Goal: Task Accomplishment & Management: Complete application form

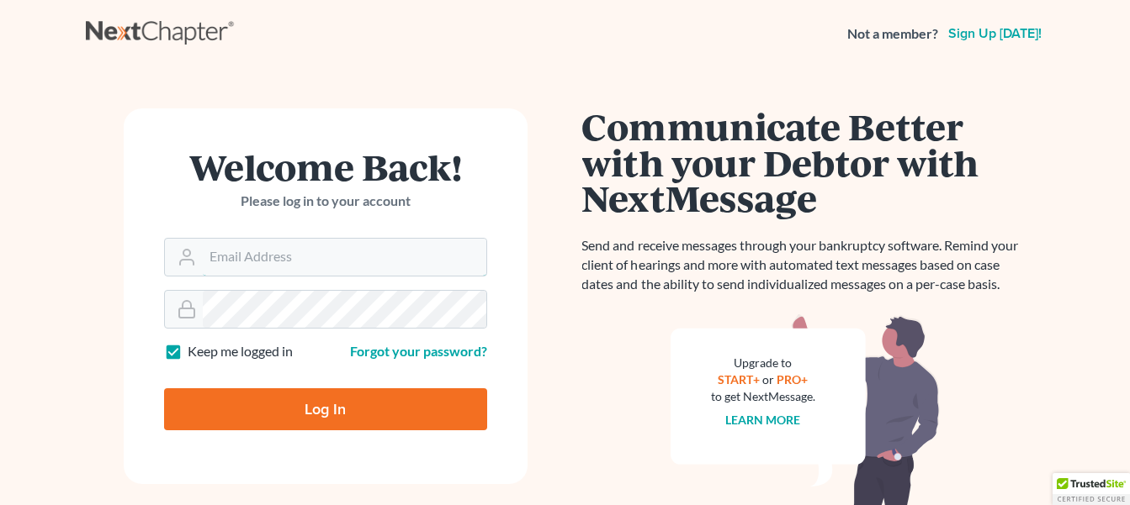
type input "[EMAIL_ADDRESS][DOMAIN_NAME]"
click at [381, 416] on input "Log In" at bounding box center [325, 410] width 323 height 42
type input "Thinking..."
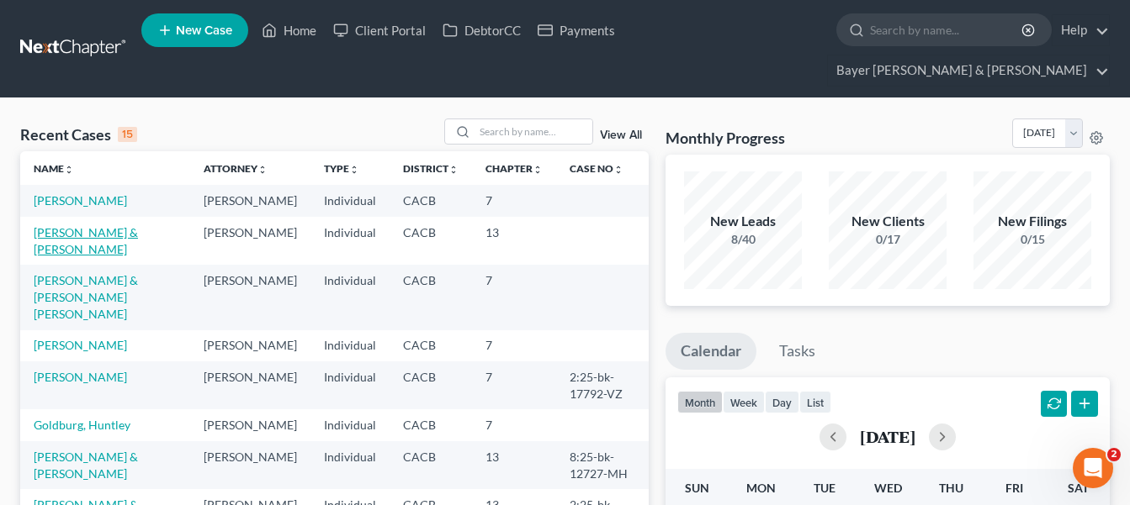
click at [61, 225] on link "Preciado, Vicente & Silvia" at bounding box center [86, 240] width 104 height 31
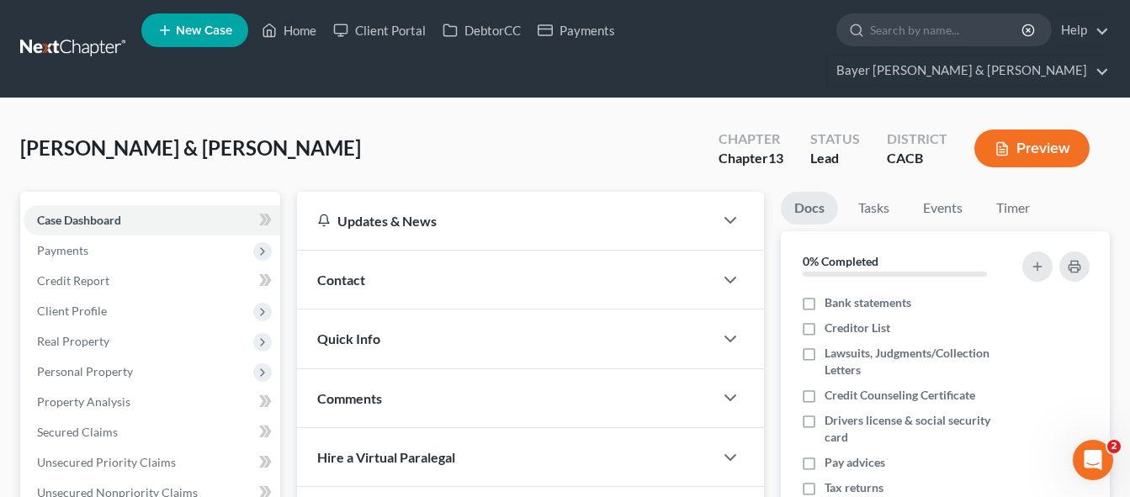
click at [391, 119] on div "Preciado, Vicente & Silvia Upgraded Chapter Chapter 13 Status Lead District CAC…" at bounding box center [564, 155] width 1089 height 73
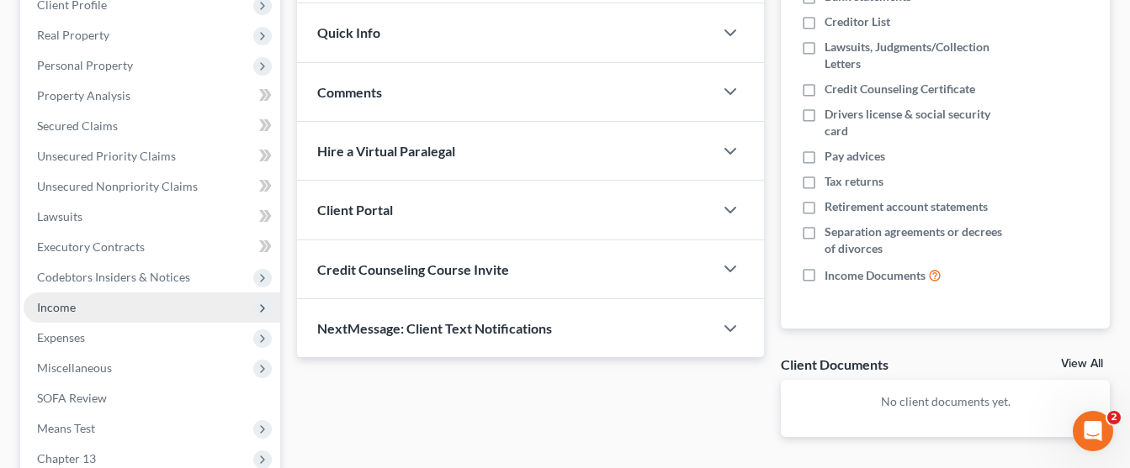
scroll to position [336, 0]
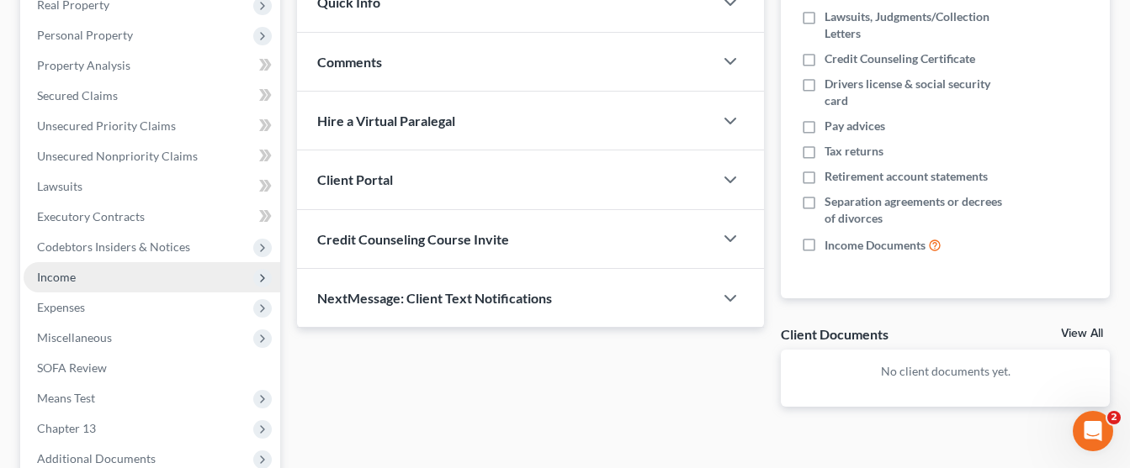
click at [129, 262] on span "Income" at bounding box center [152, 277] width 257 height 30
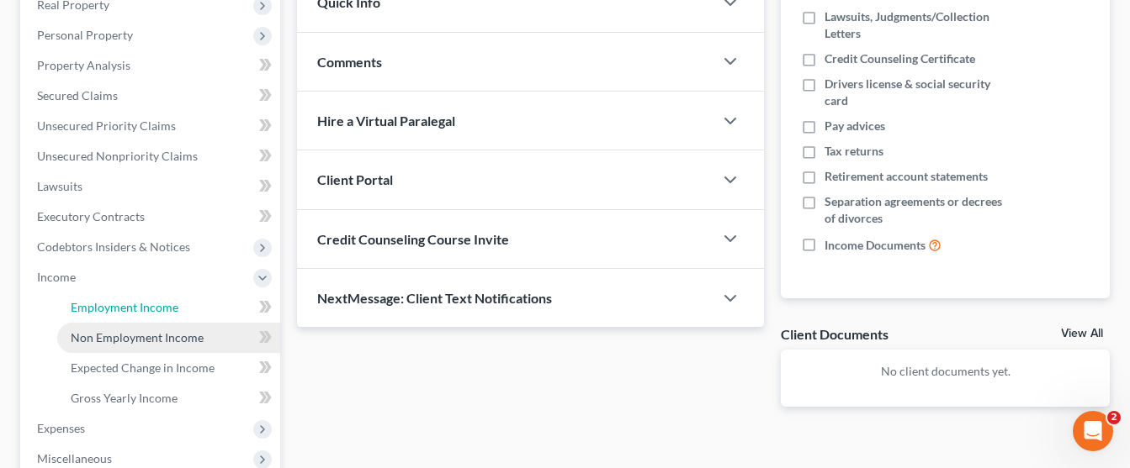
click at [164, 300] on span "Employment Income" at bounding box center [125, 307] width 108 height 14
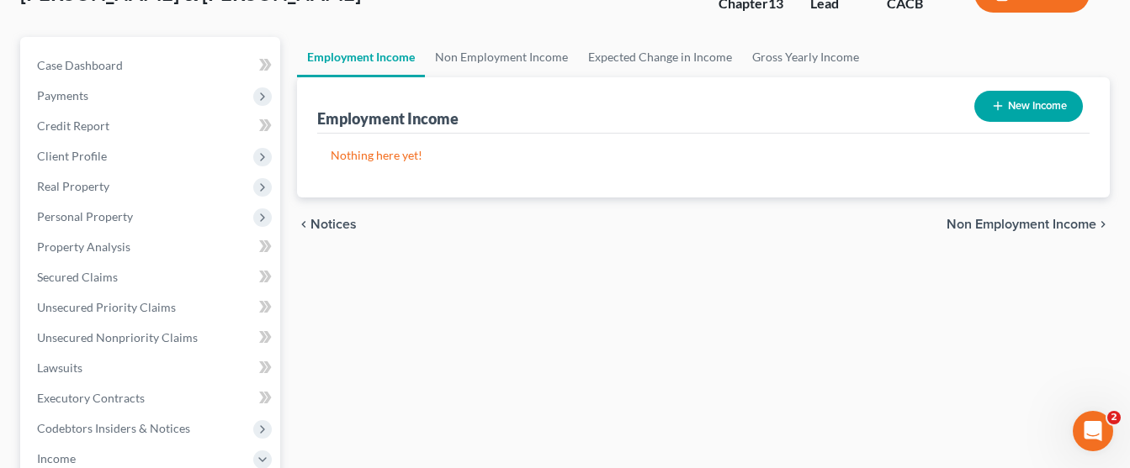
scroll to position [168, 0]
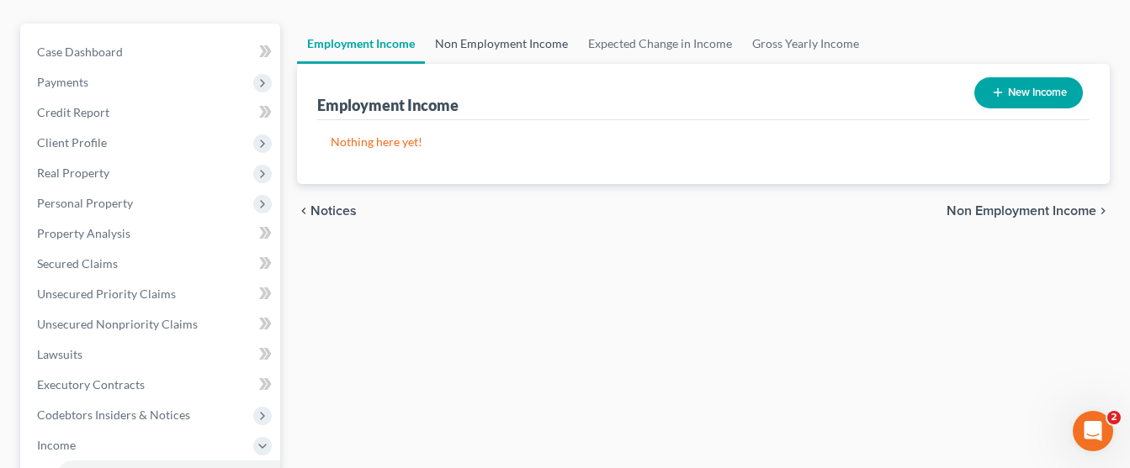
click at [490, 24] on link "Non Employment Income" at bounding box center [501, 44] width 153 height 40
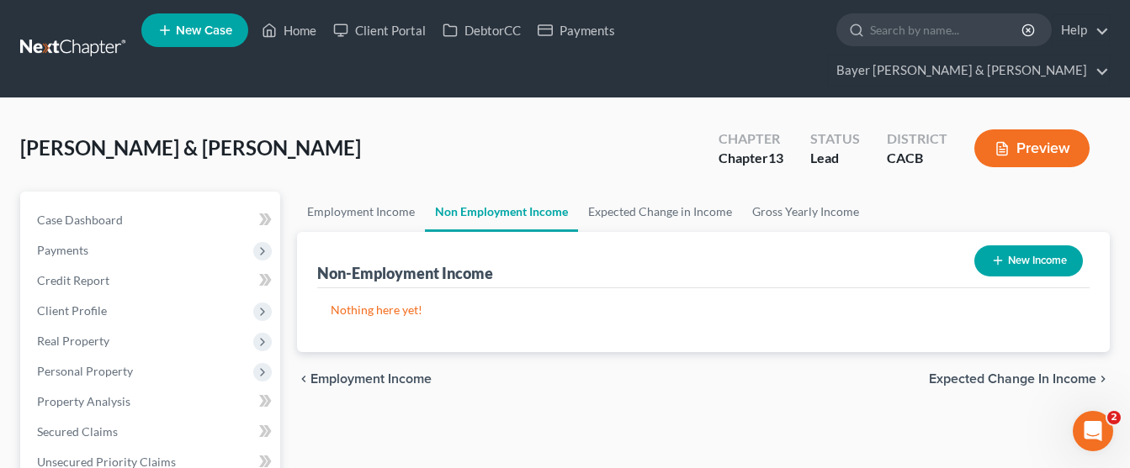
click at [1009, 246] on button "New Income" at bounding box center [1028, 261] width 108 height 31
select select "0"
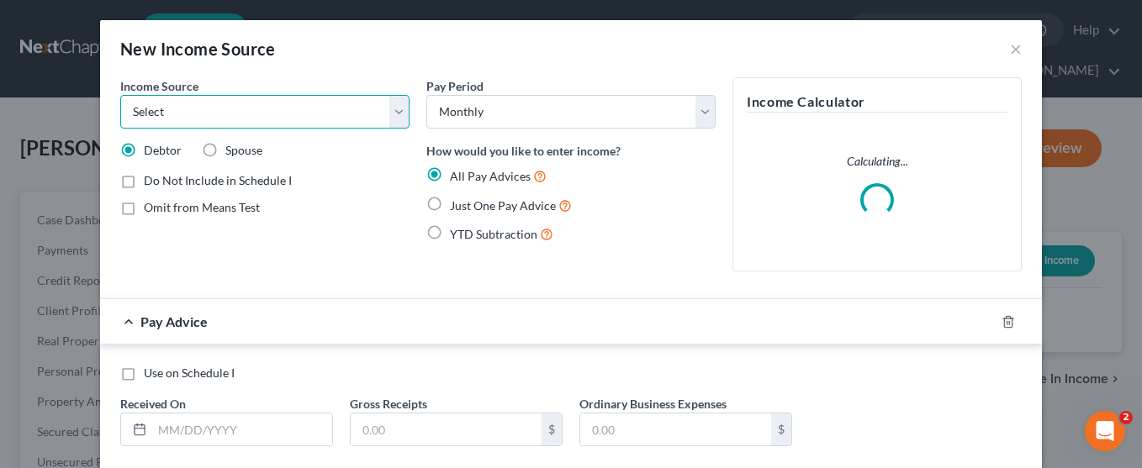
click at [267, 124] on select "Select Unemployment Disability (from employer) Pension Retirement Social Securi…" at bounding box center [264, 112] width 289 height 34
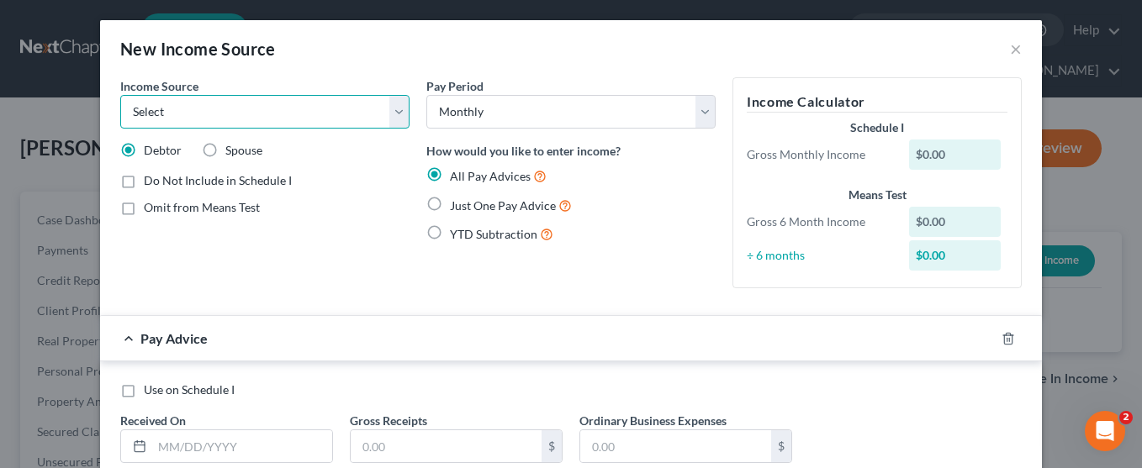
select select "3"
click at [120, 95] on select "Select Unemployment Disability (from employer) Pension Retirement Social Securi…" at bounding box center [264, 112] width 289 height 34
click at [450, 207] on span "Just One Pay Advice" at bounding box center [503, 205] width 106 height 14
click at [457, 207] on input "Just One Pay Advice" at bounding box center [462, 201] width 11 height 11
radio input "true"
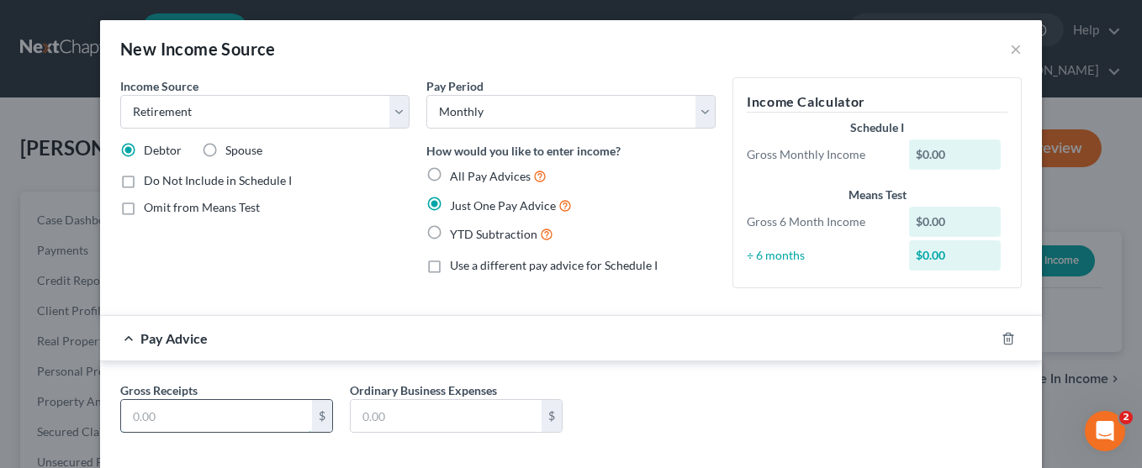
click at [242, 413] on input "text" at bounding box center [216, 416] width 191 height 32
type input "2,812.00"
type input "0.00"
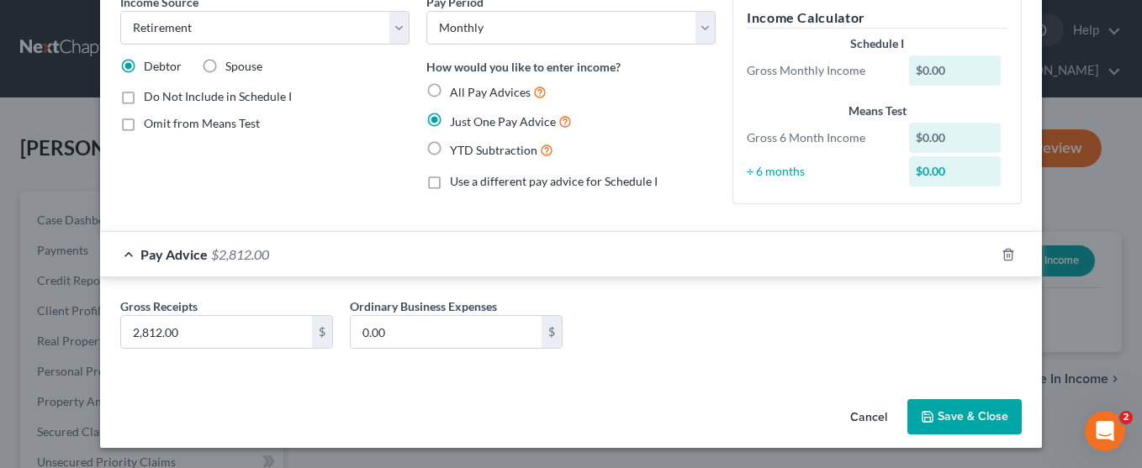
click at [954, 420] on button "Save & Close" at bounding box center [965, 417] width 114 height 35
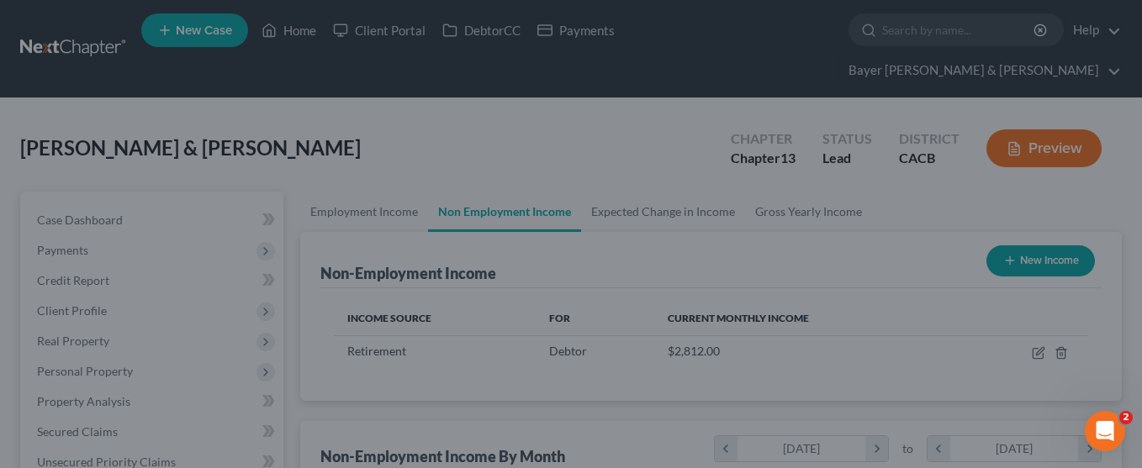
scroll to position [302, 455]
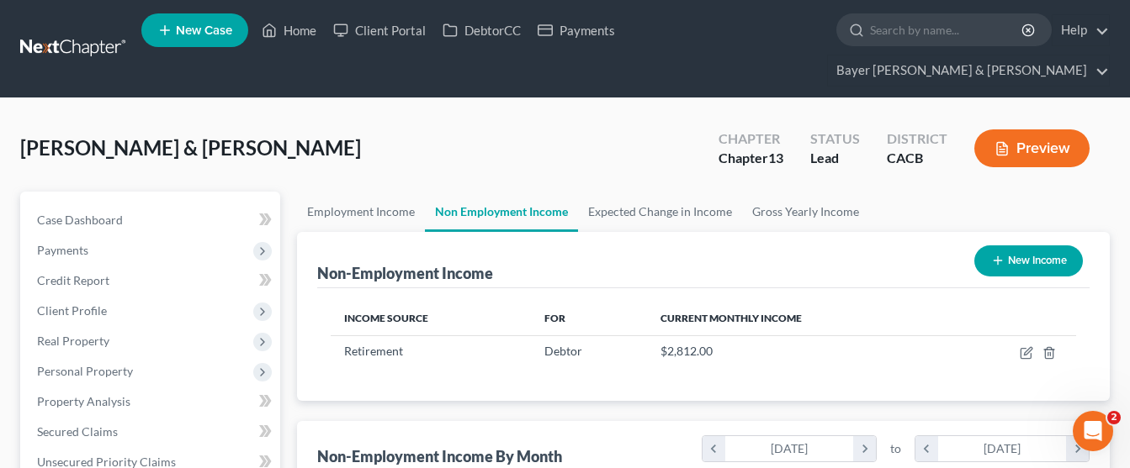
click at [1011, 246] on button "New Income" at bounding box center [1028, 261] width 108 height 31
select select "0"
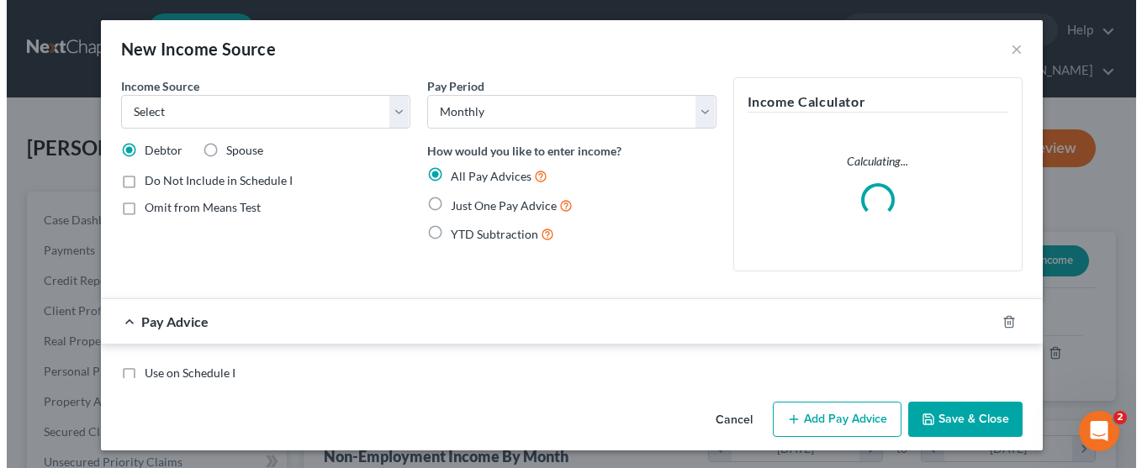
scroll to position [302, 460]
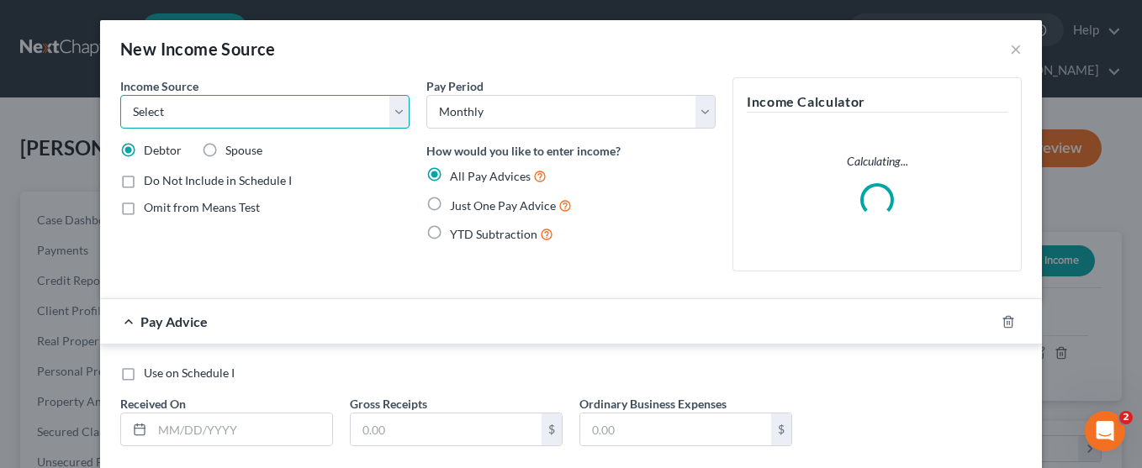
click at [266, 115] on select "Select Unemployment Disability (from employer) Pension Retirement Social Securi…" at bounding box center [264, 112] width 289 height 34
select select "3"
click at [120, 95] on select "Select Unemployment Disability (from employer) Pension Retirement Social Securi…" at bounding box center [264, 112] width 289 height 34
click at [225, 151] on label "Spouse" at bounding box center [243, 150] width 37 height 17
click at [232, 151] on input "Spouse" at bounding box center [237, 147] width 11 height 11
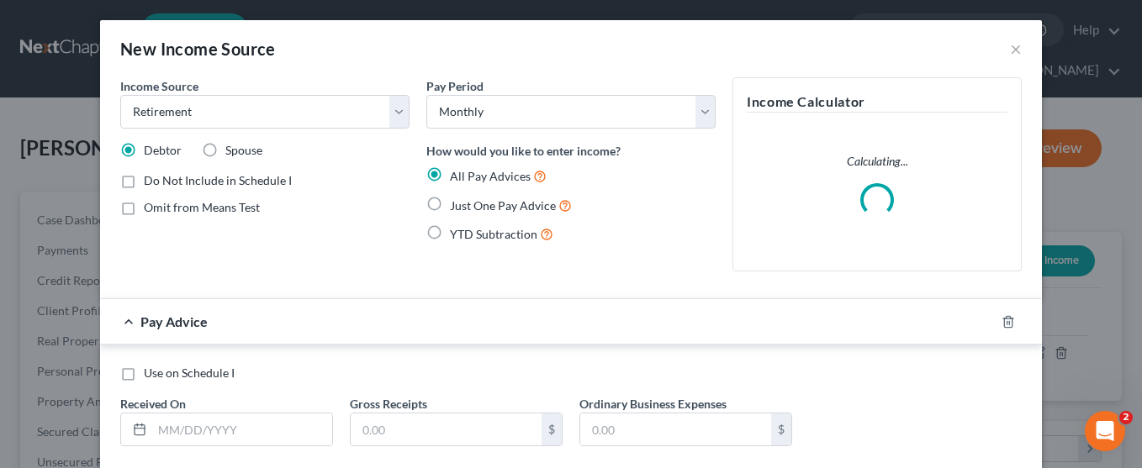
radio input "true"
click at [514, 203] on span "Just One Pay Advice" at bounding box center [503, 205] width 106 height 14
click at [468, 203] on input "Just One Pay Advice" at bounding box center [462, 201] width 11 height 11
radio input "true"
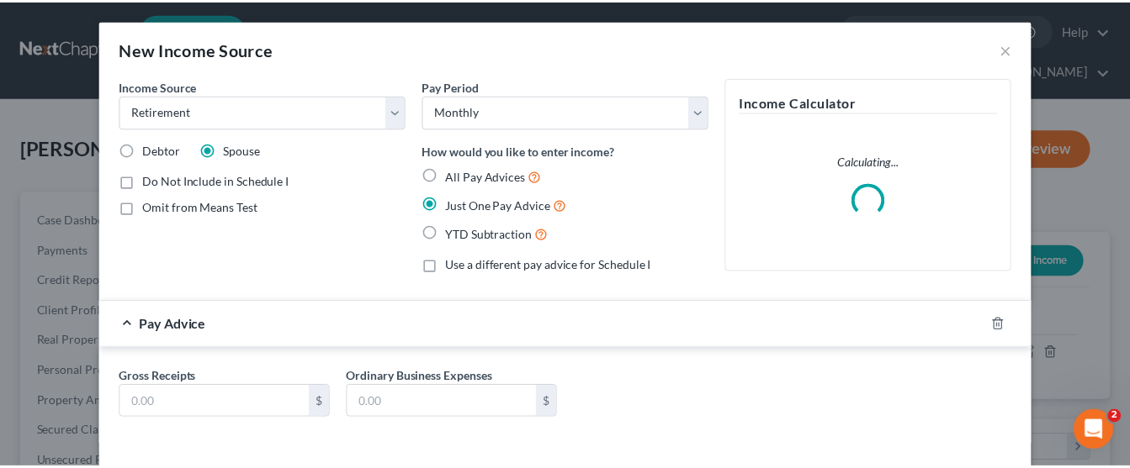
scroll to position [70, 0]
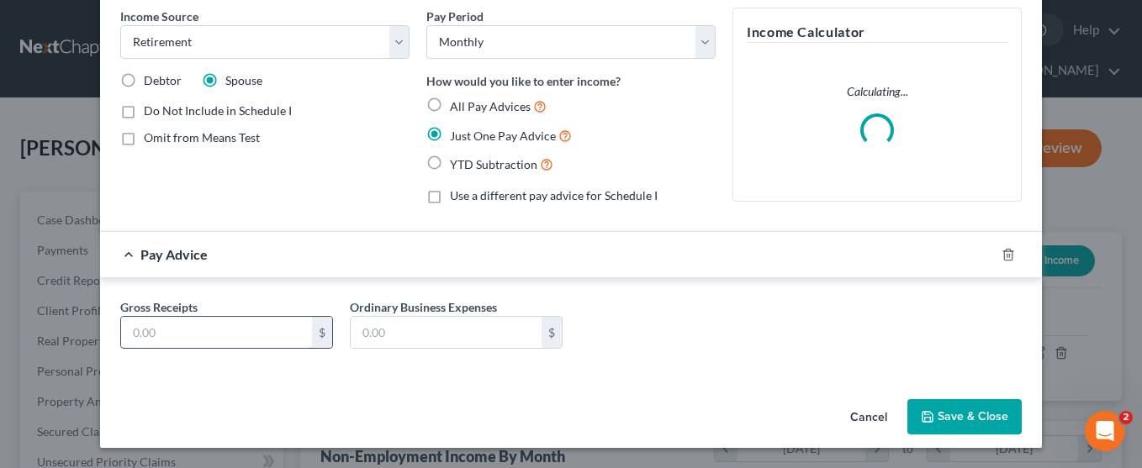
click at [248, 331] on input "text" at bounding box center [216, 333] width 191 height 32
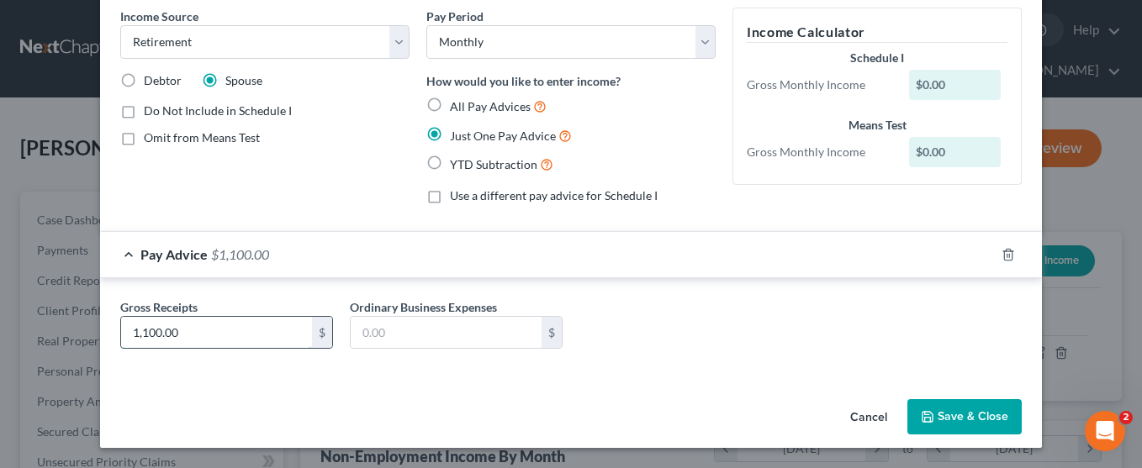
type input "1,100.00"
type input "0.00"
click at [934, 424] on button "Save & Close" at bounding box center [965, 417] width 114 height 35
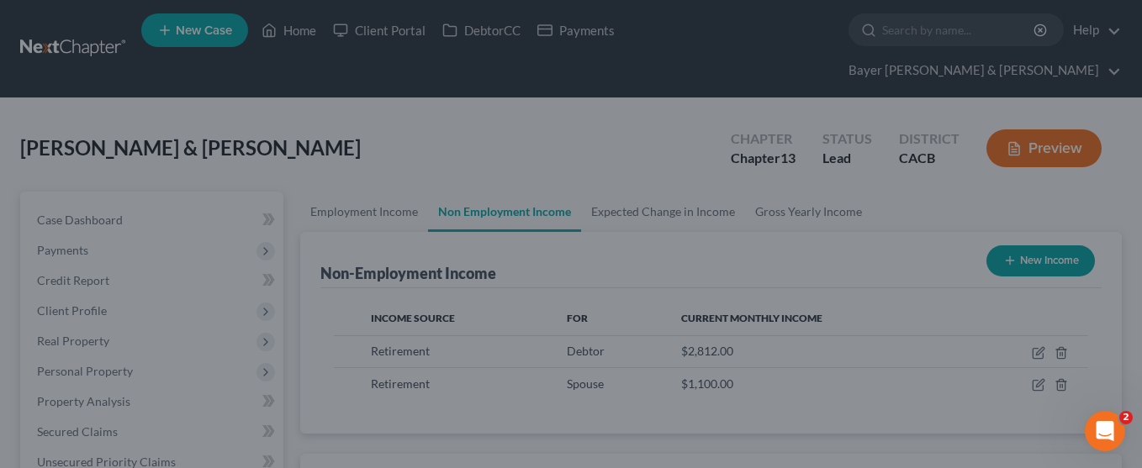
scroll to position [840757, 840604]
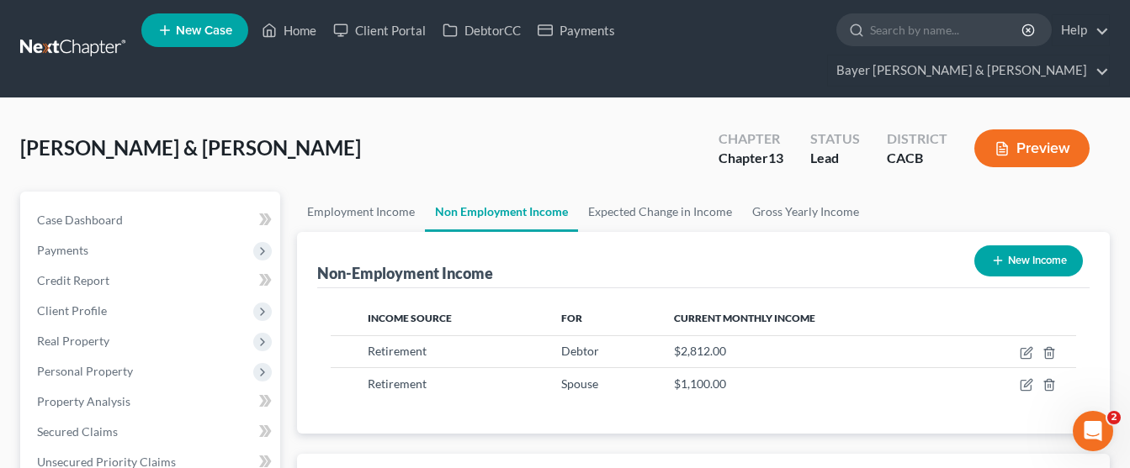
click at [983, 246] on button "New Income" at bounding box center [1028, 261] width 108 height 31
select select "0"
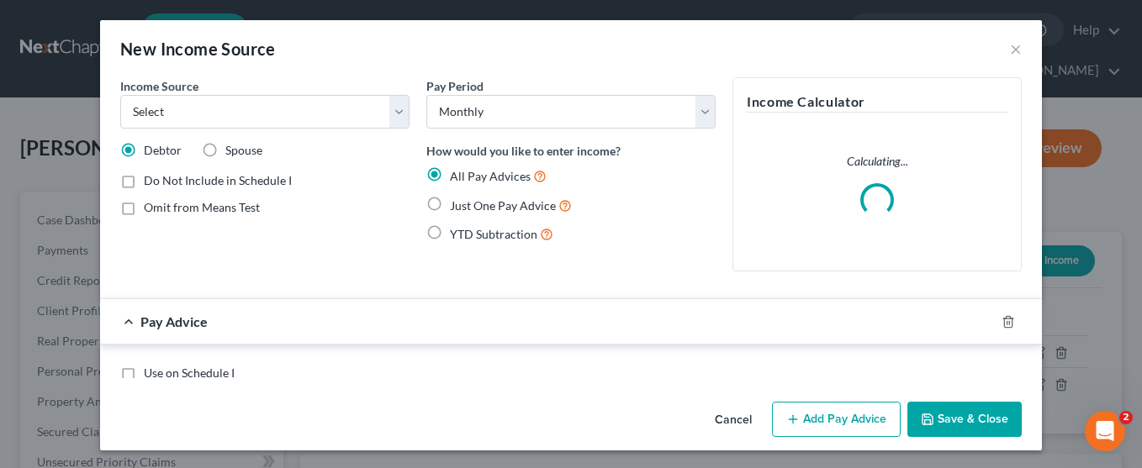
scroll to position [302, 460]
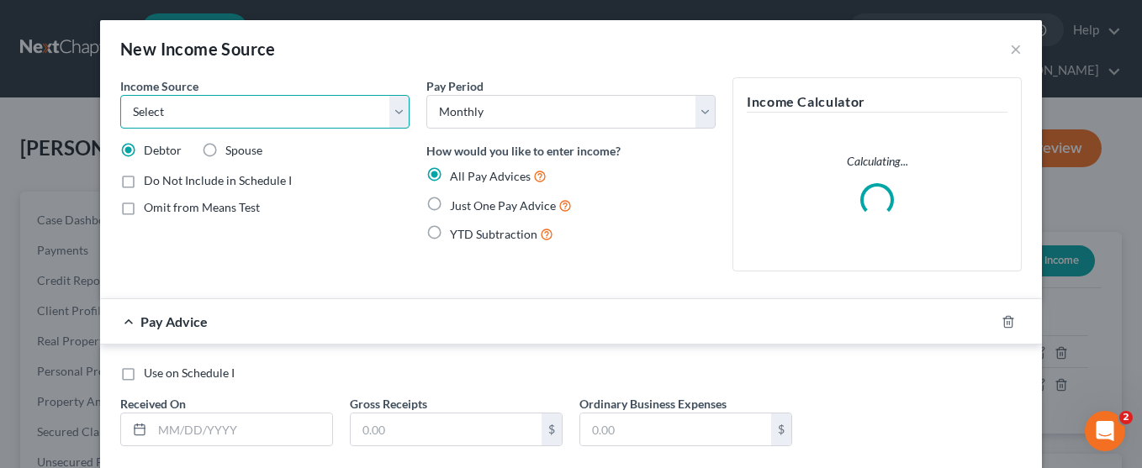
click at [247, 104] on select "Select Unemployment Disability (from employer) Pension Retirement Social Securi…" at bounding box center [264, 112] width 289 height 34
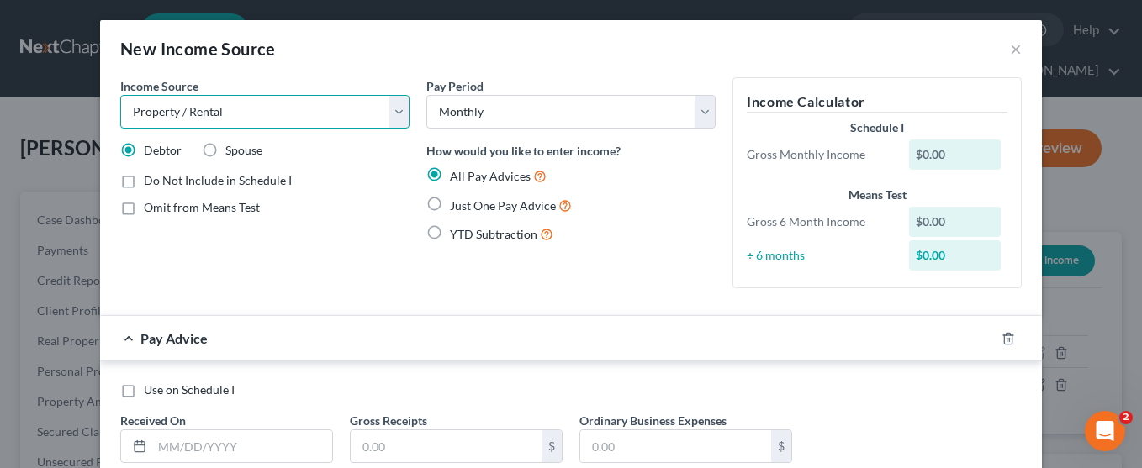
click at [120, 95] on select "Select Unemployment Disability (from employer) Pension Retirement Social Securi…" at bounding box center [264, 112] width 289 height 34
click at [303, 110] on select "Select Unemployment Disability (from employer) Pension Retirement Social Securi…" at bounding box center [264, 112] width 289 height 34
select select "13"
click at [120, 95] on select "Select Unemployment Disability (from employer) Pension Retirement Social Securi…" at bounding box center [264, 112] width 289 height 34
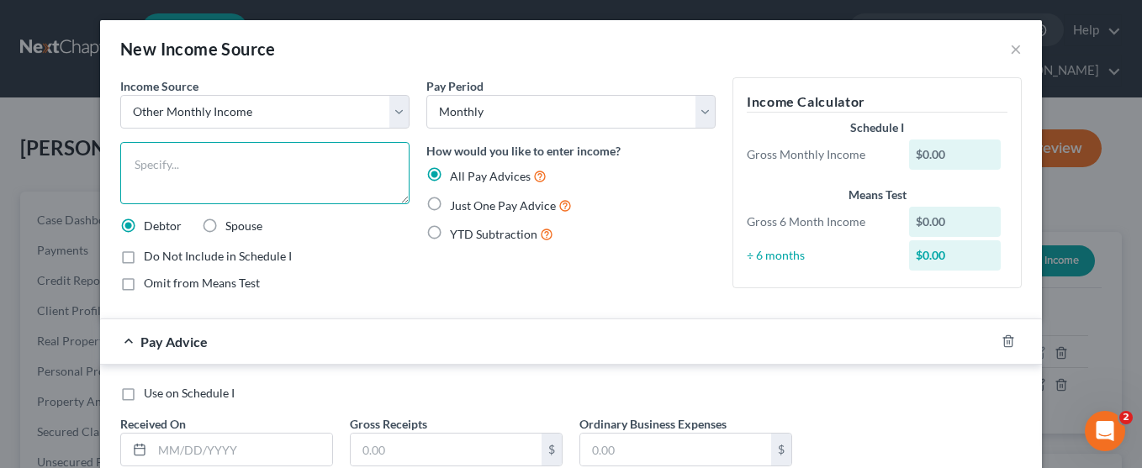
click at [187, 172] on textarea at bounding box center [264, 173] width 289 height 62
type textarea "Rental Income"
click at [450, 207] on label "Just One Pay Advice" at bounding box center [511, 205] width 122 height 19
click at [457, 207] on input "Just One Pay Advice" at bounding box center [462, 201] width 11 height 11
radio input "true"
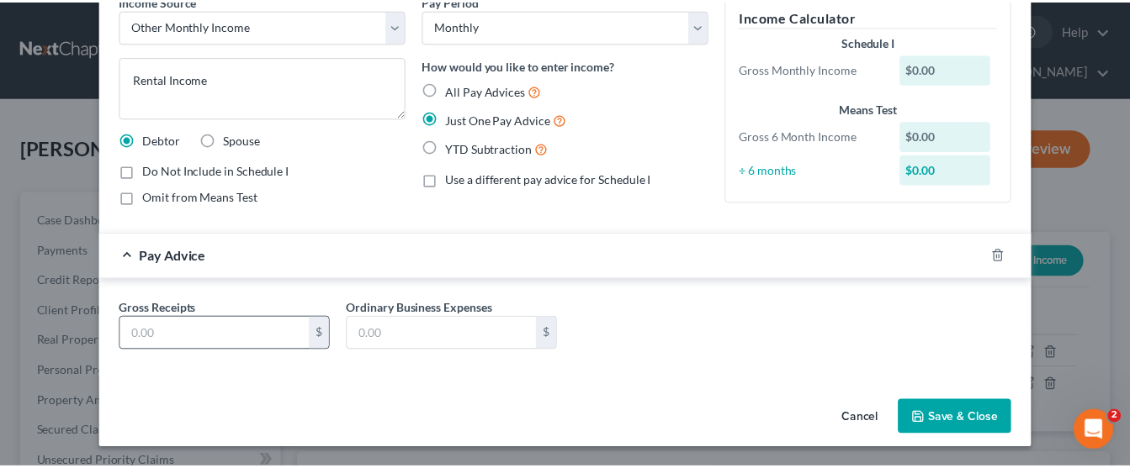
scroll to position [87, 0]
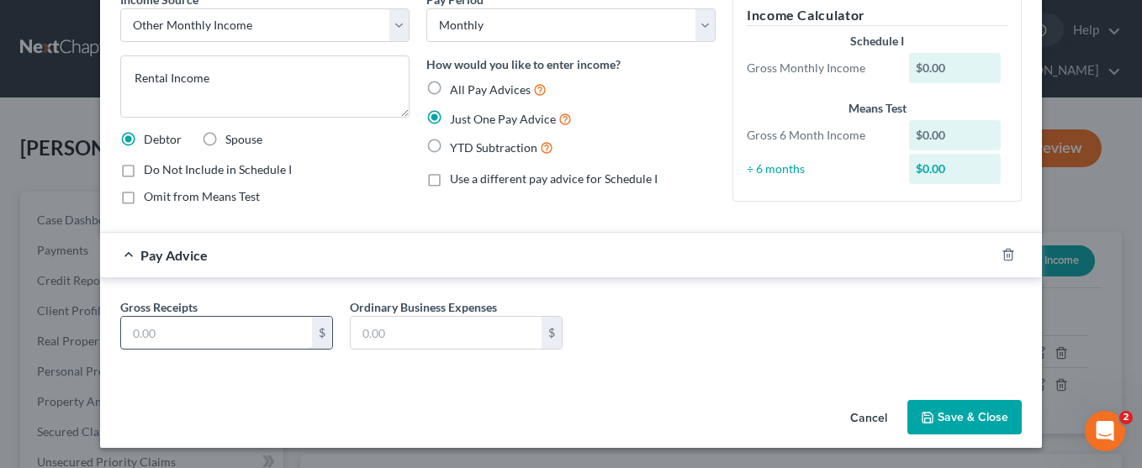
click at [222, 330] on input "text" at bounding box center [216, 333] width 191 height 32
type input "1,000.00"
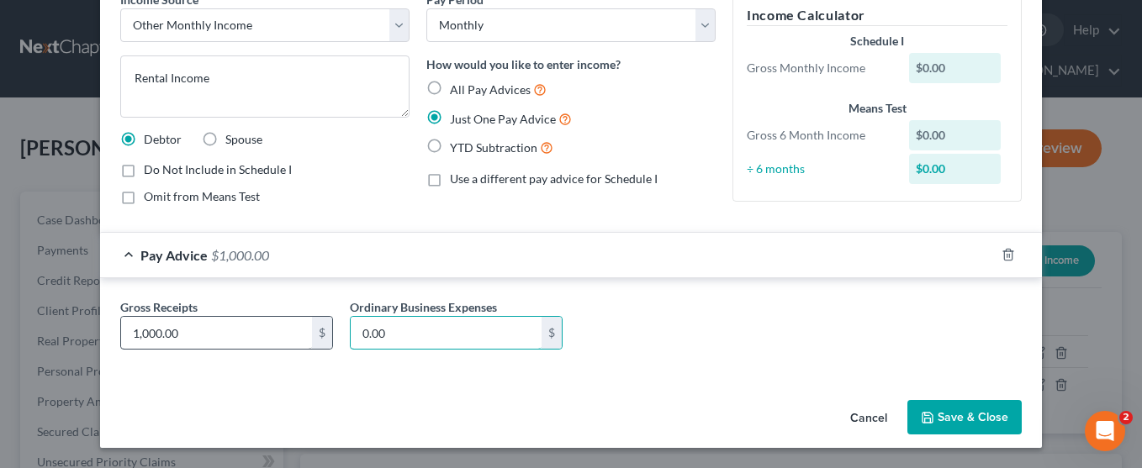
type input "0.00"
click at [977, 420] on button "Save & Close" at bounding box center [965, 417] width 114 height 35
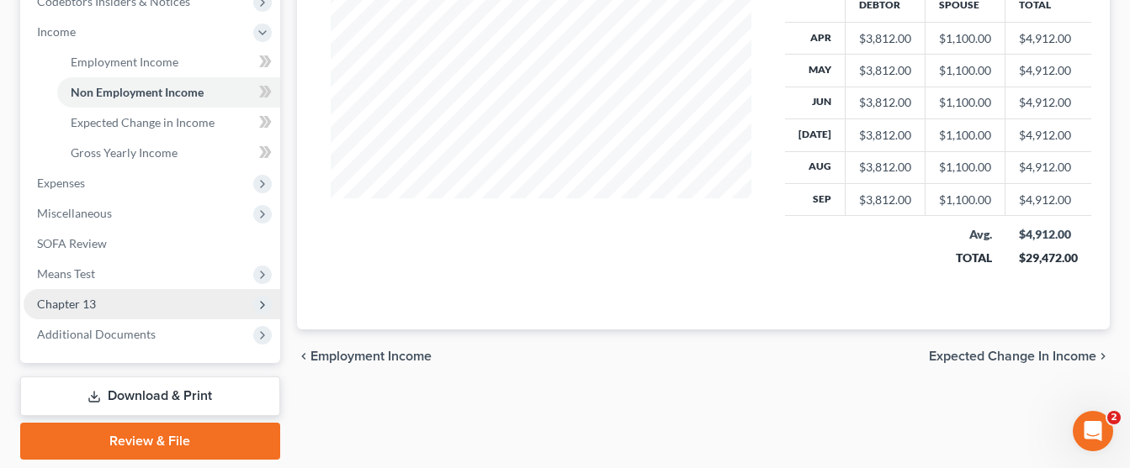
scroll to position [589, 0]
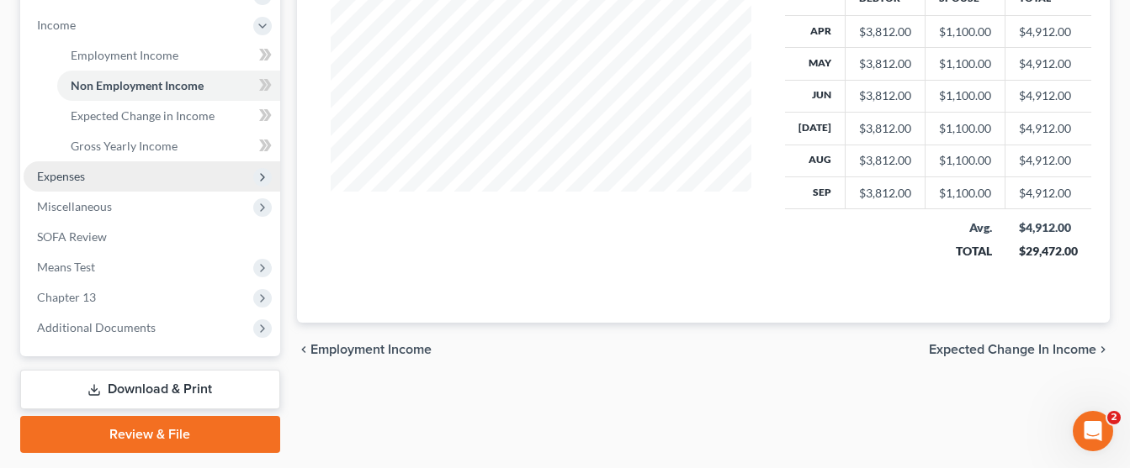
click at [150, 161] on span "Expenses" at bounding box center [152, 176] width 257 height 30
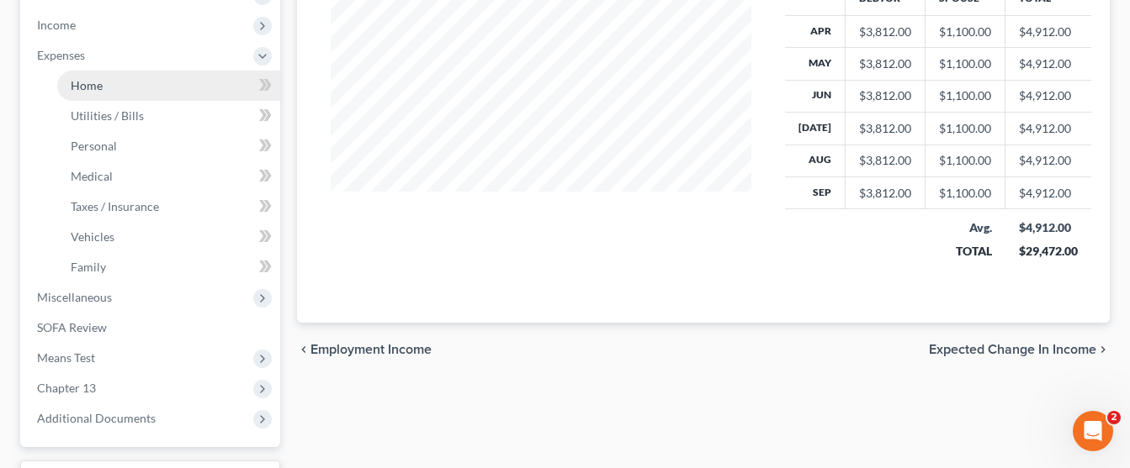
click at [158, 71] on link "Home" at bounding box center [168, 86] width 223 height 30
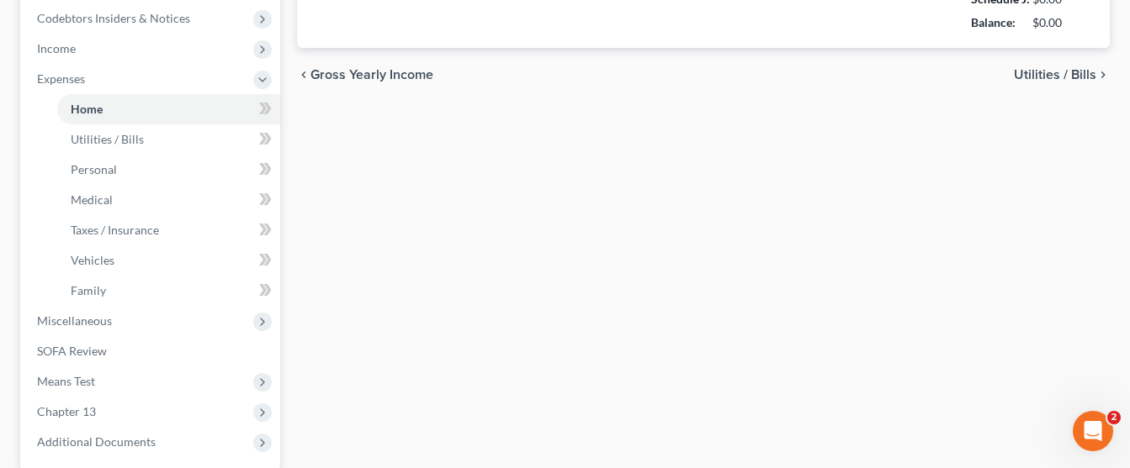
type input "0.00"
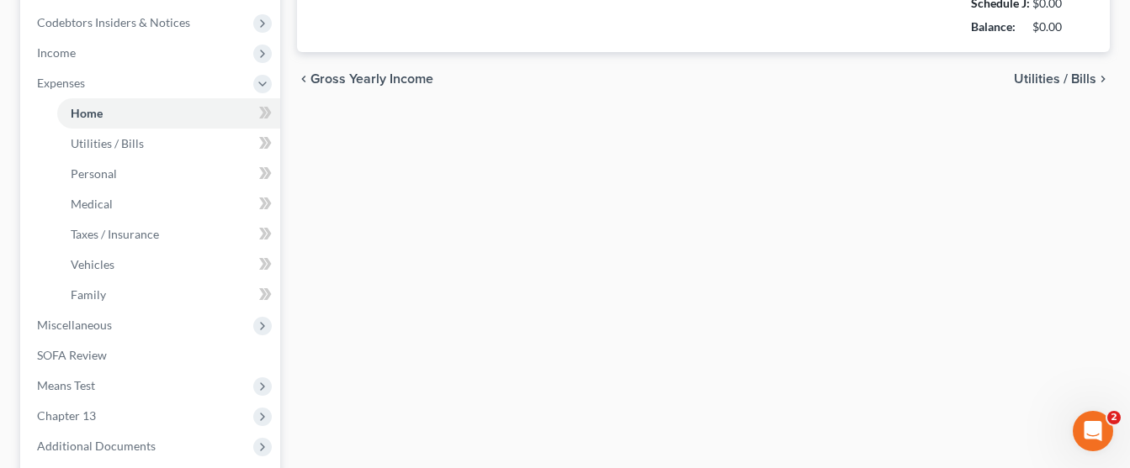
radio input "true"
type input "0.00"
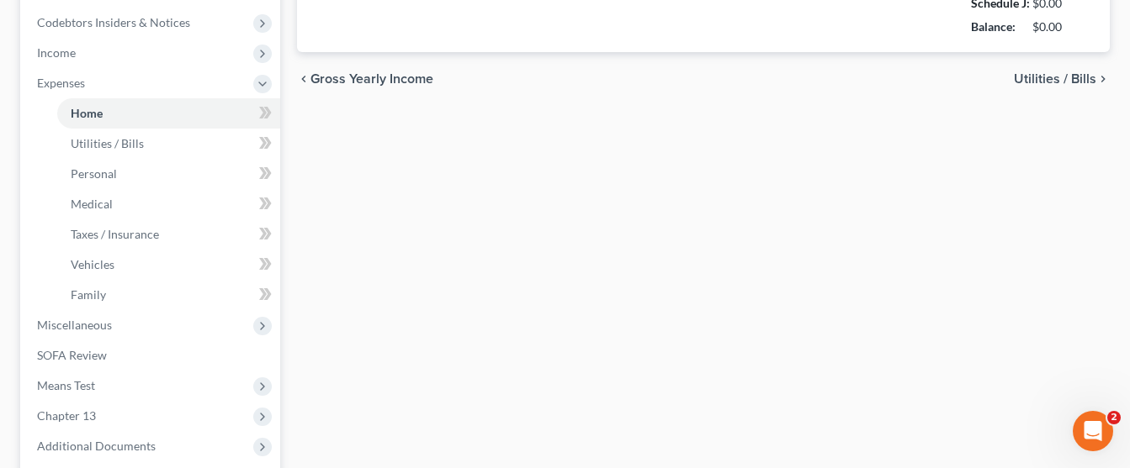
type input "0.00"
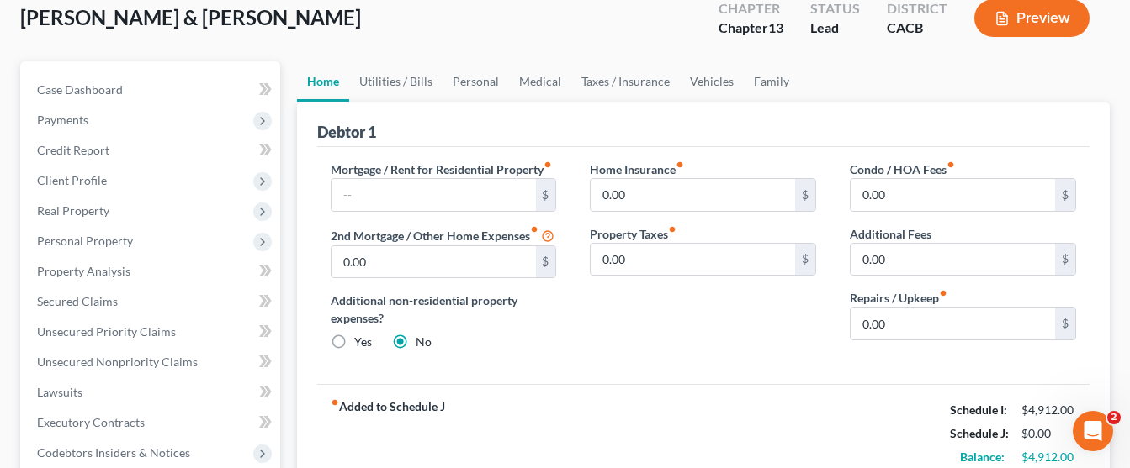
scroll to position [168, 0]
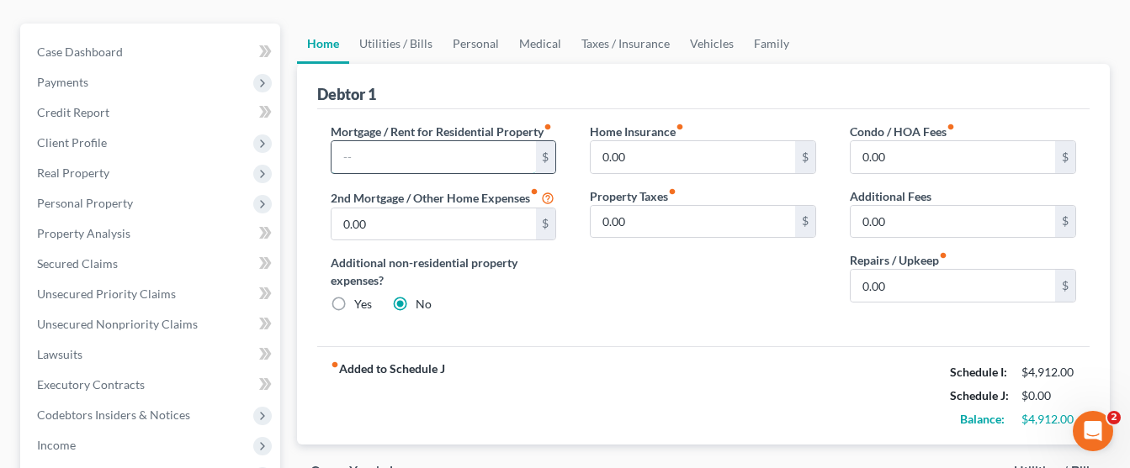
drag, startPoint x: 585, startPoint y: 76, endPoint x: 418, endPoint y: 119, distance: 172.0
click at [418, 141] on input "text" at bounding box center [433, 157] width 204 height 32
type input "2,391.00"
click at [398, 24] on link "Utilities / Bills" at bounding box center [395, 44] width 93 height 40
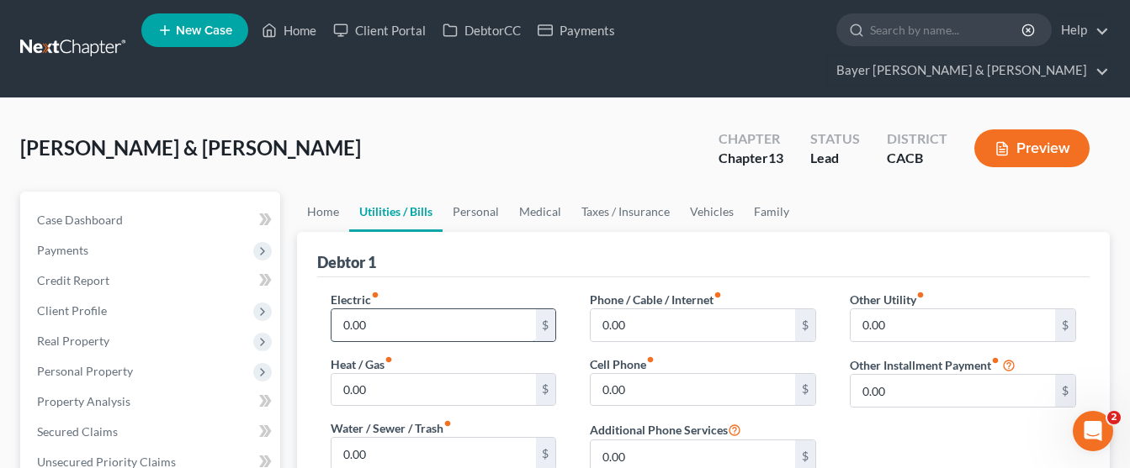
click at [402, 310] on input "0.00" at bounding box center [433, 326] width 204 height 32
type input "180.00"
click at [421, 438] on input "0.00" at bounding box center [433, 454] width 204 height 32
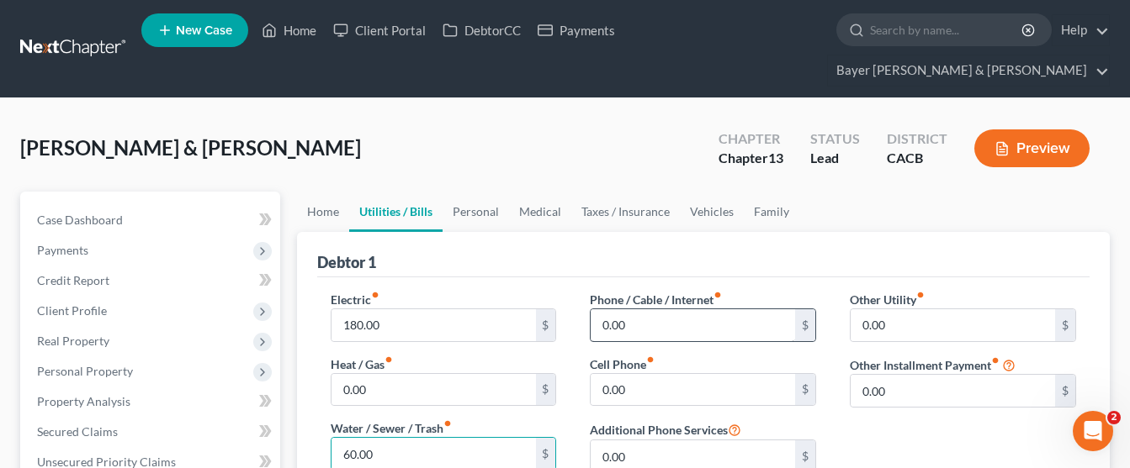
type input "60.00"
click at [748, 310] on input "0.00" at bounding box center [692, 326] width 204 height 32
type input "85.00"
click at [477, 192] on link "Personal" at bounding box center [475, 212] width 66 height 40
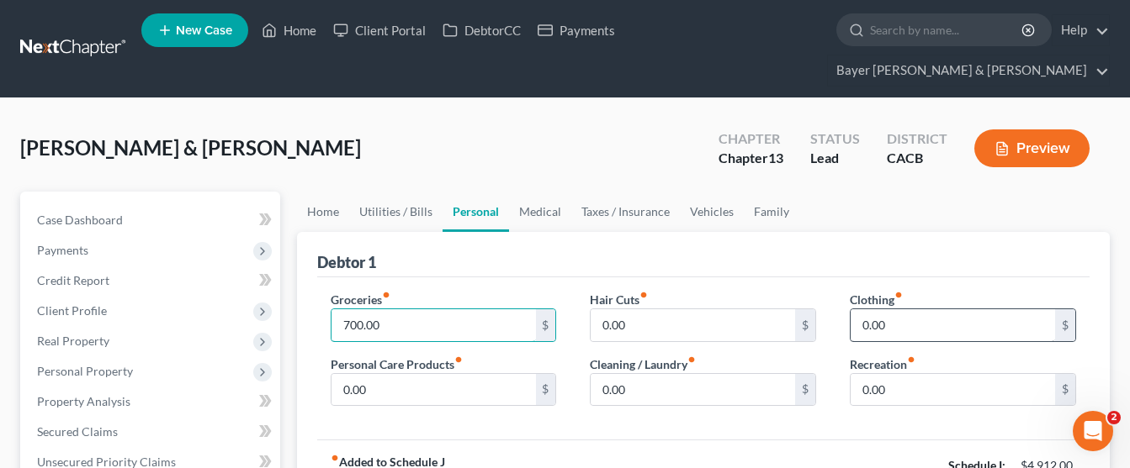
type input "700.00"
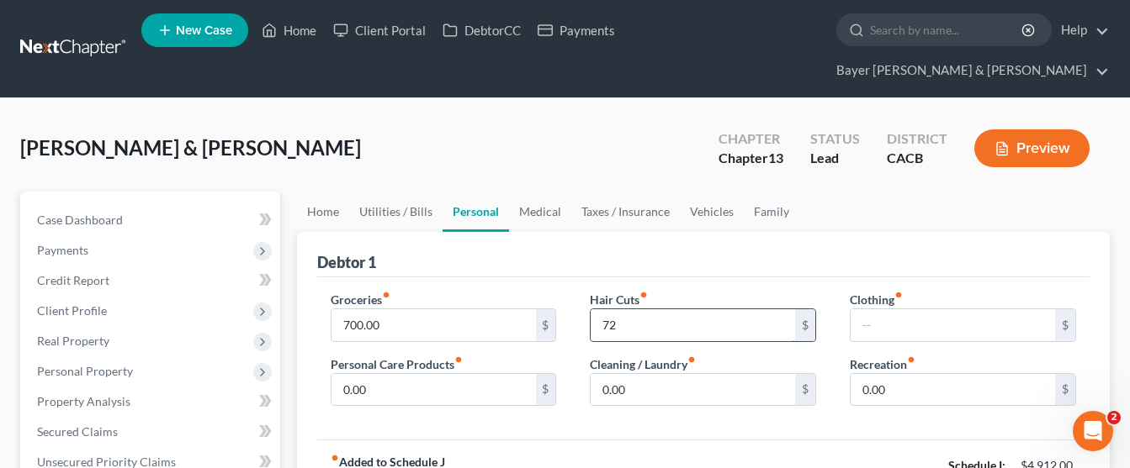
type input "7"
click at [934, 310] on input "text" at bounding box center [952, 326] width 204 height 32
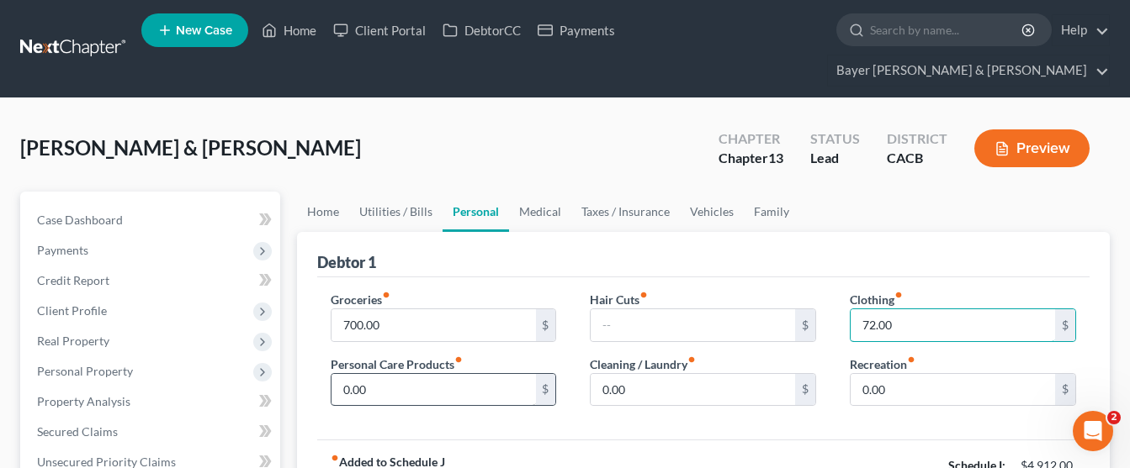
type input "72.00"
click at [479, 374] on input "0.00" at bounding box center [433, 390] width 204 height 32
type input "60.00"
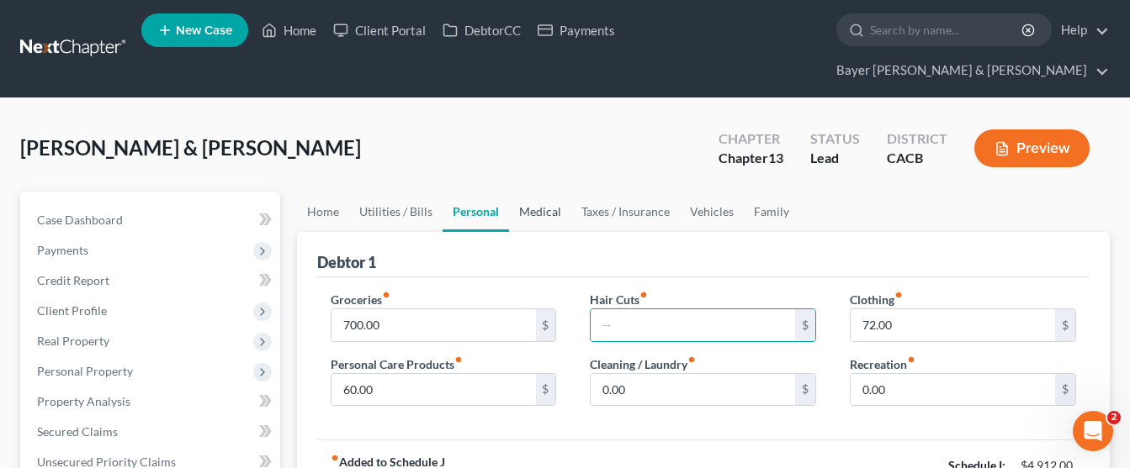
click at [531, 192] on link "Medical" at bounding box center [540, 212] width 62 height 40
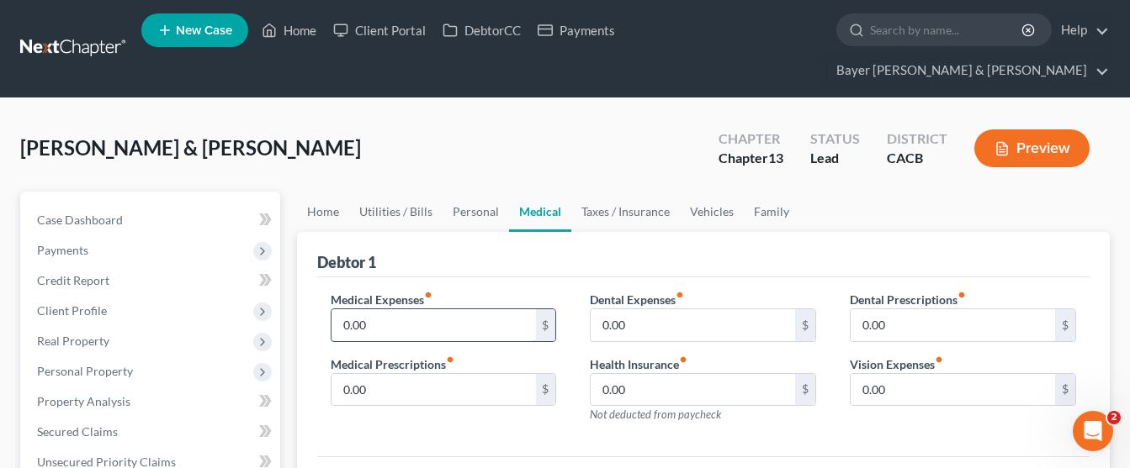
click at [412, 310] on input "0.00" at bounding box center [433, 326] width 204 height 32
type input "85.00"
click at [696, 192] on link "Vehicles" at bounding box center [712, 212] width 64 height 40
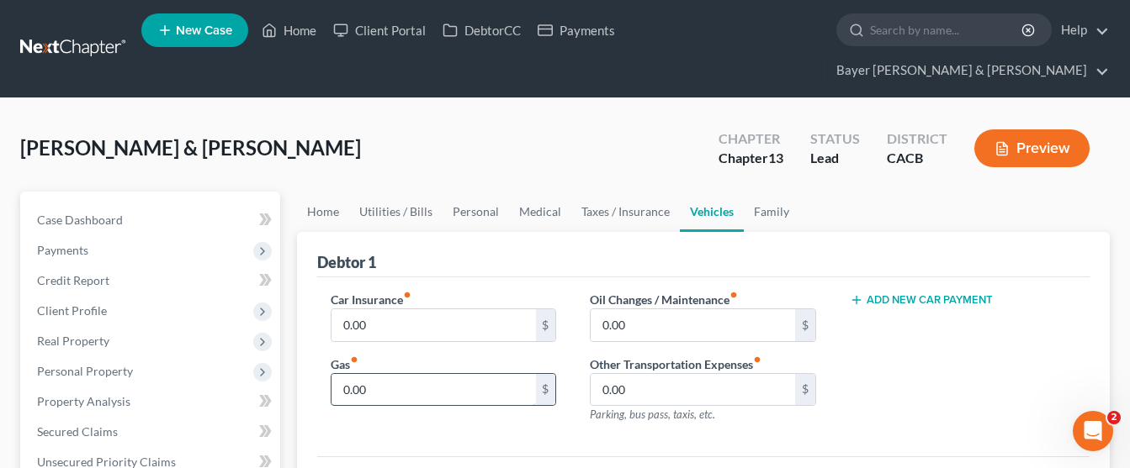
click at [417, 374] on input "0.00" at bounding box center [433, 390] width 204 height 32
type input "300.00"
click at [468, 192] on link "Personal" at bounding box center [475, 212] width 66 height 40
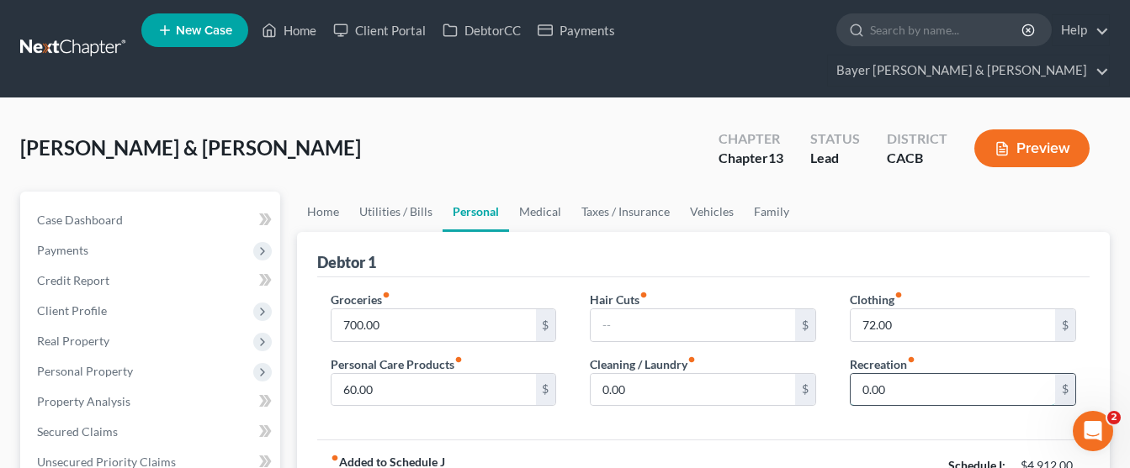
click at [907, 374] on input "0.00" at bounding box center [952, 390] width 204 height 32
type input "100.00"
click at [765, 192] on link "Family" at bounding box center [771, 212] width 56 height 40
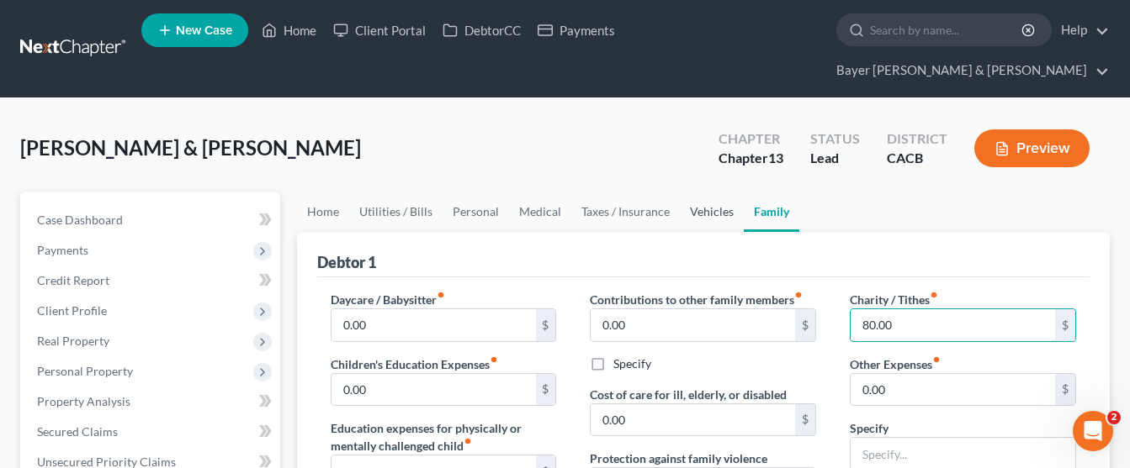
type input "80.00"
click at [693, 192] on link "Vehicles" at bounding box center [712, 212] width 64 height 40
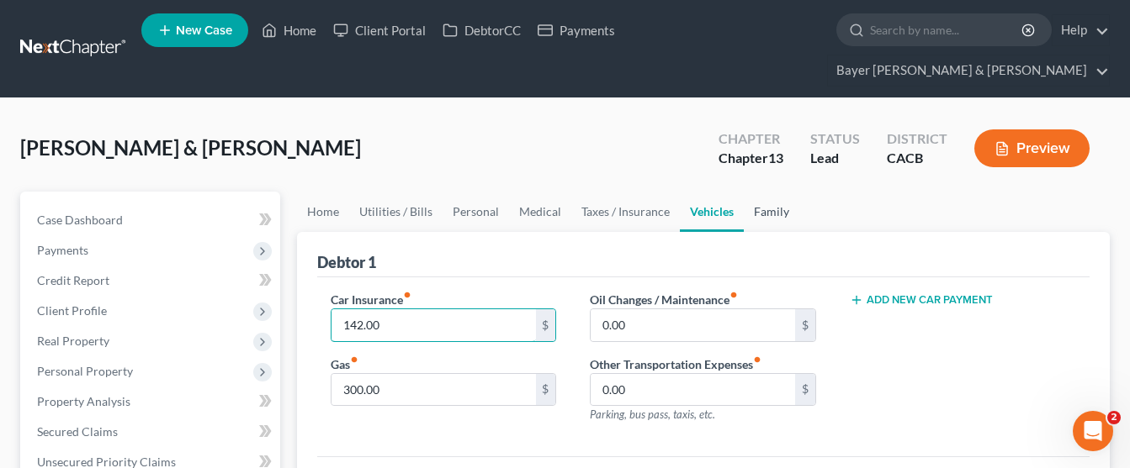
type input "142.00"
click at [752, 192] on link "Family" at bounding box center [771, 212] width 56 height 40
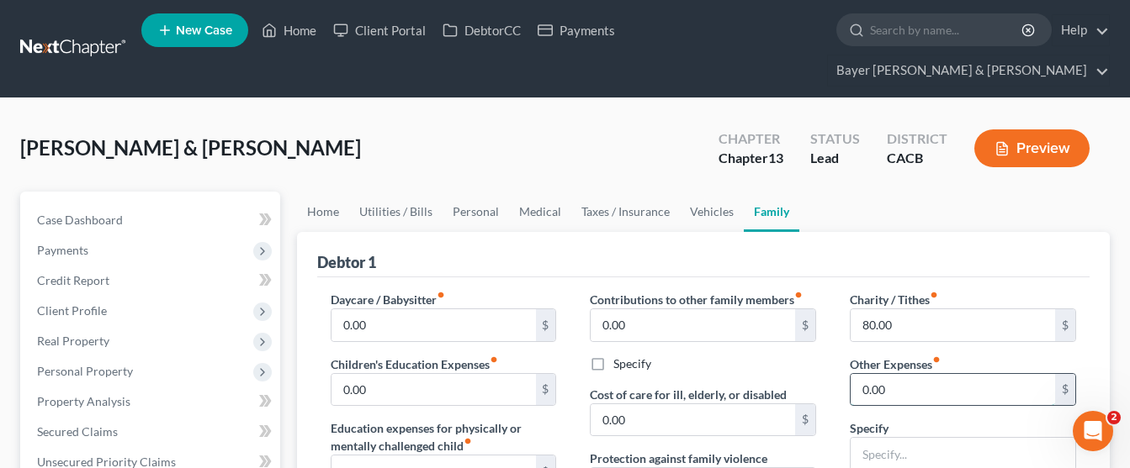
click at [918, 374] on input "0.00" at bounding box center [952, 390] width 204 height 32
type input "100.00"
type input "Unforeseen Expenses"
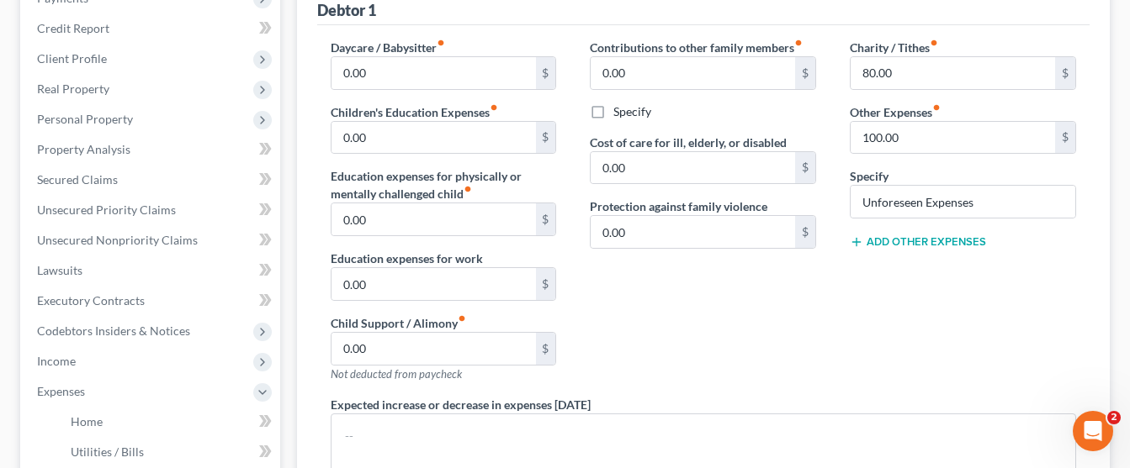
click at [774, 359] on div "Contributions to other family members fiber_manual_record 0.00 $ Specify Cost o…" at bounding box center [703, 217] width 260 height 357
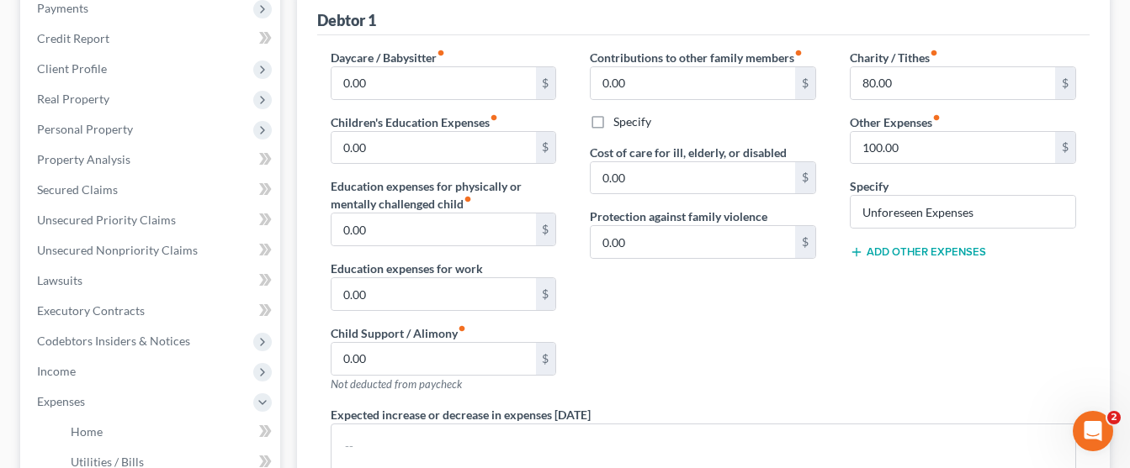
scroll to position [84, 0]
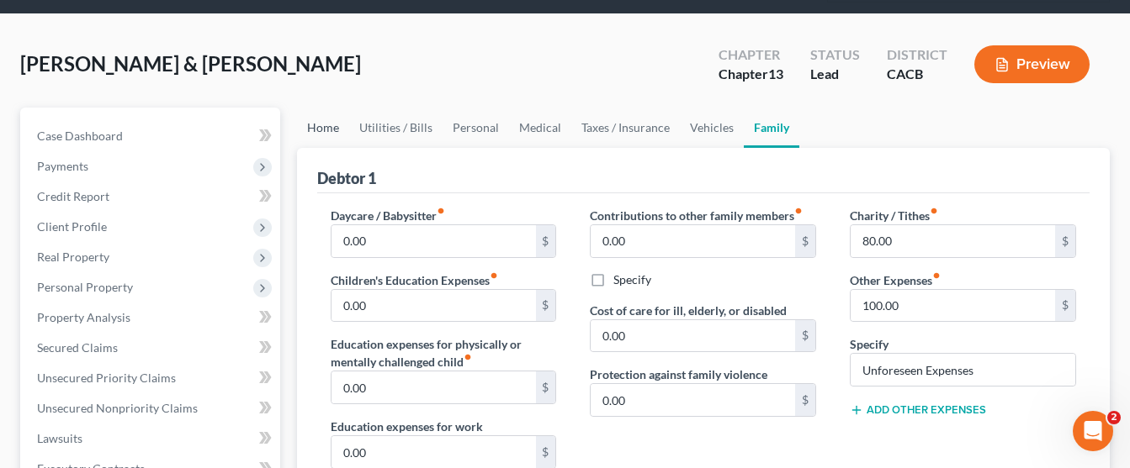
click at [331, 108] on link "Home" at bounding box center [323, 128] width 52 height 40
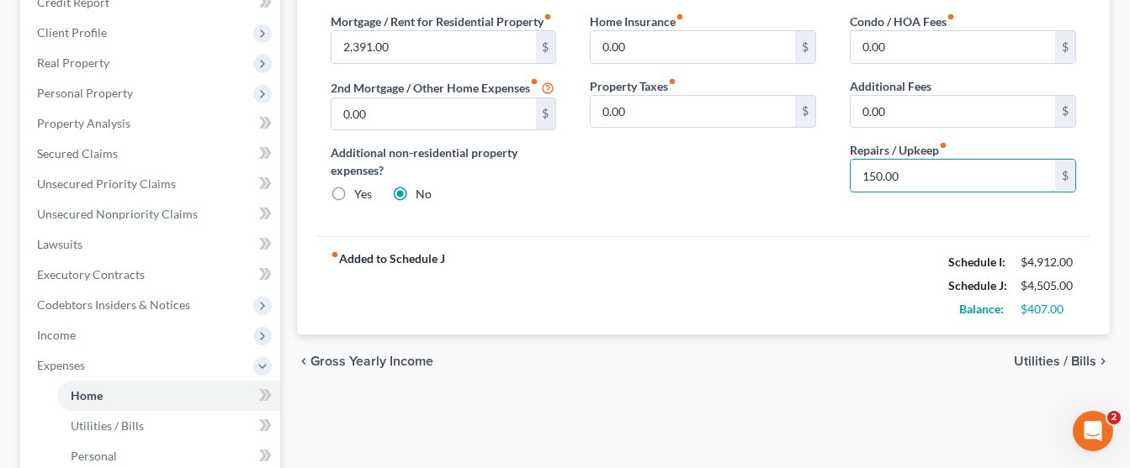
scroll to position [336, 0]
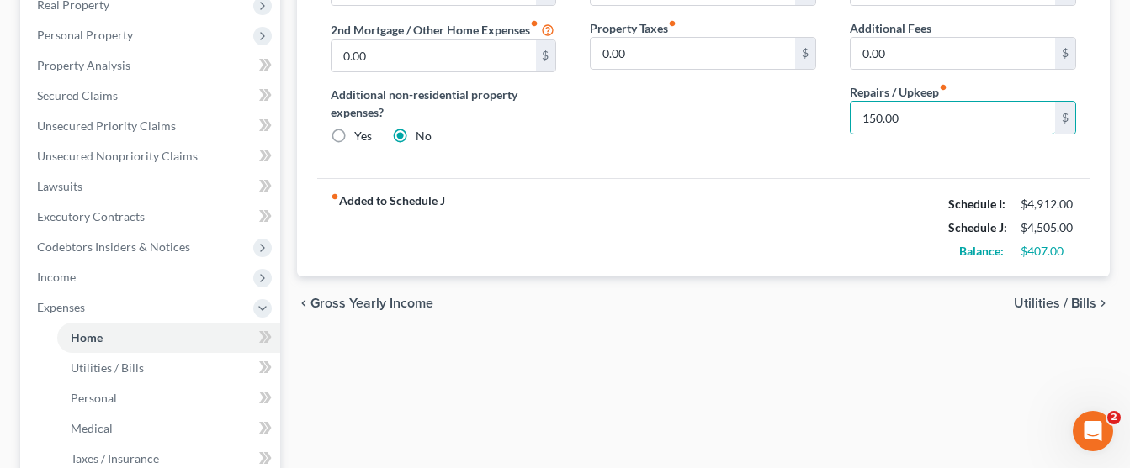
type input "150.00"
click at [691, 262] on div "fiber_manual_record Added to Schedule J Schedule I: $4,912.00 Schedule J: $4,50…" at bounding box center [703, 227] width 772 height 98
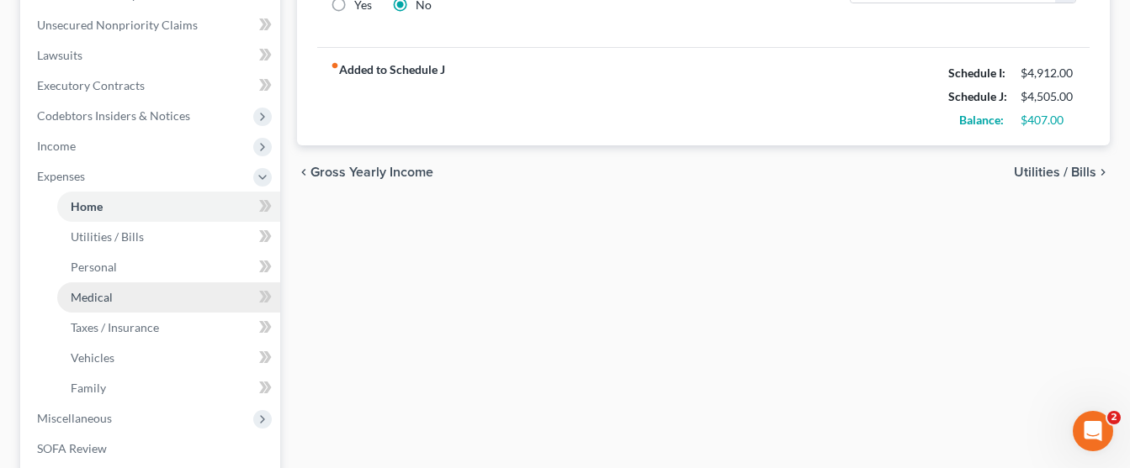
scroll to position [589, 0]
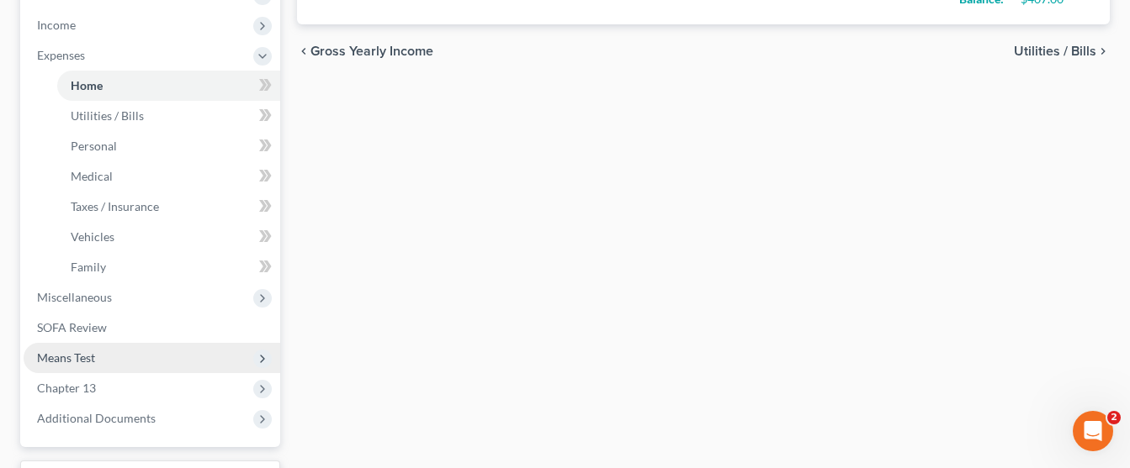
click at [126, 343] on span "Means Test" at bounding box center [152, 358] width 257 height 30
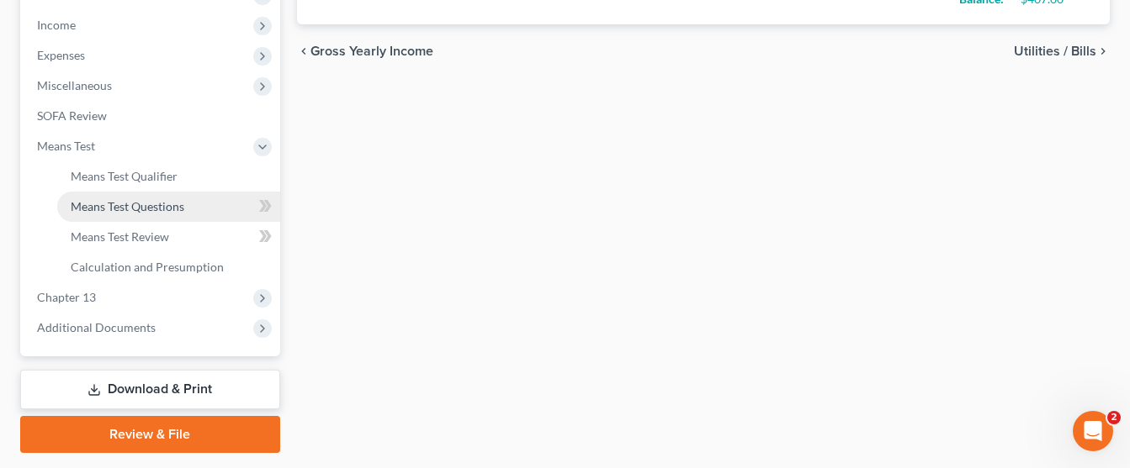
click at [192, 192] on link "Means Test Questions" at bounding box center [168, 207] width 223 height 30
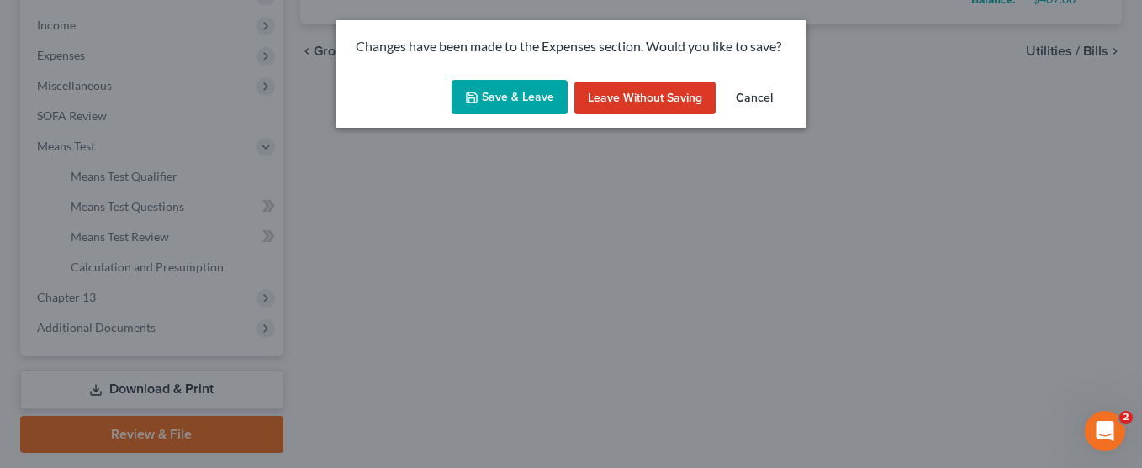
click at [503, 82] on button "Save & Leave" at bounding box center [510, 97] width 116 height 35
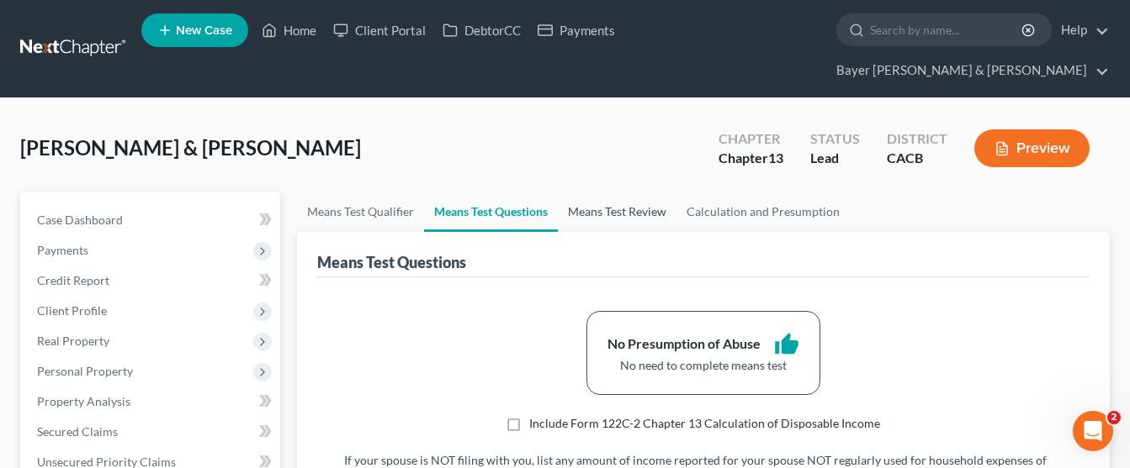
click at [608, 192] on link "Means Test Review" at bounding box center [617, 212] width 119 height 40
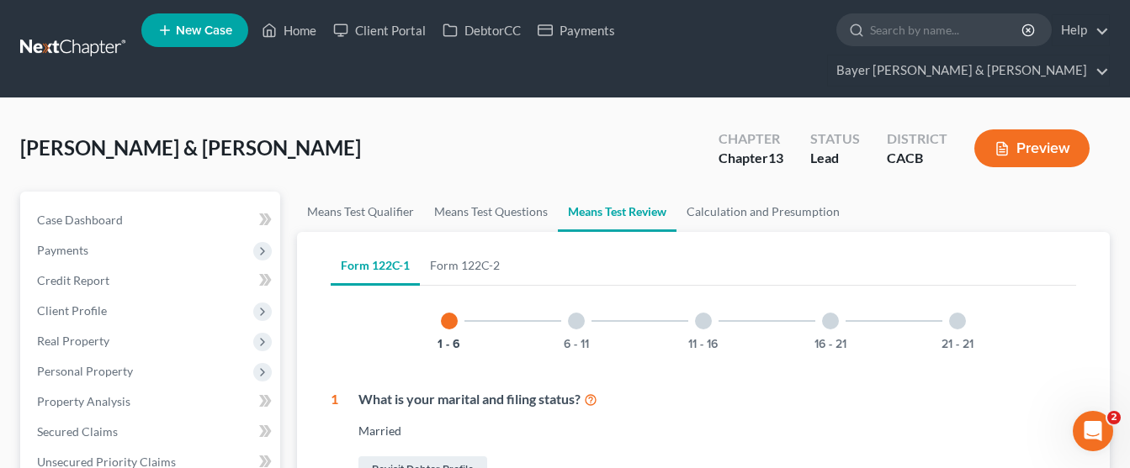
click at [571, 313] on div at bounding box center [576, 321] width 17 height 17
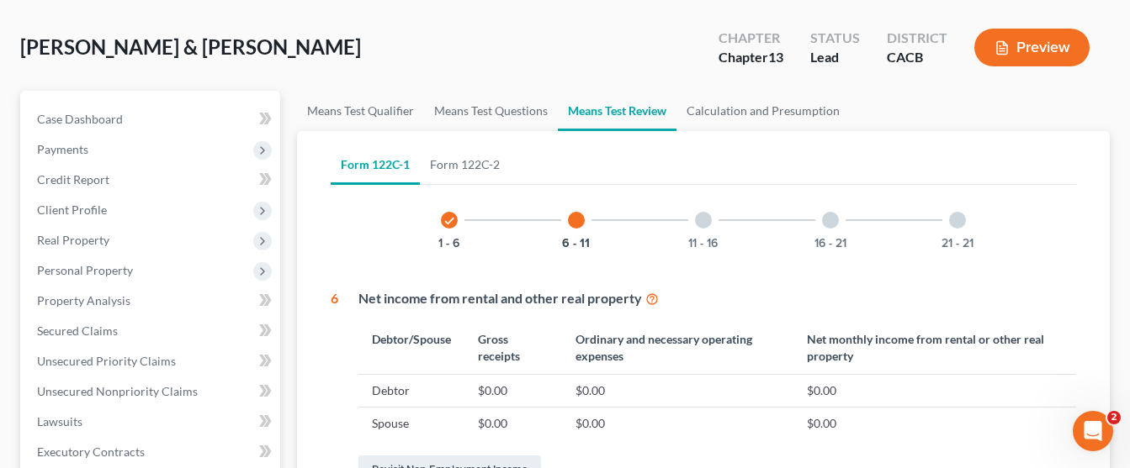
scroll to position [84, 0]
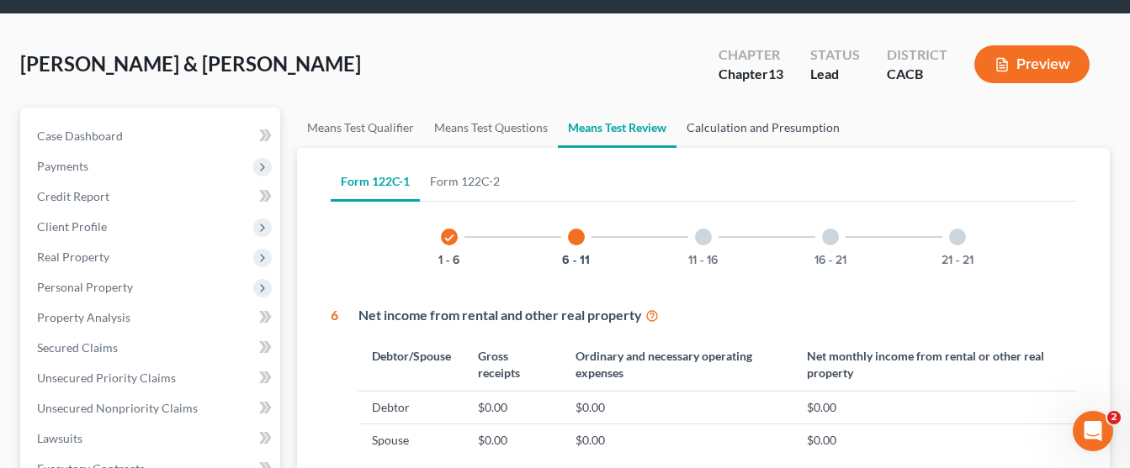
click at [749, 108] on link "Calculation and Presumption" at bounding box center [762, 128] width 173 height 40
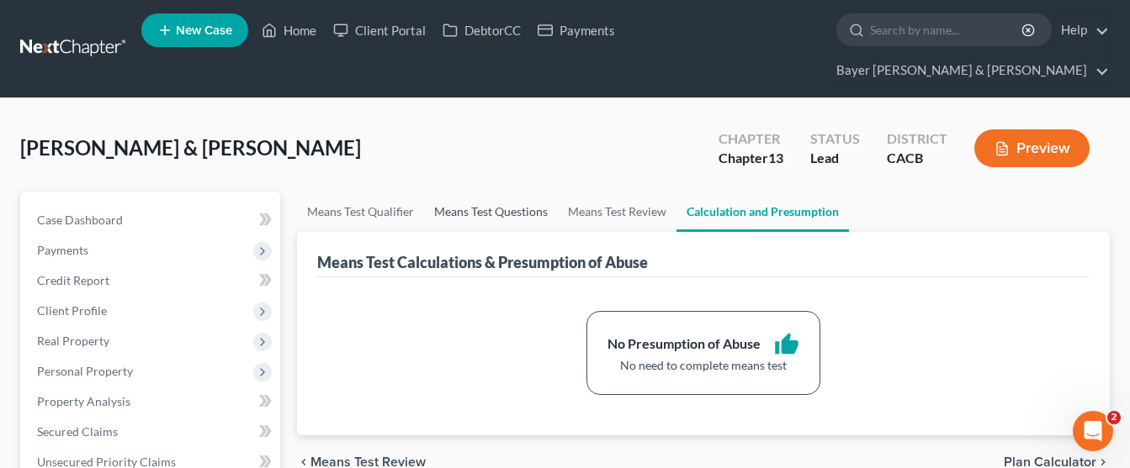
click at [528, 192] on link "Means Test Questions" at bounding box center [491, 212] width 134 height 40
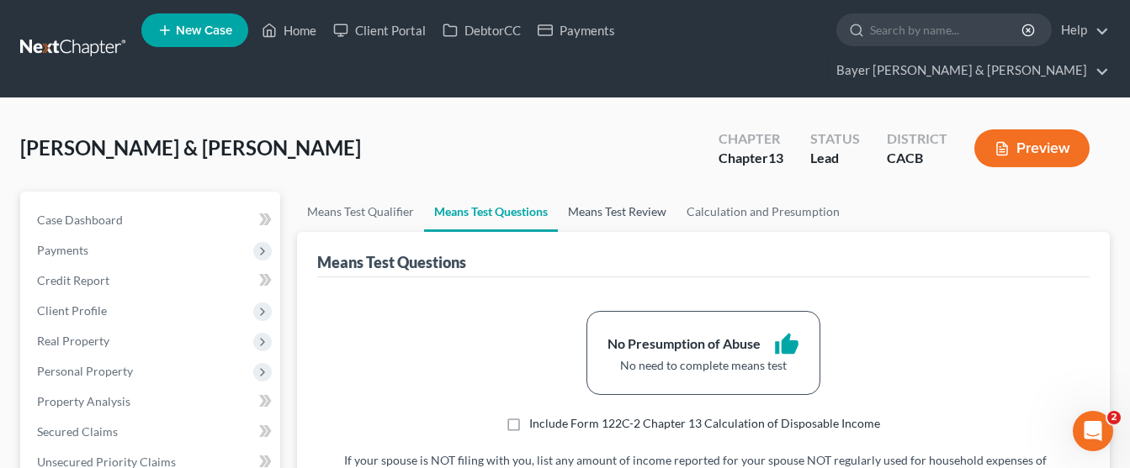
click at [618, 192] on link "Means Test Review" at bounding box center [617, 212] width 119 height 40
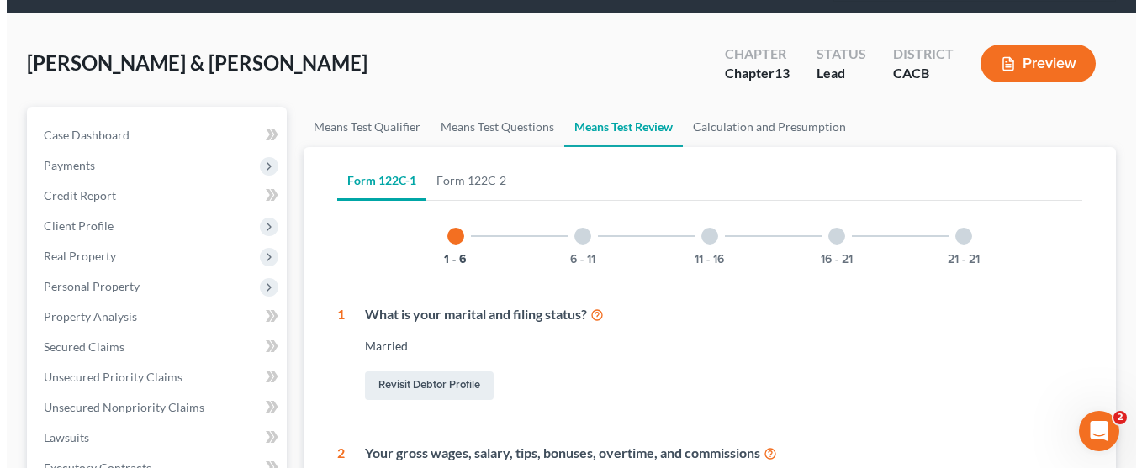
scroll to position [84, 0]
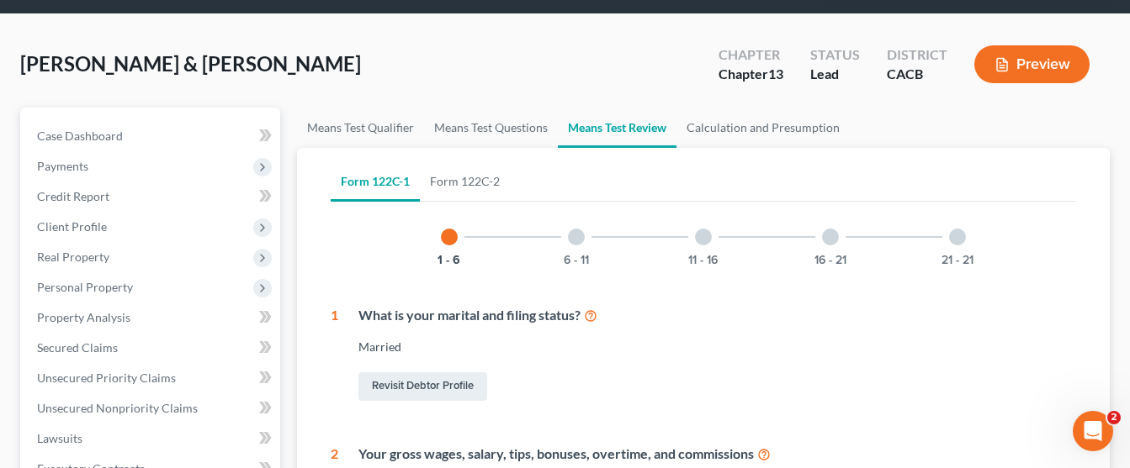
click at [1016, 45] on button "Preview" at bounding box center [1031, 64] width 115 height 38
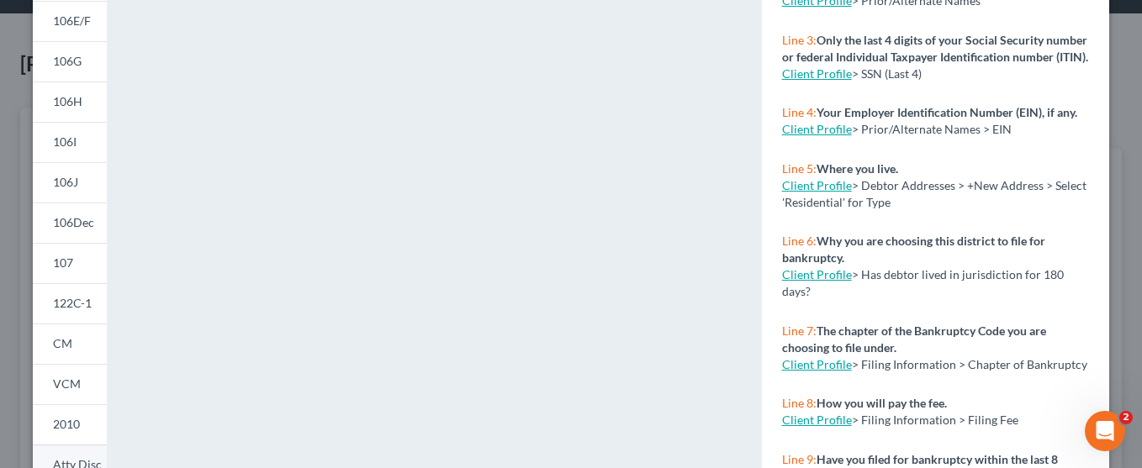
scroll to position [336, 0]
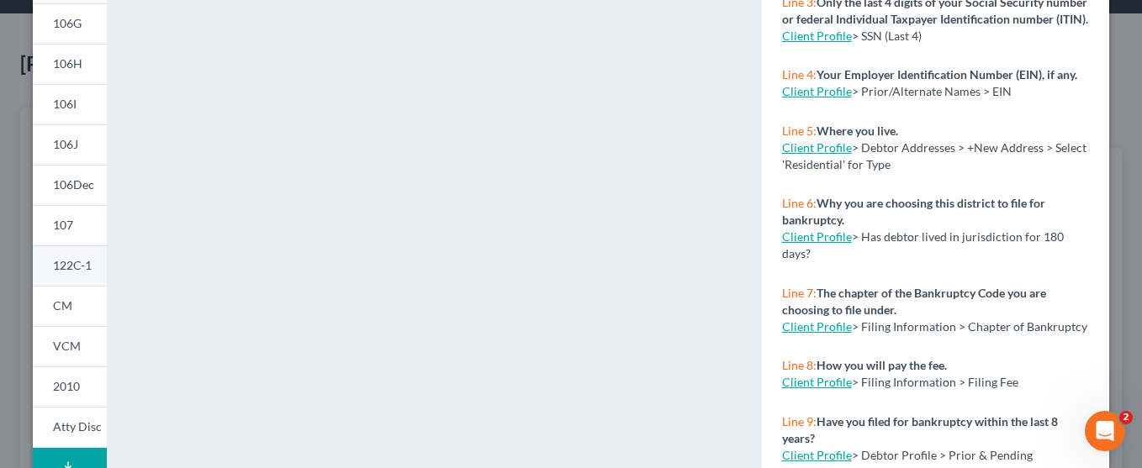
click at [66, 269] on span "122C-1" at bounding box center [72, 265] width 39 height 14
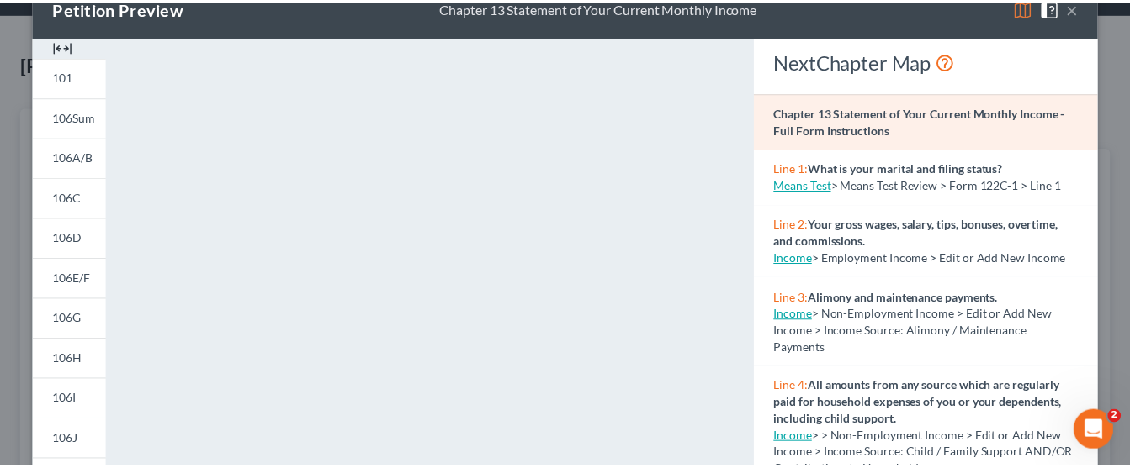
scroll to position [0, 0]
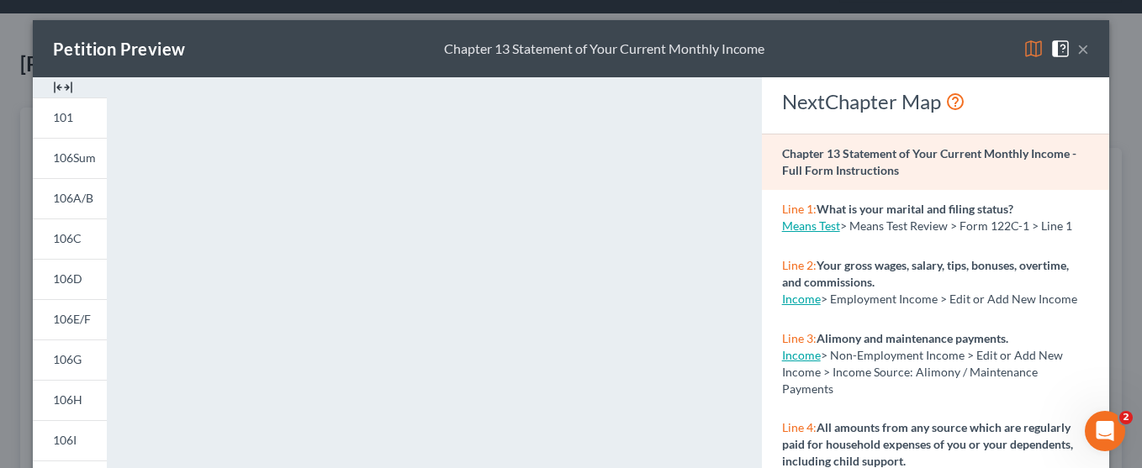
click at [1077, 49] on button "×" at bounding box center [1083, 49] width 12 height 20
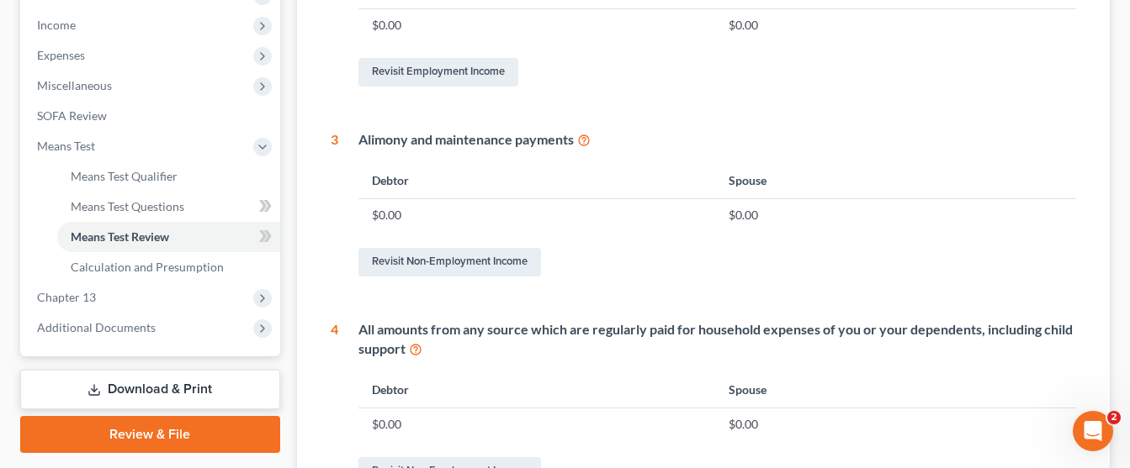
click at [167, 370] on link "Download & Print" at bounding box center [150, 390] width 260 height 40
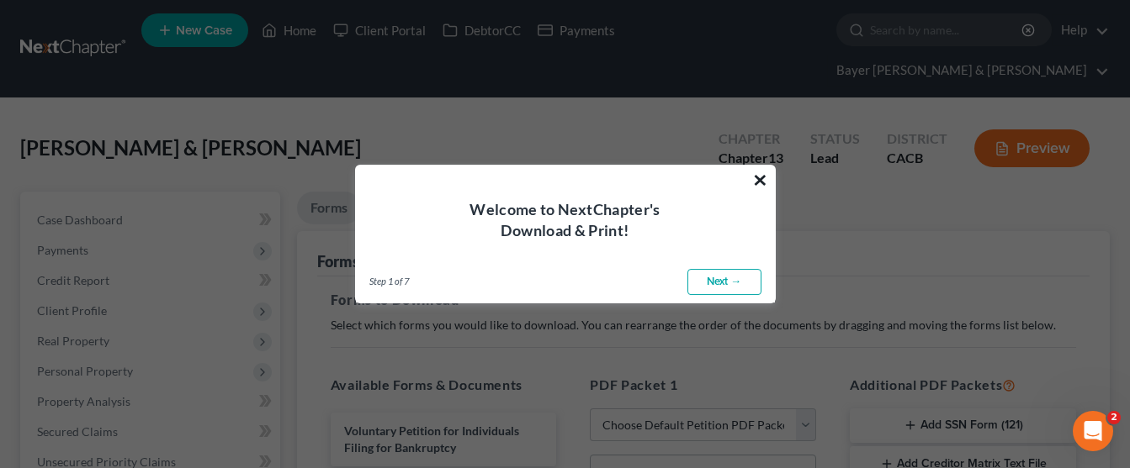
click at [765, 177] on button "×" at bounding box center [760, 180] width 16 height 27
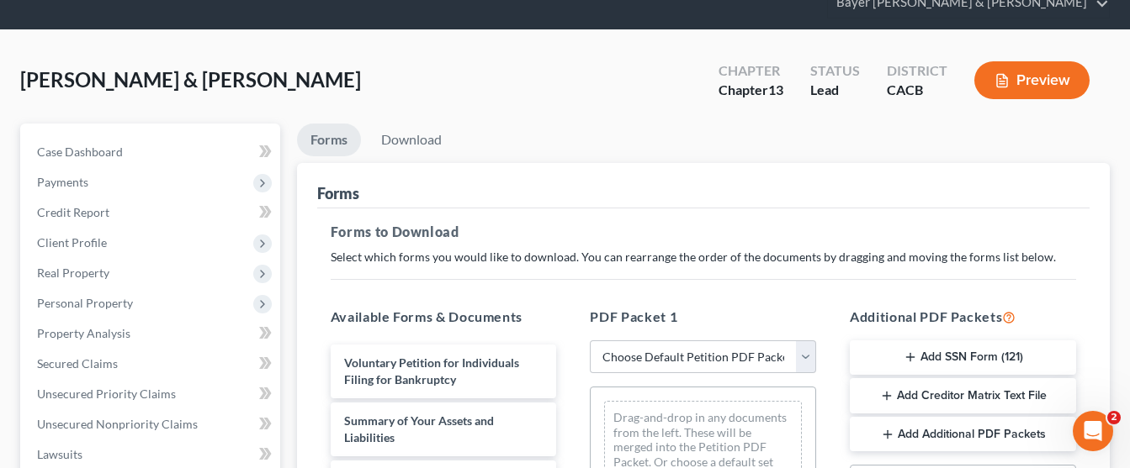
scroll to position [168, 0]
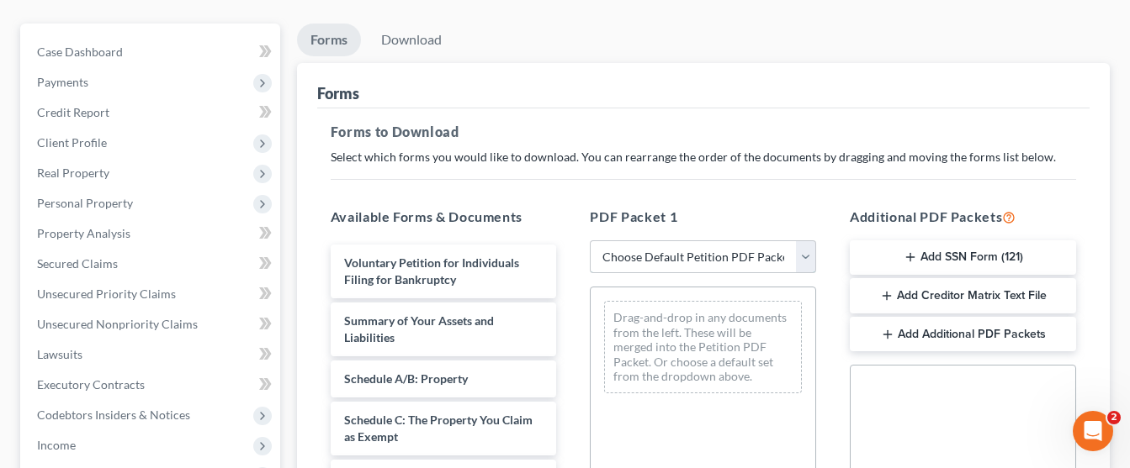
click at [745, 241] on select "Choose Default Petition PDF Packet Complete Bankruptcy Petition (all forms and …" at bounding box center [703, 258] width 226 height 34
select select "0"
click at [590, 241] on select "Choose Default Petition PDF Packet Complete Bankruptcy Petition (all forms and …" at bounding box center [703, 258] width 226 height 34
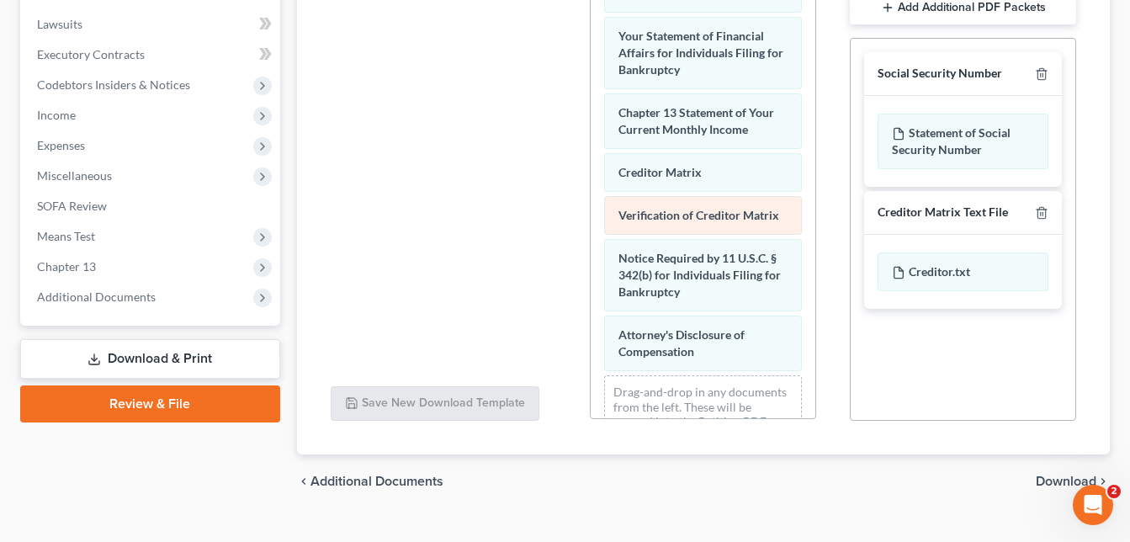
scroll to position [606, 0]
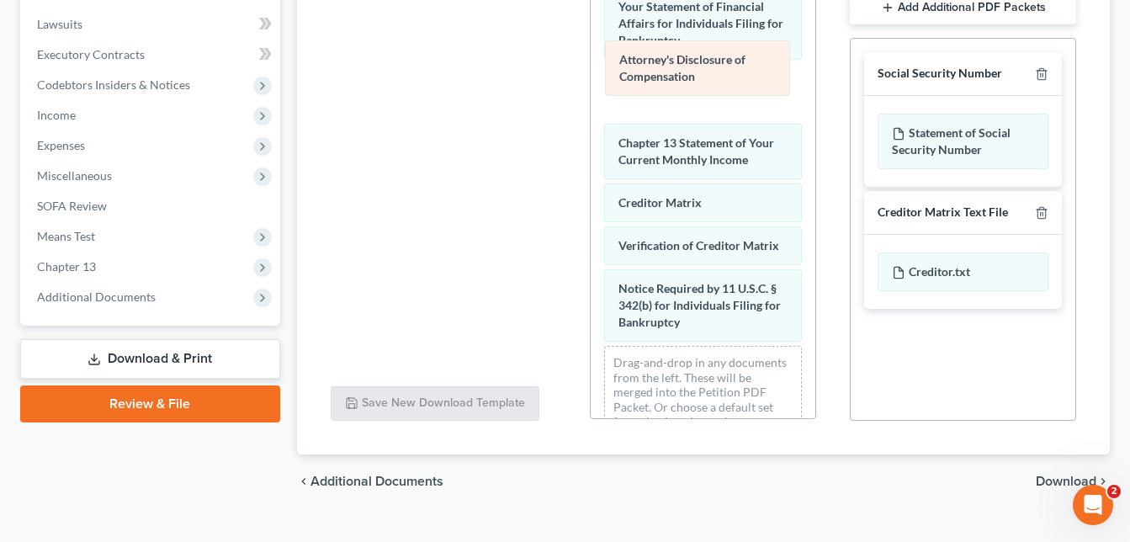
drag, startPoint x: 685, startPoint y: 341, endPoint x: 686, endPoint y: 76, distance: 265.8
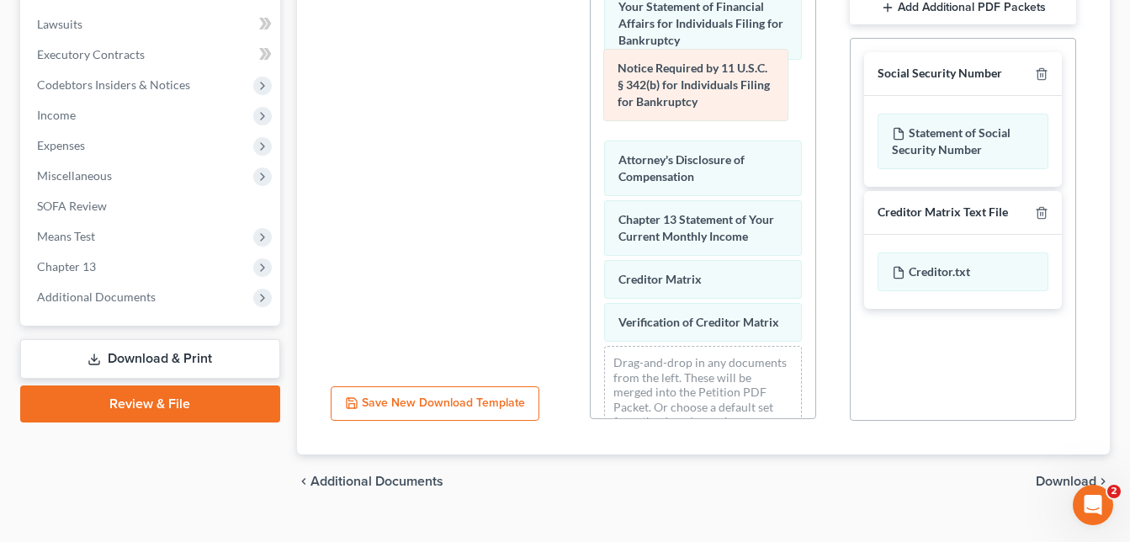
drag, startPoint x: 649, startPoint y: 327, endPoint x: 648, endPoint y: 89, distance: 238.0
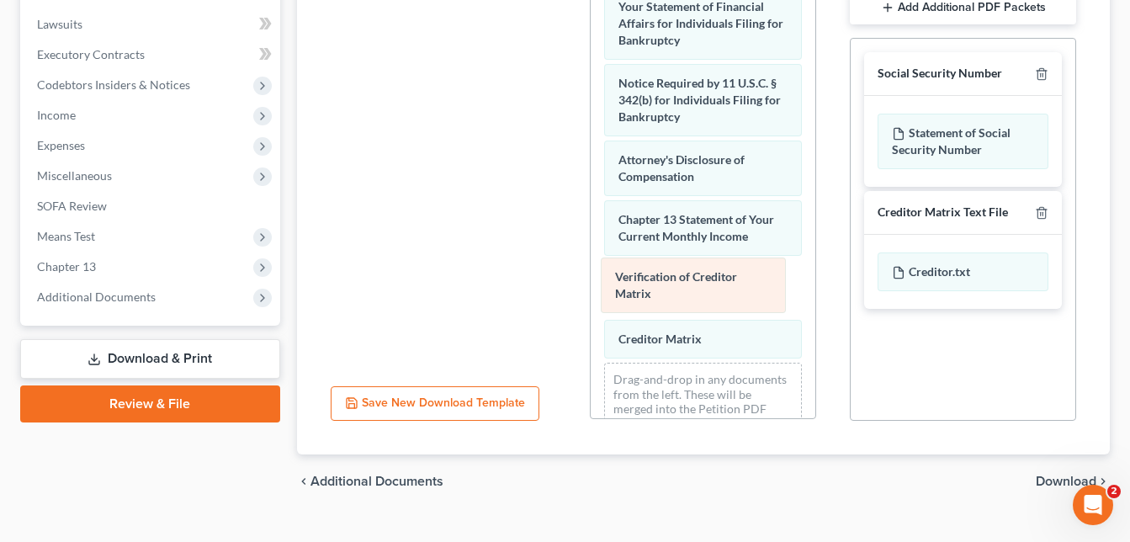
drag, startPoint x: 664, startPoint y: 331, endPoint x: 661, endPoint y: 283, distance: 48.9
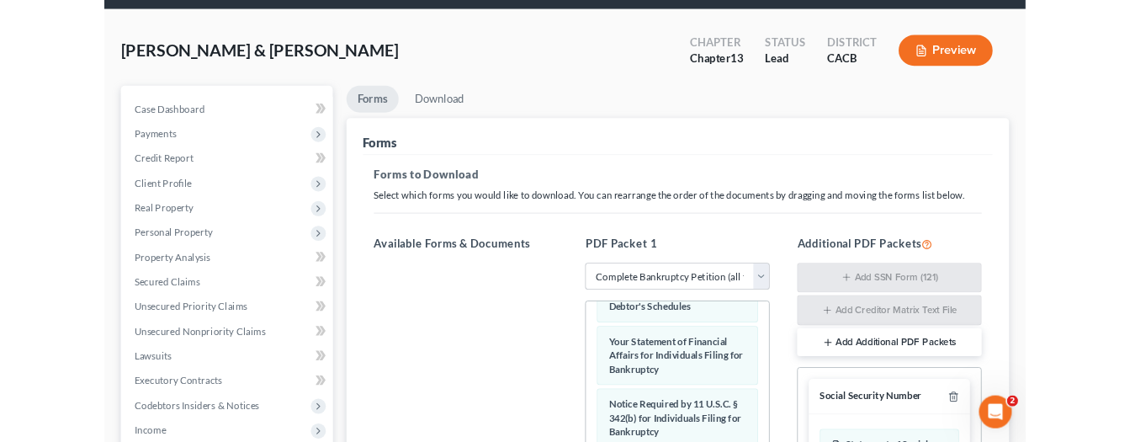
scroll to position [78, 0]
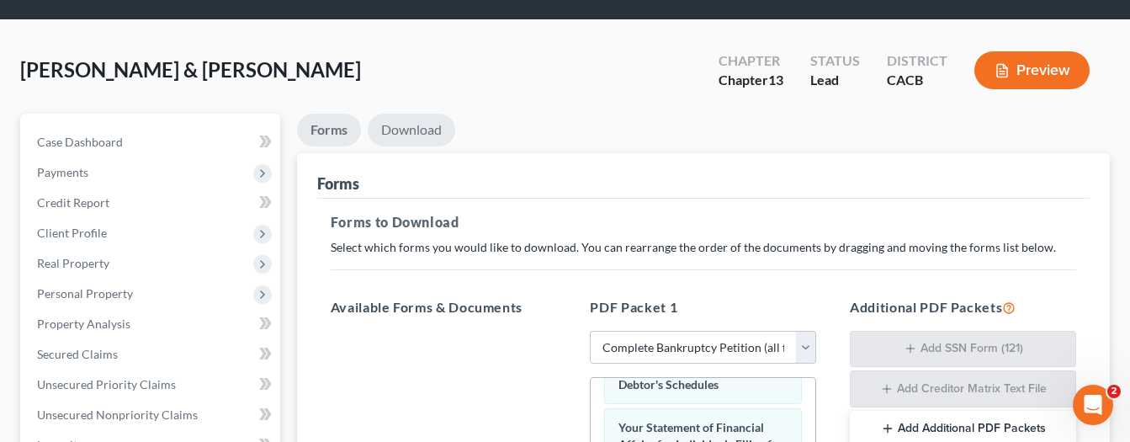
drag, startPoint x: 424, startPoint y: 92, endPoint x: 354, endPoint y: 100, distance: 70.3
click at [422, 114] on link "Download" at bounding box center [411, 130] width 87 height 33
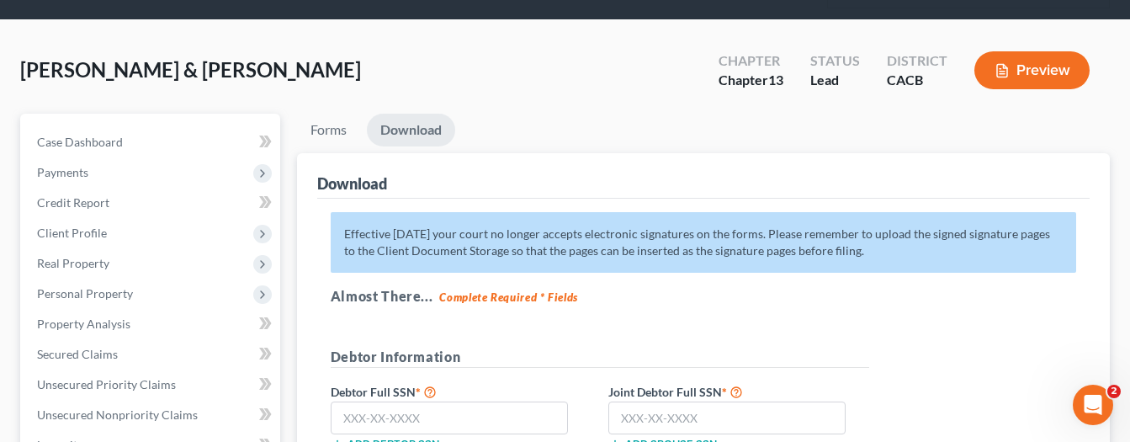
scroll to position [331, 0]
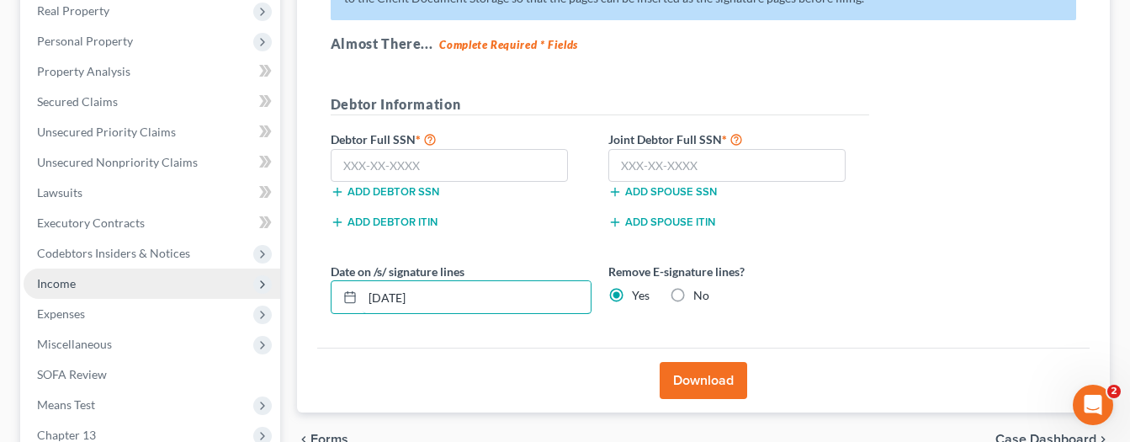
drag, startPoint x: 471, startPoint y: 274, endPoint x: 277, endPoint y: 260, distance: 194.8
click at [286, 262] on div "Petition Navigation Case Dashboard Payments Invoices Payments Payments Credit R…" at bounding box center [565, 225] width 1106 height 729
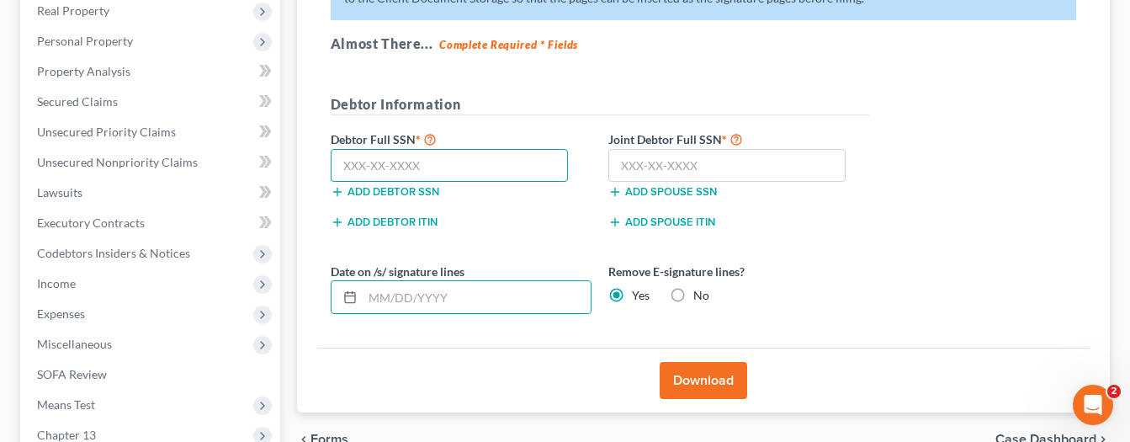
click at [458, 149] on input "text" at bounding box center [450, 166] width 238 height 34
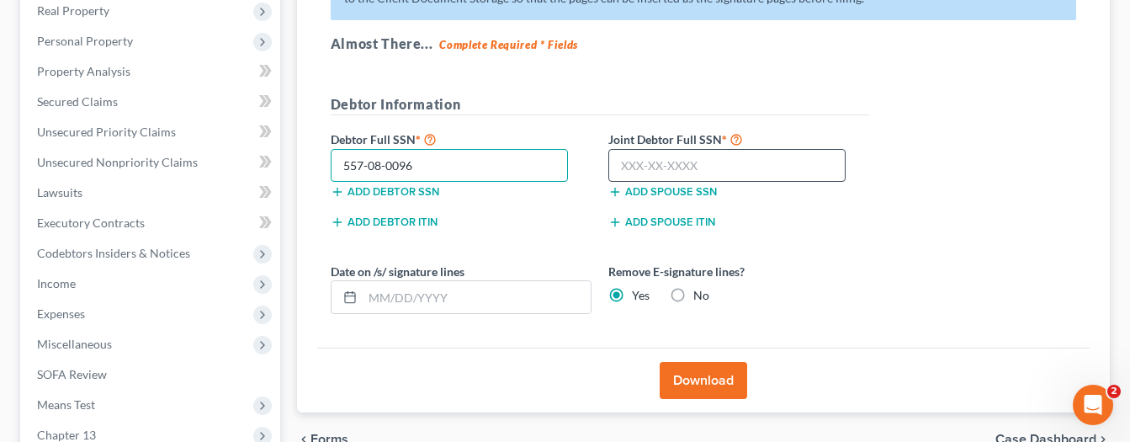
type input "557-08-0096"
click at [786, 149] on input "text" at bounding box center [727, 166] width 238 height 34
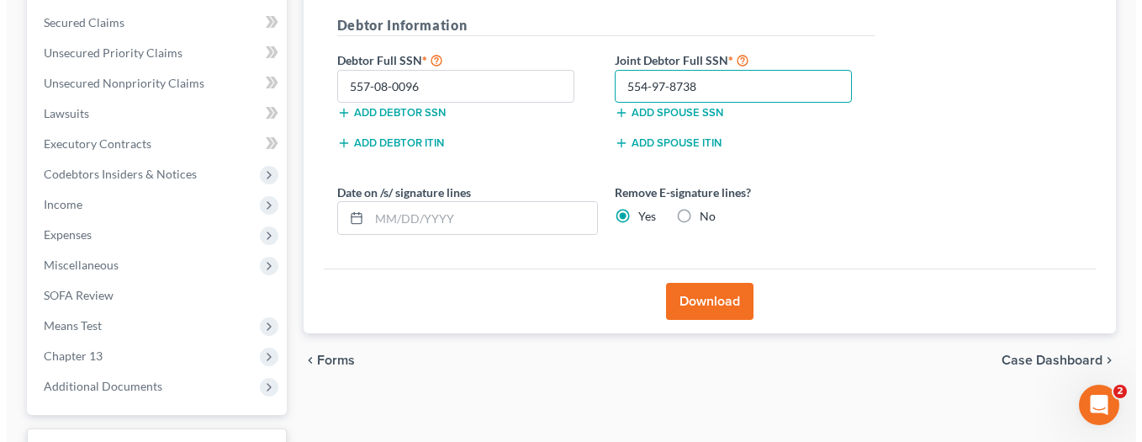
scroll to position [415, 0]
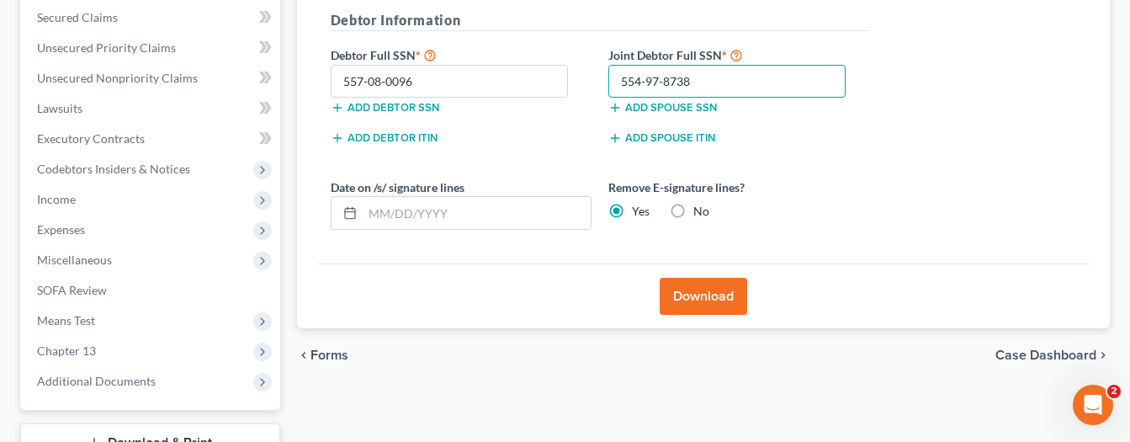
type input "554-97-8738"
click at [721, 278] on button "Download" at bounding box center [702, 296] width 87 height 37
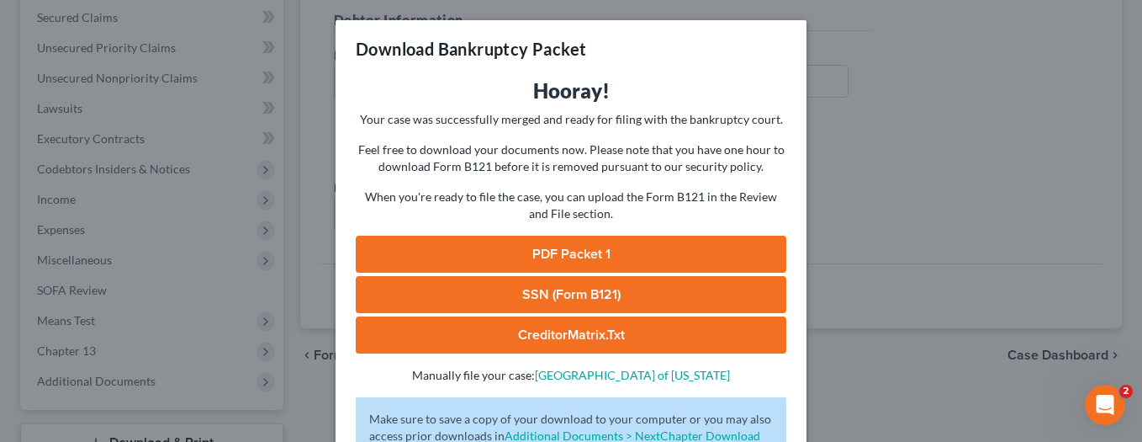
click at [654, 255] on link "PDF Packet 1" at bounding box center [571, 253] width 431 height 37
click at [618, 296] on link "SSN (Form B121)" at bounding box center [571, 294] width 431 height 37
click at [581, 331] on link "CreditorMatrix.txt" at bounding box center [571, 334] width 431 height 37
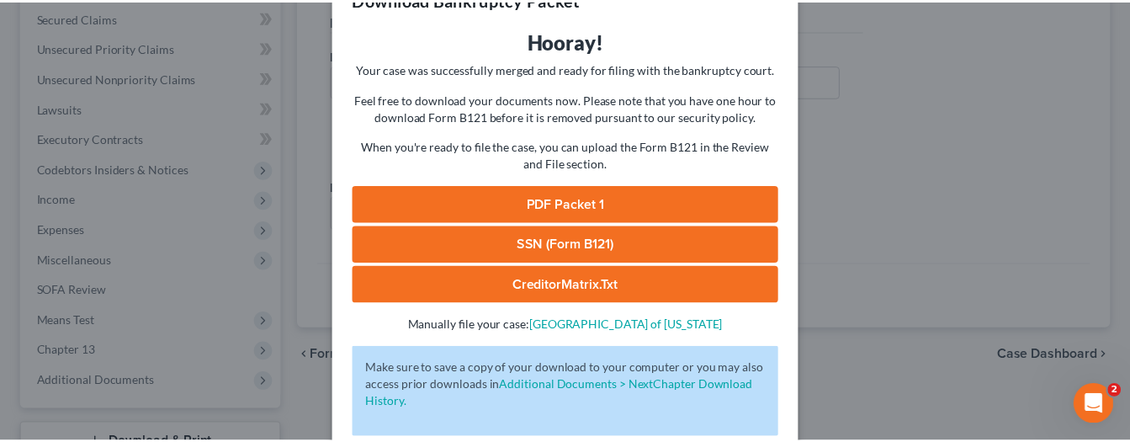
scroll to position [137, 0]
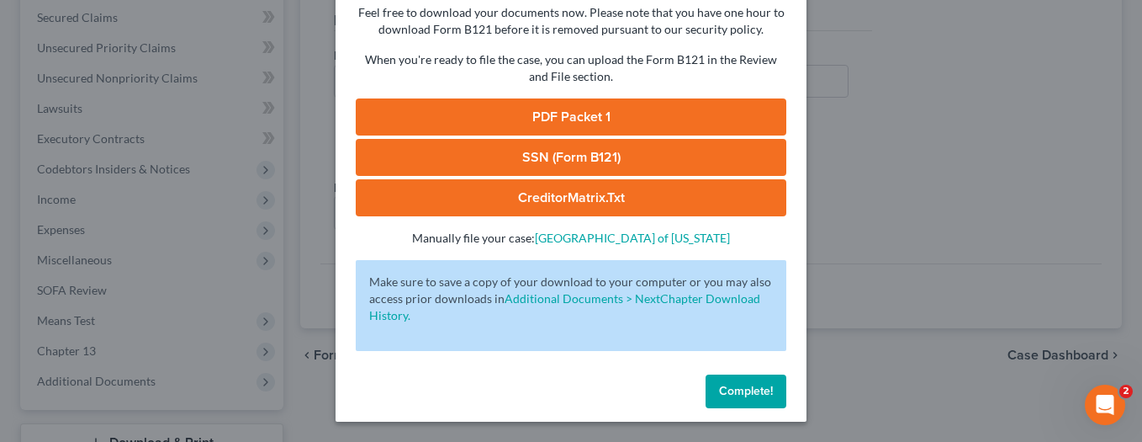
click at [743, 381] on button "Complete!" at bounding box center [746, 391] width 81 height 34
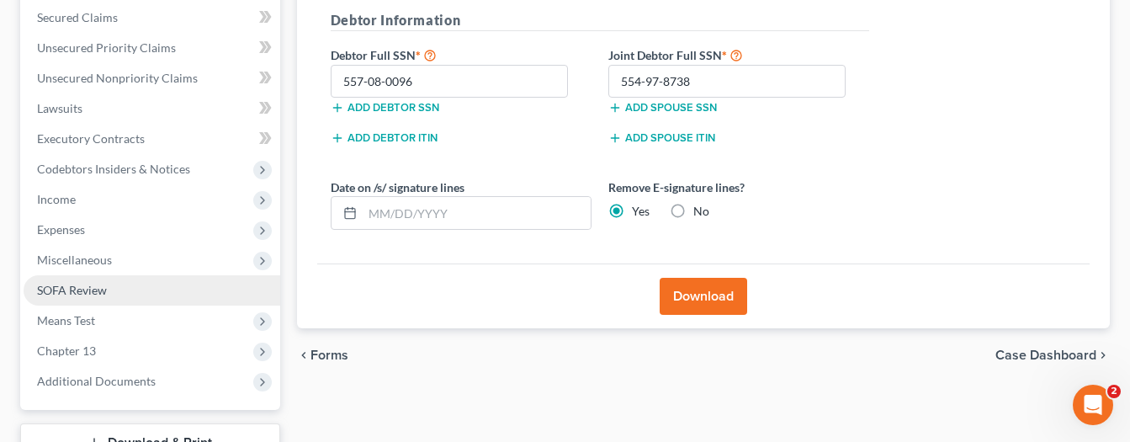
click at [104, 283] on span "SOFA Review" at bounding box center [72, 290] width 70 height 14
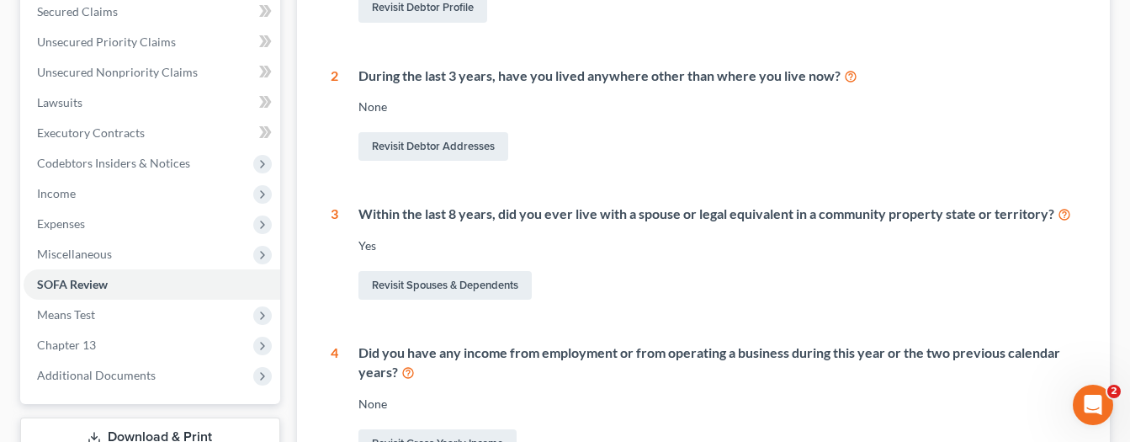
scroll to position [727, 0]
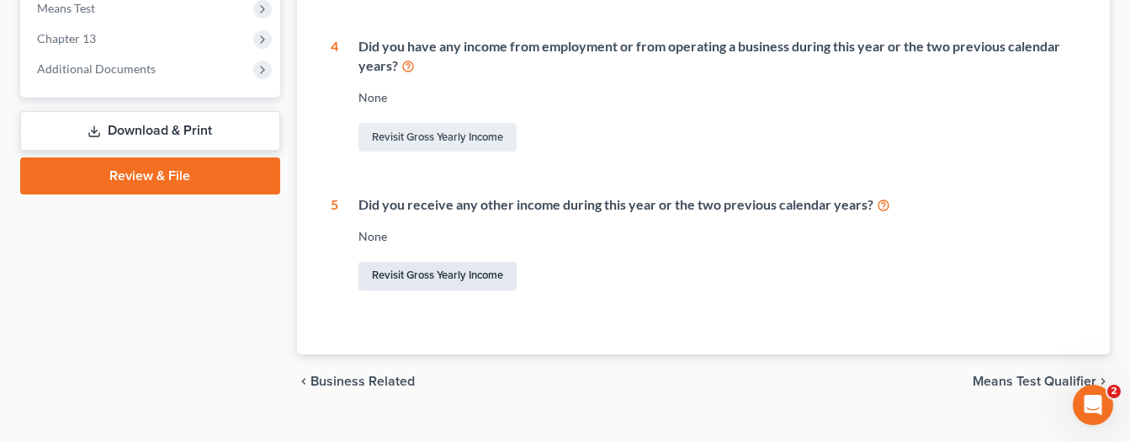
click at [426, 262] on link "Revisit Gross Yearly Income" at bounding box center [437, 276] width 158 height 29
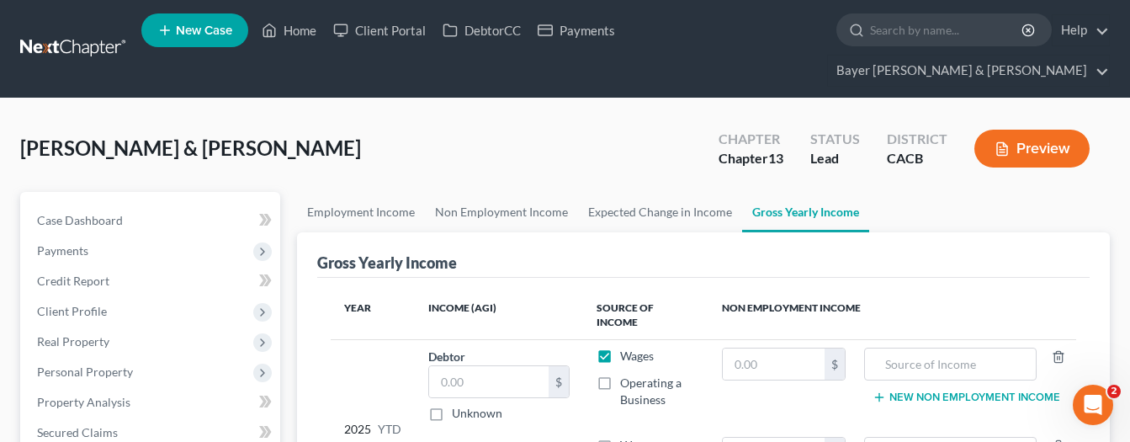
scroll to position [168, 0]
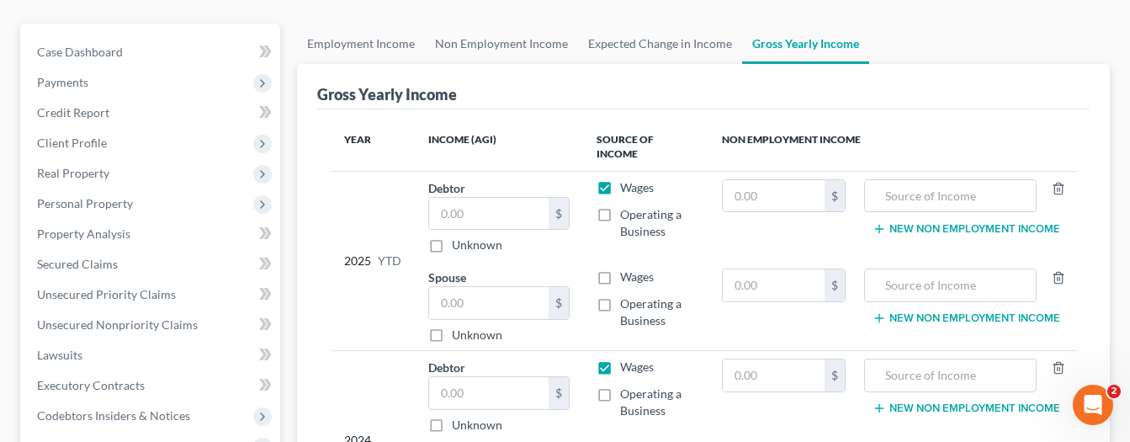
click at [620, 268] on label "Wages" at bounding box center [637, 276] width 34 height 17
click at [627, 268] on input "Wages" at bounding box center [632, 273] width 11 height 11
checkbox input "true"
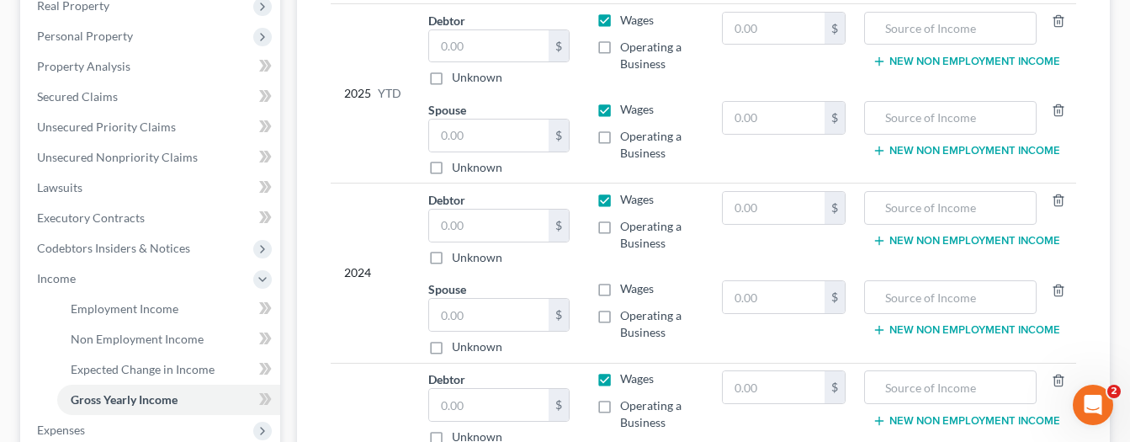
scroll to position [336, 0]
click at [620, 279] on label "Wages" at bounding box center [637, 287] width 34 height 17
click at [627, 279] on input "Wages" at bounding box center [632, 284] width 11 height 11
checkbox input "true"
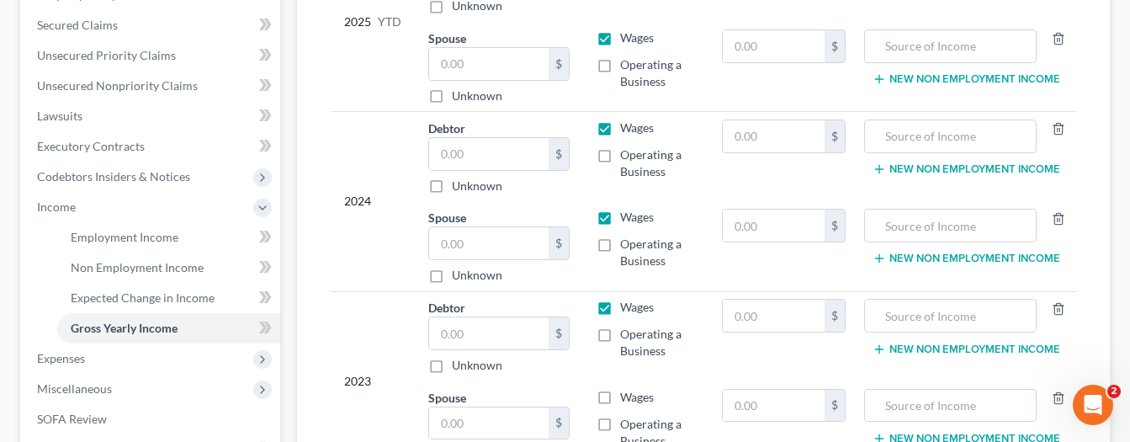
scroll to position [505, 0]
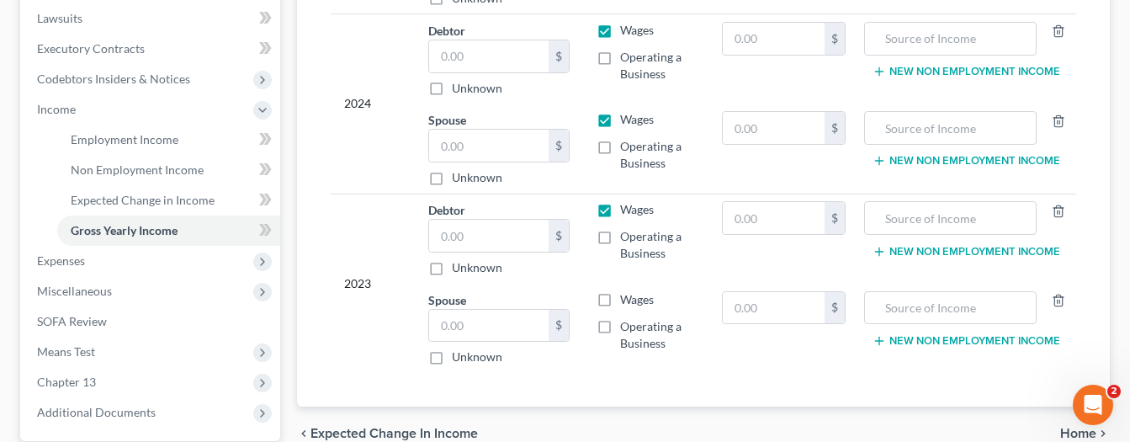
click at [620, 291] on label "Wages" at bounding box center [637, 299] width 34 height 17
click at [627, 291] on input "Wages" at bounding box center [632, 296] width 11 height 11
checkbox input "true"
click at [463, 310] on input "text" at bounding box center [488, 326] width 119 height 32
type input "0.00"
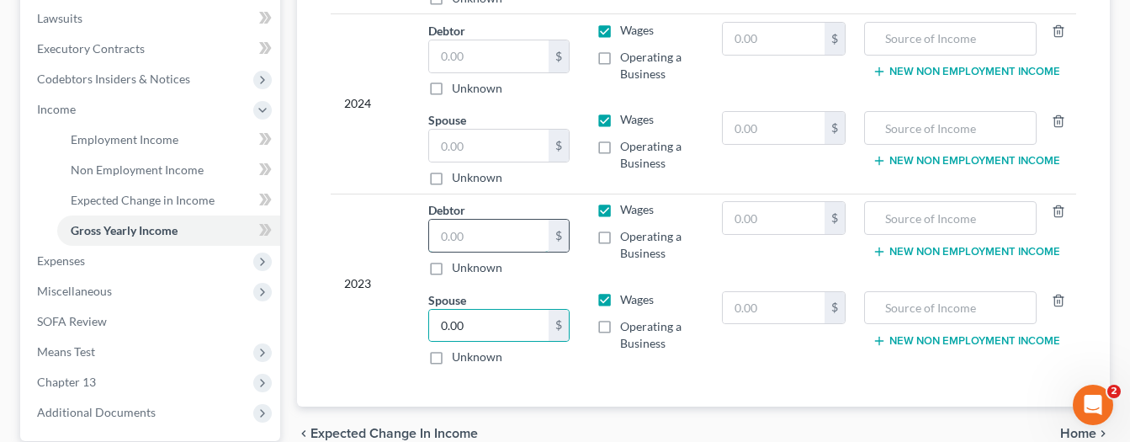
click at [450, 220] on input "text" at bounding box center [488, 236] width 119 height 32
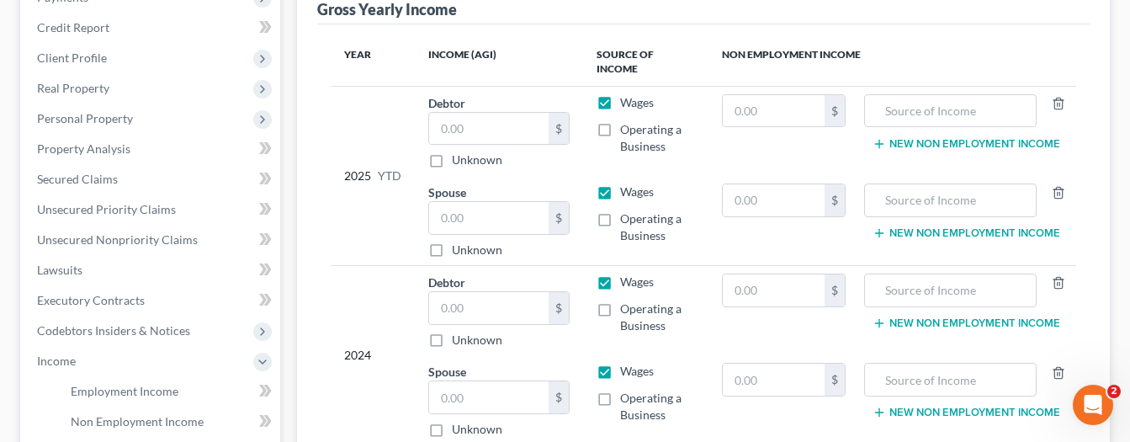
scroll to position [252, 0]
type input "0.00"
click at [486, 382] on input "text" at bounding box center [488, 398] width 119 height 32
type input "0.00"
click at [484, 293] on input "text" at bounding box center [488, 309] width 119 height 32
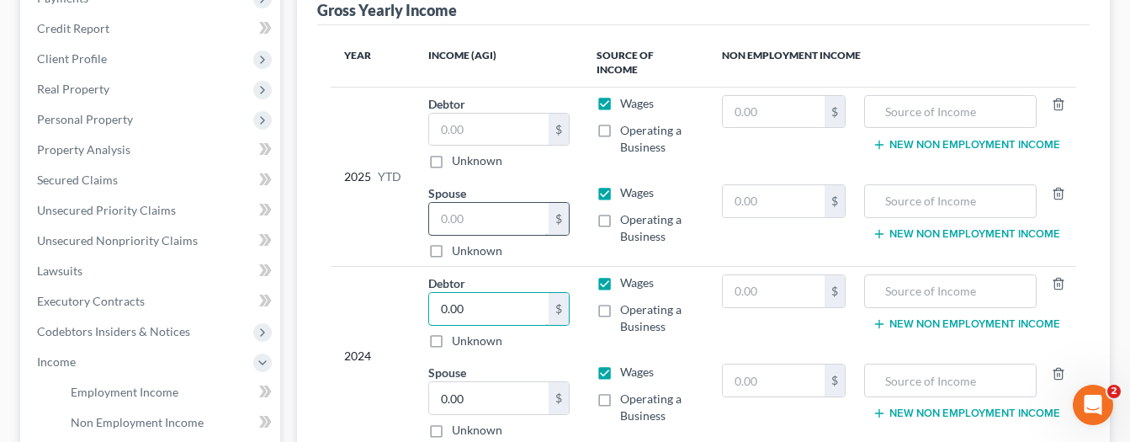
type input "0.00"
click at [472, 203] on input "text" at bounding box center [488, 219] width 119 height 32
type input "0.00"
click at [458, 114] on input "text" at bounding box center [488, 130] width 119 height 32
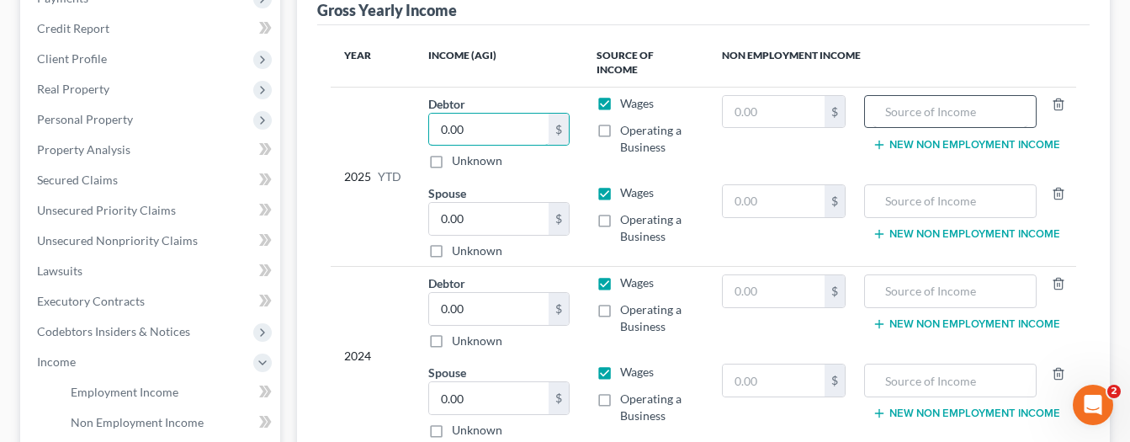
type input "0.00"
click at [897, 96] on input "text" at bounding box center [950, 112] width 154 height 32
type input "Retirement of $2,812.00 per month."
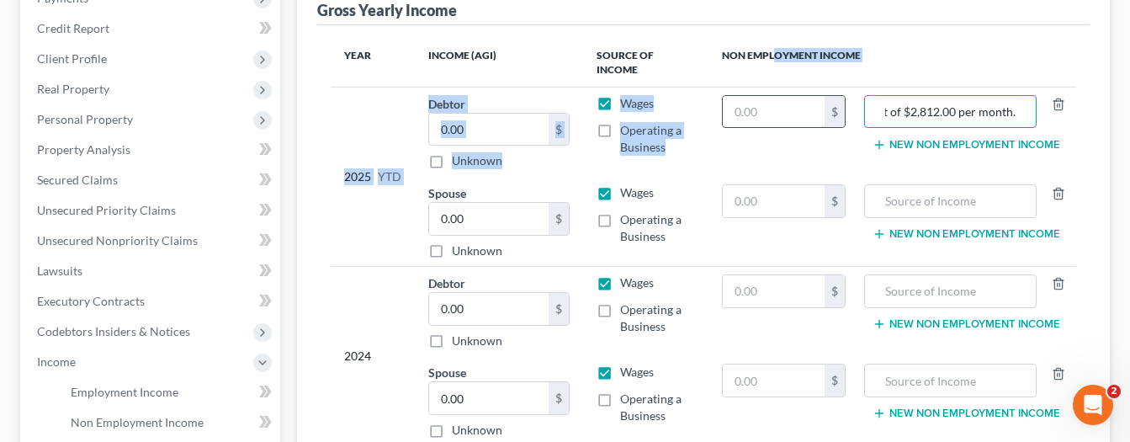
drag, startPoint x: 777, startPoint y: 39, endPoint x: 769, endPoint y: 63, distance: 25.8
click at [770, 50] on table "Year Income (AGI) Source of Income Non Employment Income 2025 YTD Debtor 0.00 $…" at bounding box center [703, 332] width 745 height 586
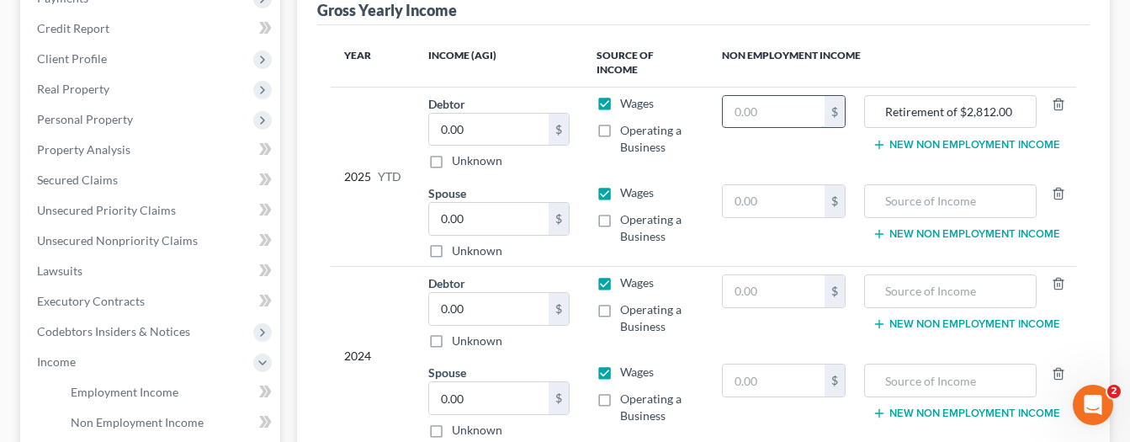
click at [772, 96] on input "text" at bounding box center [773, 112] width 102 height 32
type input "0.00"
click at [763, 185] on input "text" at bounding box center [773, 201] width 102 height 32
type input "0.00"
click at [974, 185] on input "text" at bounding box center [950, 201] width 154 height 32
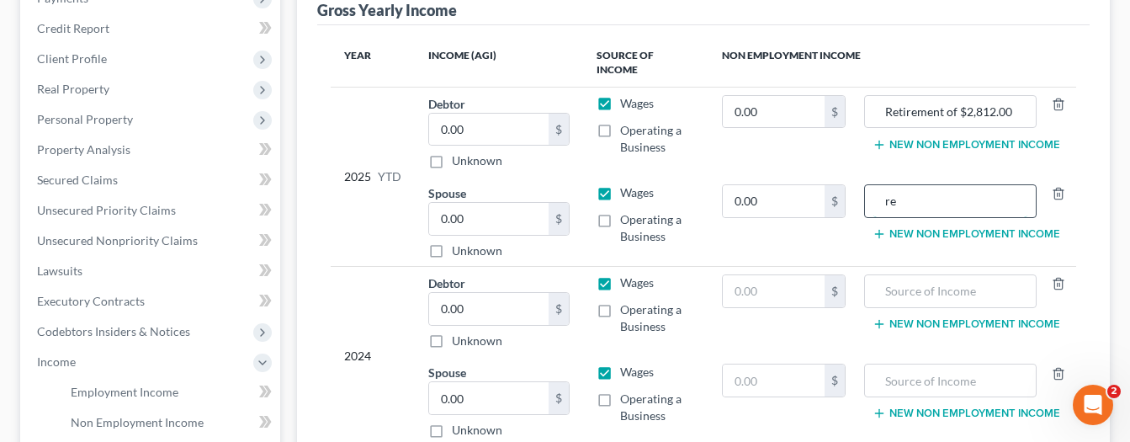
type input "r"
click at [1029, 184] on div "Retiremnet of $1,100.00 per" at bounding box center [950, 201] width 172 height 34
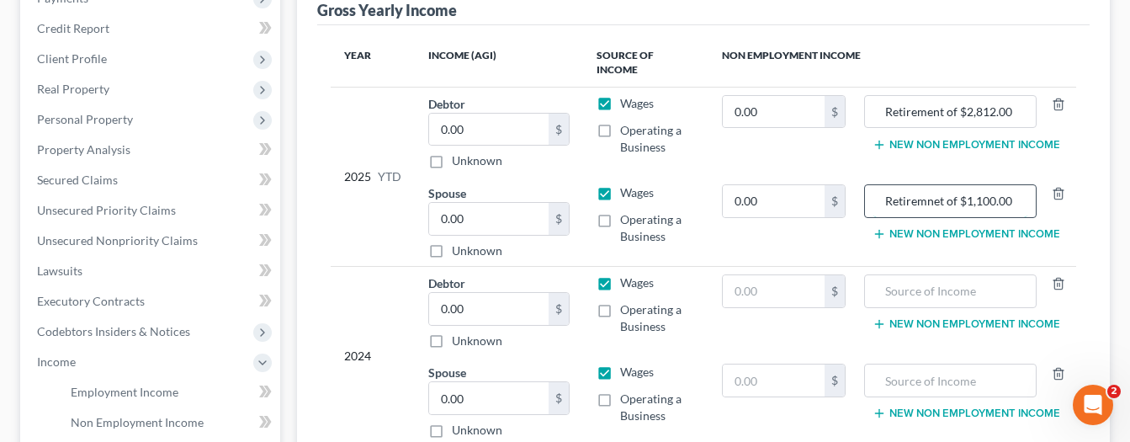
click at [982, 185] on input "Retiremnet of $1,100.00 per" at bounding box center [950, 201] width 154 height 32
click at [1027, 184] on div "Retiremnet of $1,100.00 per mont" at bounding box center [950, 201] width 172 height 34
click at [1009, 185] on input "Retiremnet of $1,100.00 per mont" at bounding box center [950, 201] width 154 height 32
type input "Retiremnet of $1,100.00 per month."
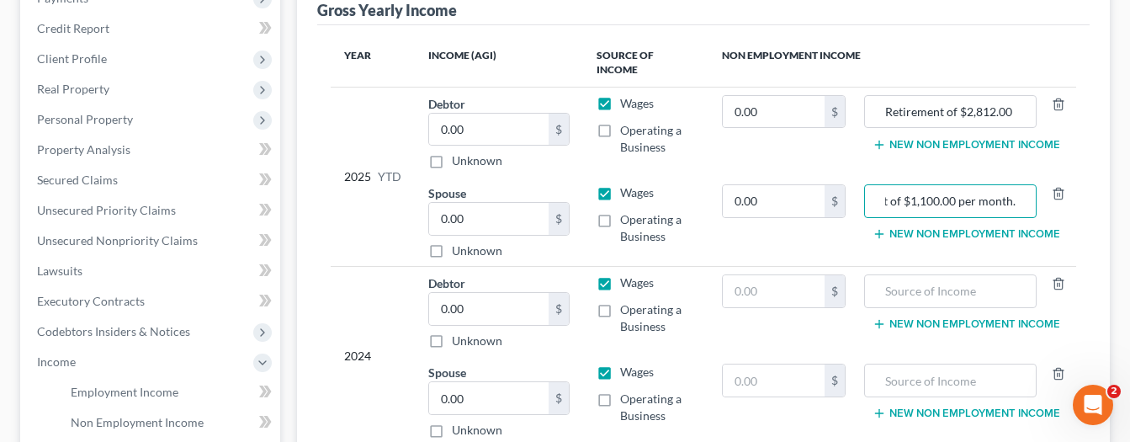
click at [986, 138] on button "New Non Employment Income" at bounding box center [966, 144] width 188 height 13
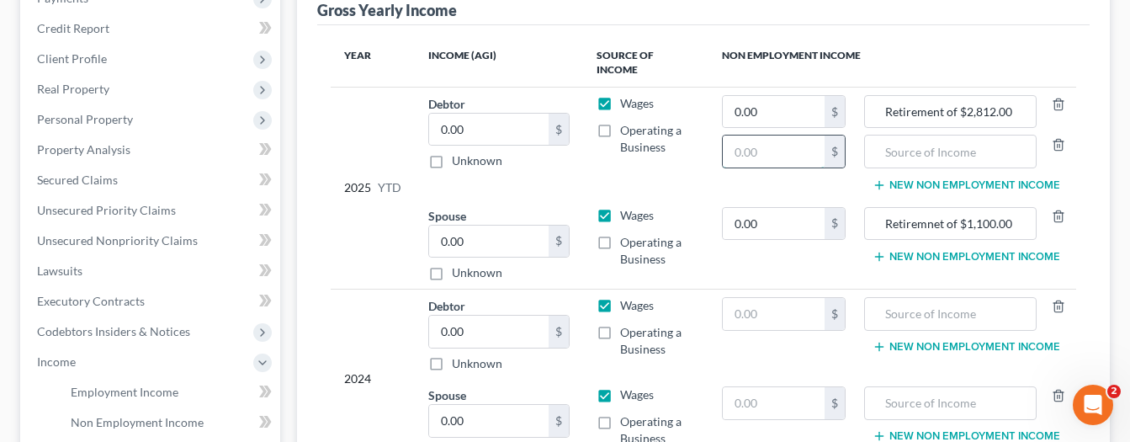
click at [770, 135] on input "text" at bounding box center [773, 151] width 102 height 32
type input "0.00"
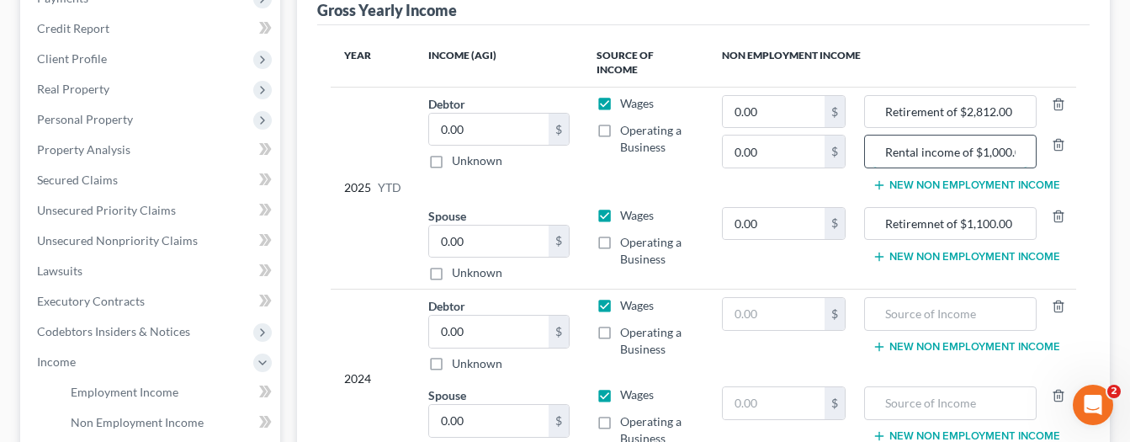
click at [1005, 135] on input "Rental income of $1,000.00 per mont" at bounding box center [950, 151] width 154 height 32
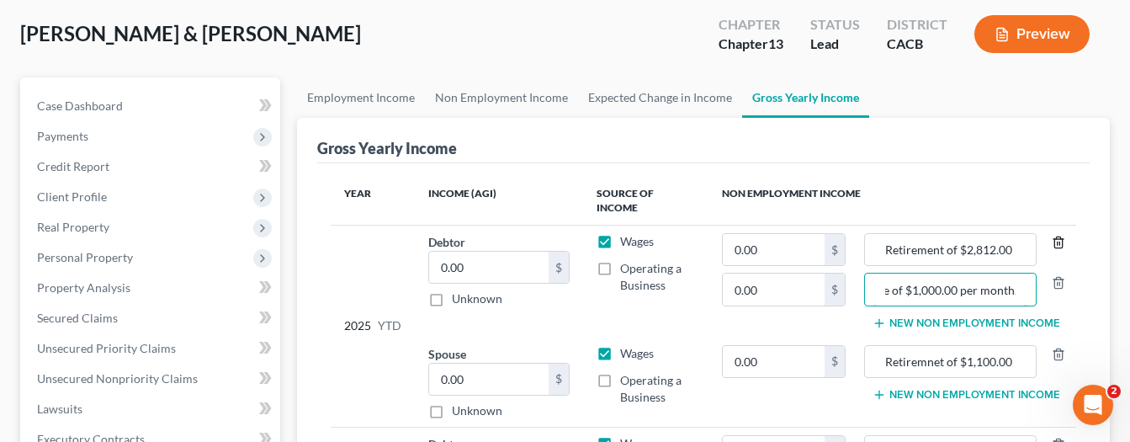
scroll to position [84, 0]
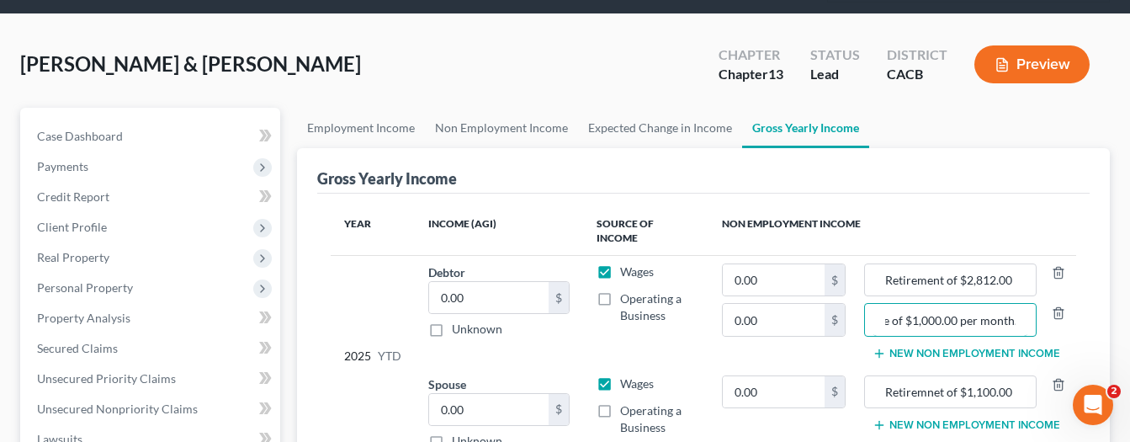
type input "Rental income of $1,000.00 per month."
click at [1026, 46] on button "Preview" at bounding box center [1031, 64] width 115 height 38
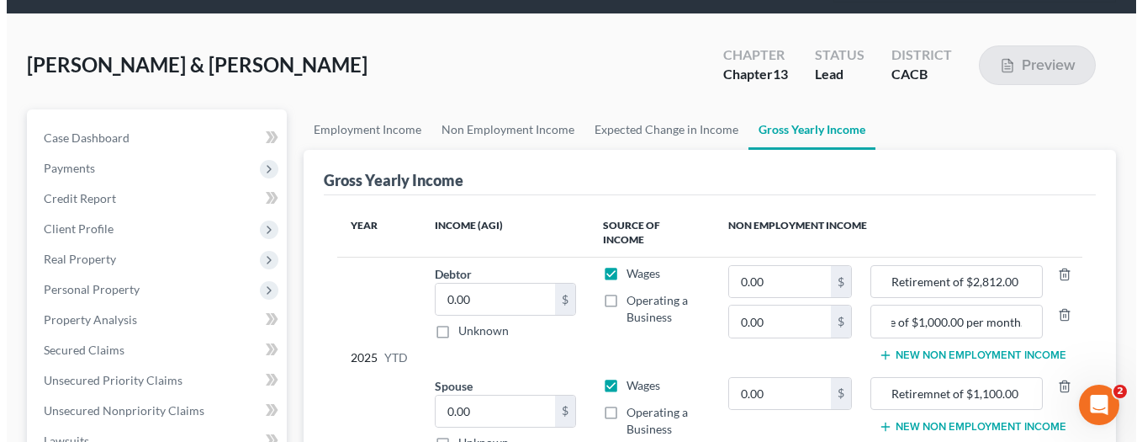
scroll to position [0, 0]
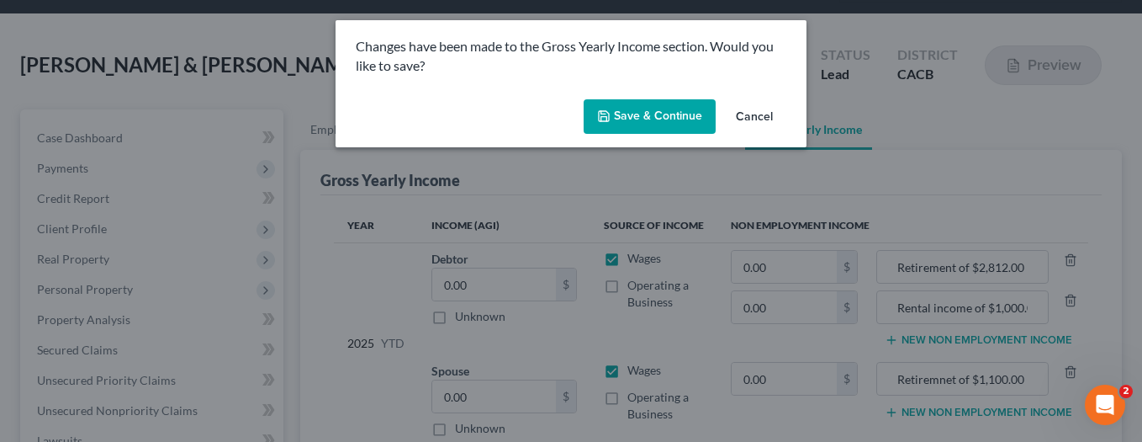
click at [667, 119] on button "Save & Continue" at bounding box center [650, 116] width 132 height 35
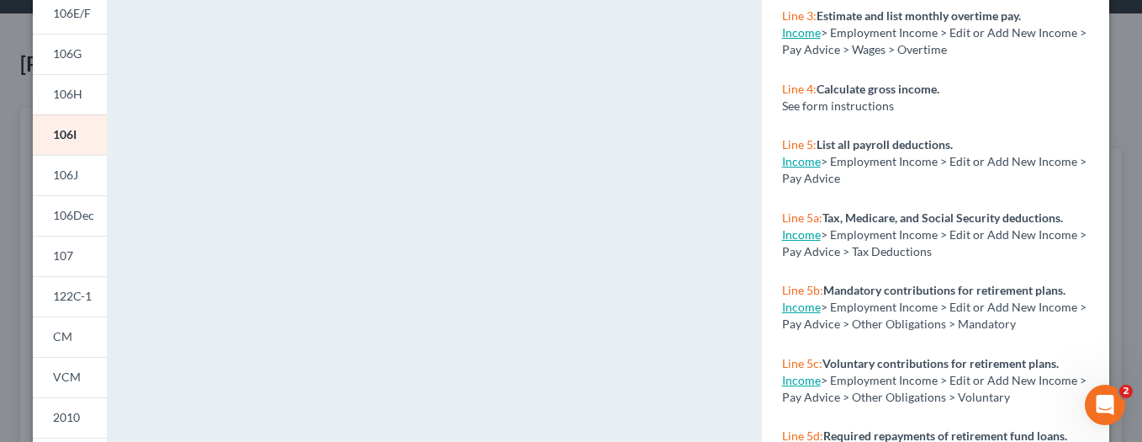
scroll to position [336, 0]
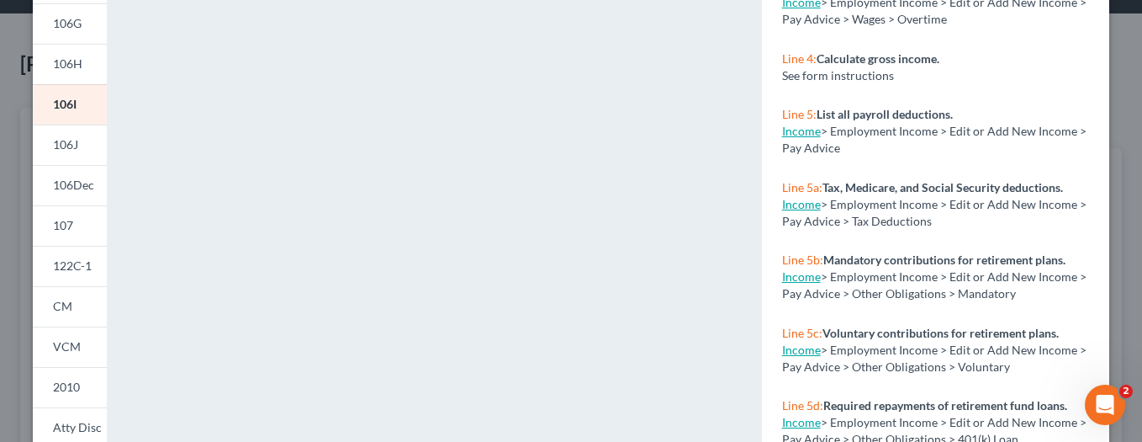
drag, startPoint x: 80, startPoint y: 227, endPoint x: 185, endPoint y: 246, distance: 106.7
click at [79, 227] on link "107" at bounding box center [70, 225] width 74 height 40
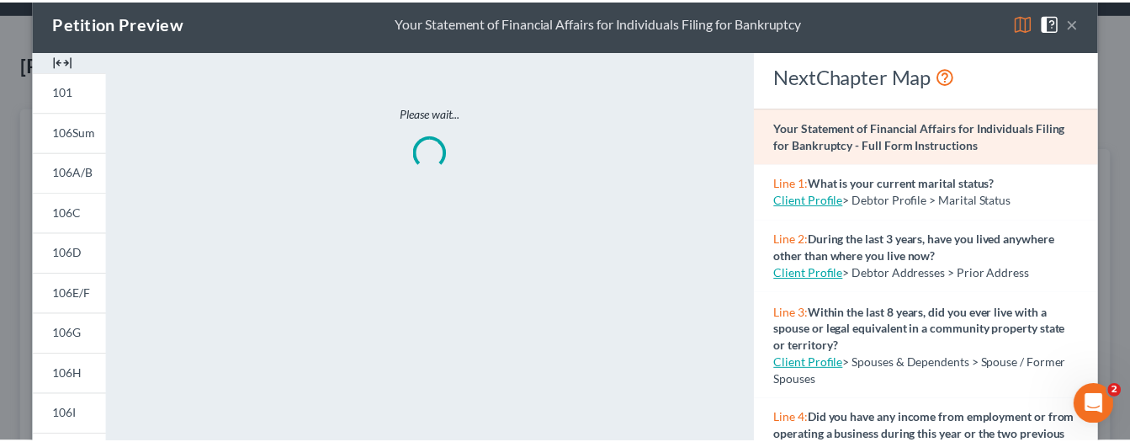
scroll to position [0, 0]
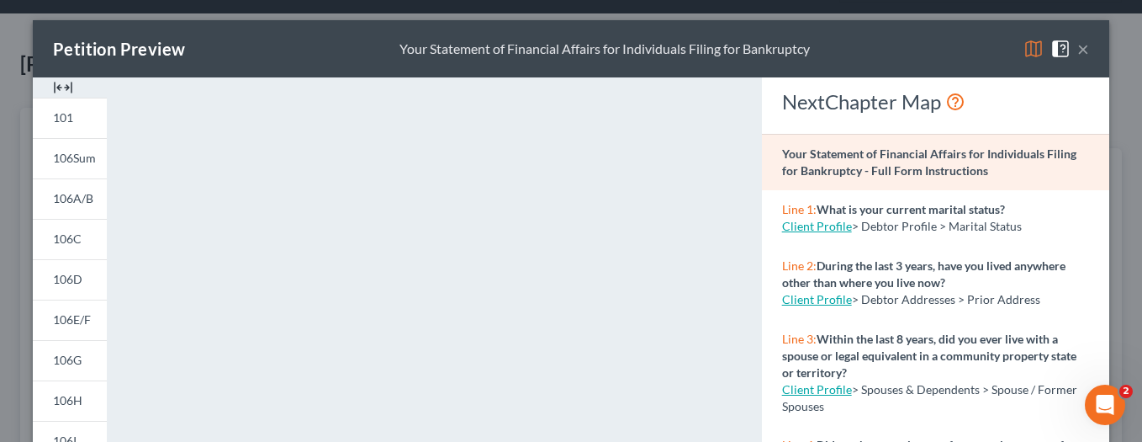
drag, startPoint x: 1076, startPoint y: 51, endPoint x: 1050, endPoint y: 84, distance: 41.4
click at [1077, 50] on button "×" at bounding box center [1083, 49] width 12 height 20
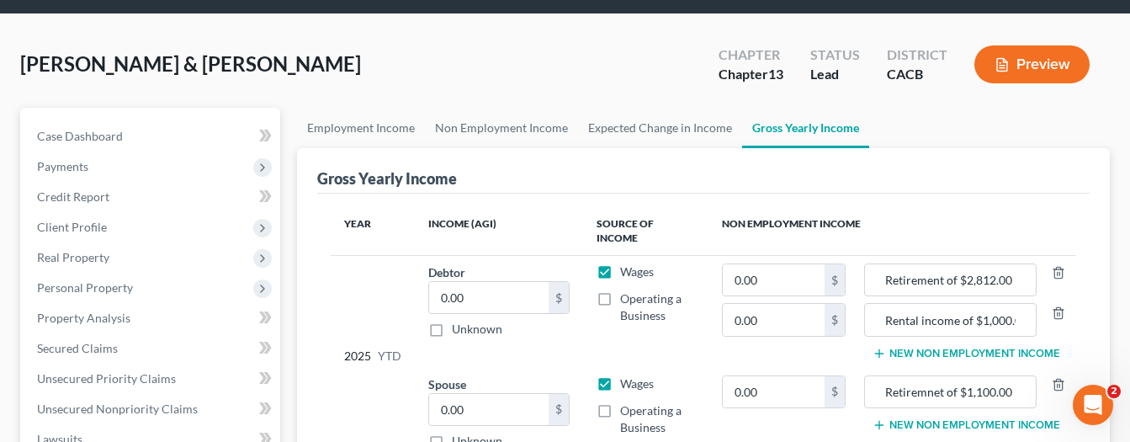
scroll to position [168, 0]
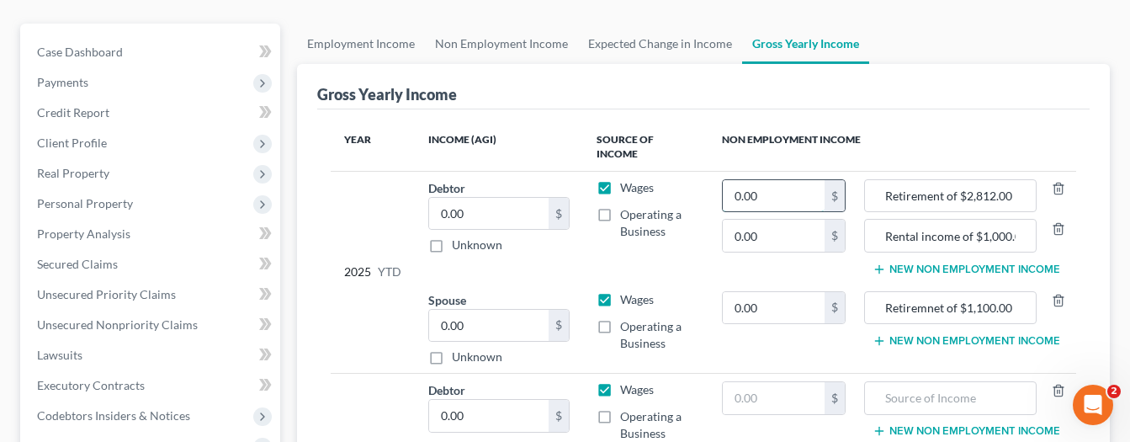
click at [800, 180] on input "0.00" at bounding box center [773, 196] width 102 height 32
type input "2,812.00"
click at [779, 220] on input "0.00" at bounding box center [773, 236] width 102 height 32
type input "1,000.00"
click at [782, 292] on input "0.00" at bounding box center [773, 308] width 102 height 32
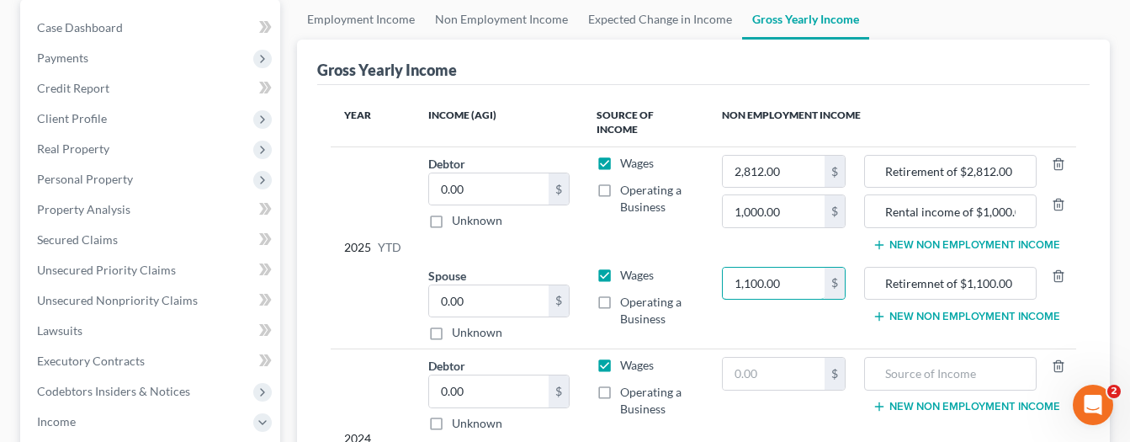
scroll to position [130, 0]
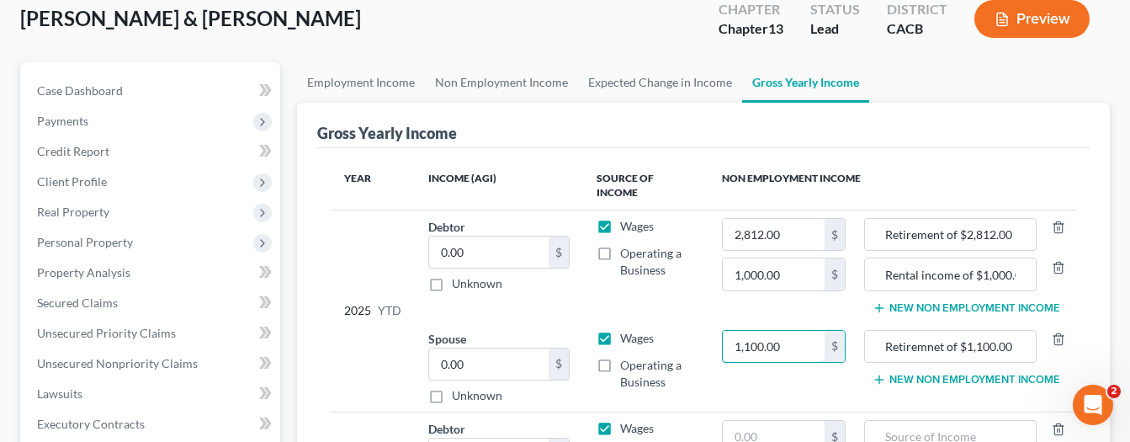
type input "1,100.00"
click at [1027, 3] on button "Preview" at bounding box center [1031, 19] width 115 height 38
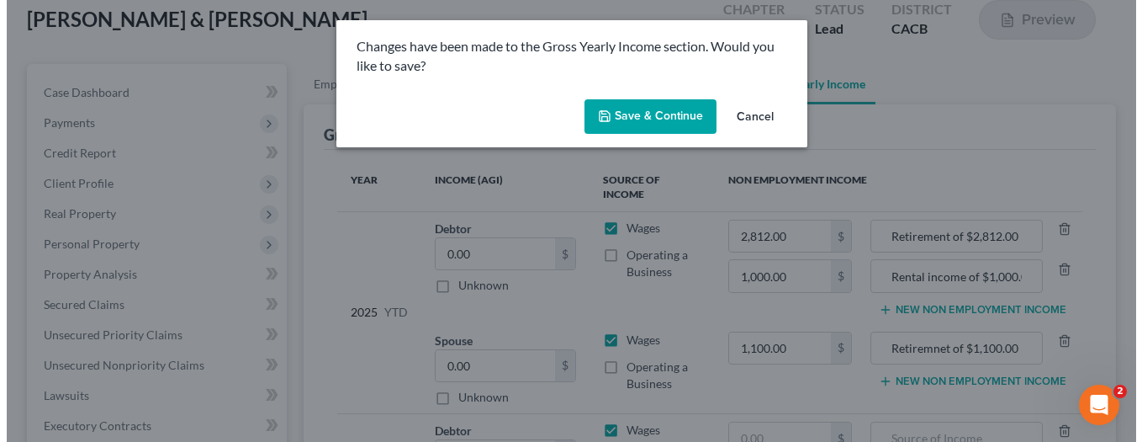
scroll to position [130, 0]
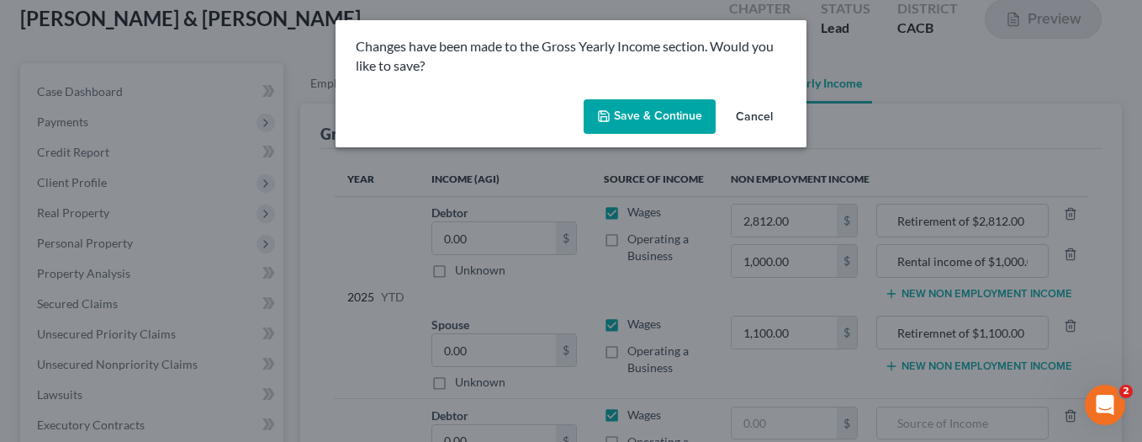
click at [659, 111] on button "Save & Continue" at bounding box center [650, 116] width 132 height 35
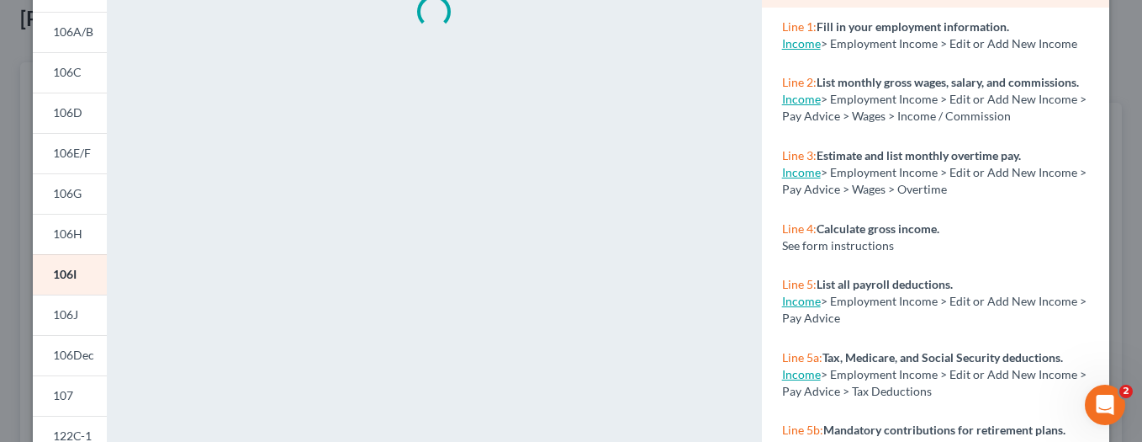
scroll to position [168, 0]
click at [79, 386] on link "107" at bounding box center [70, 393] width 74 height 40
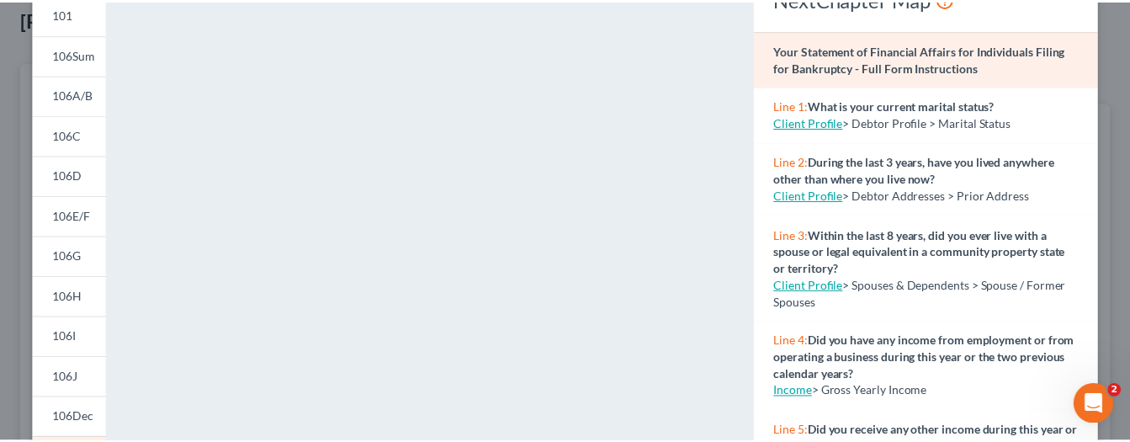
scroll to position [0, 0]
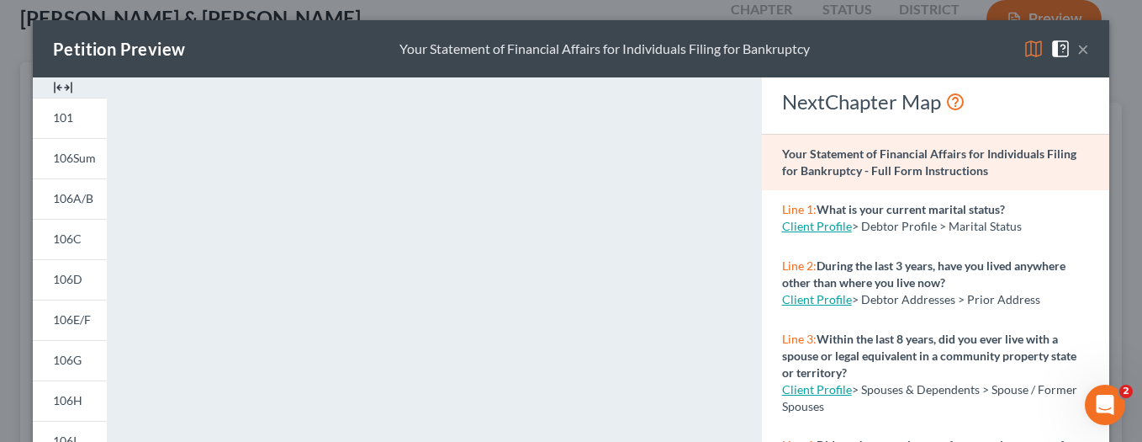
click at [1077, 46] on button "×" at bounding box center [1083, 49] width 12 height 20
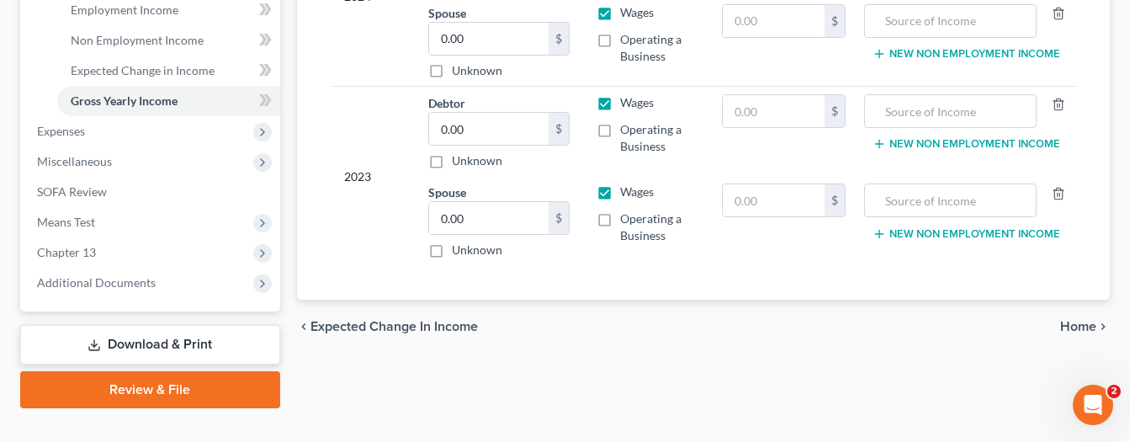
click at [174, 325] on link "Download & Print" at bounding box center [150, 345] width 260 height 40
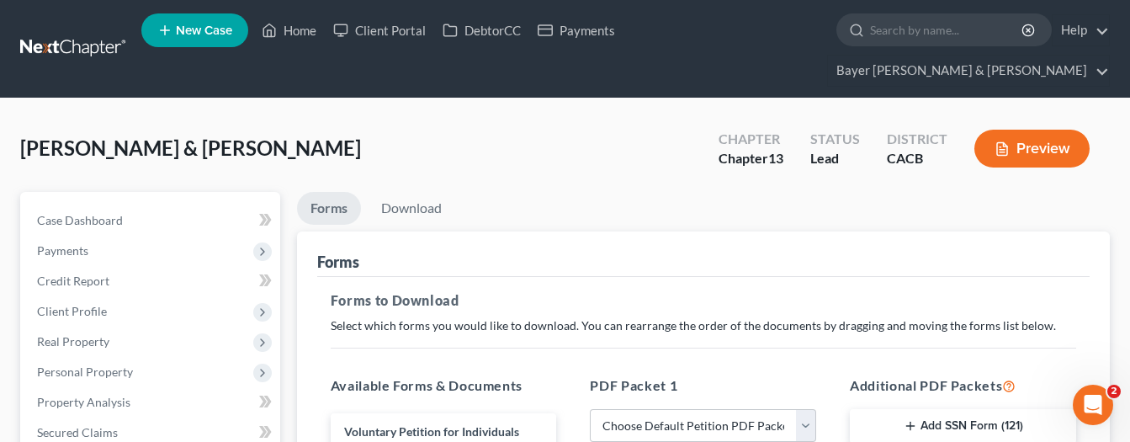
scroll to position [252, 0]
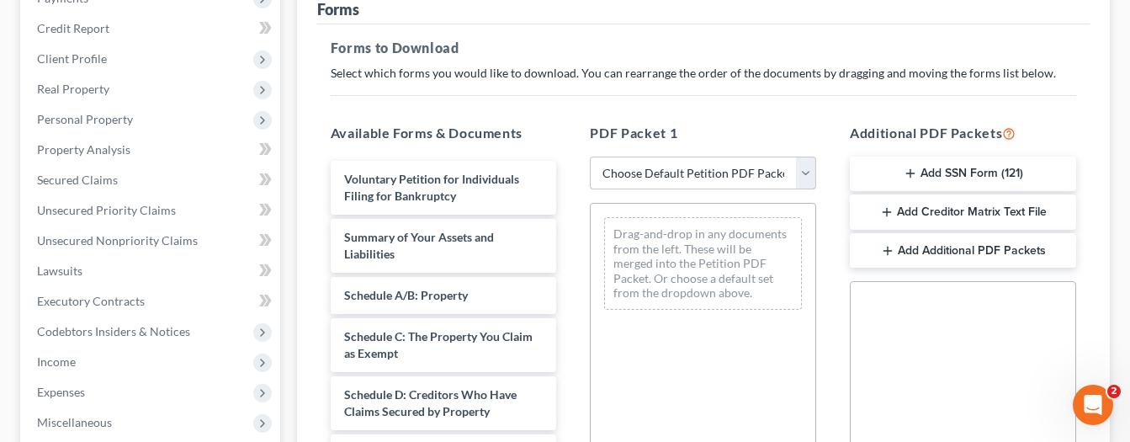
click at [700, 156] on select "Choose Default Petition PDF Packet Complete Bankruptcy Petition (all forms and …" at bounding box center [703, 173] width 226 height 34
select select "0"
click at [590, 156] on select "Choose Default Petition PDF Packet Complete Bankruptcy Petition (all forms and …" at bounding box center [703, 173] width 226 height 34
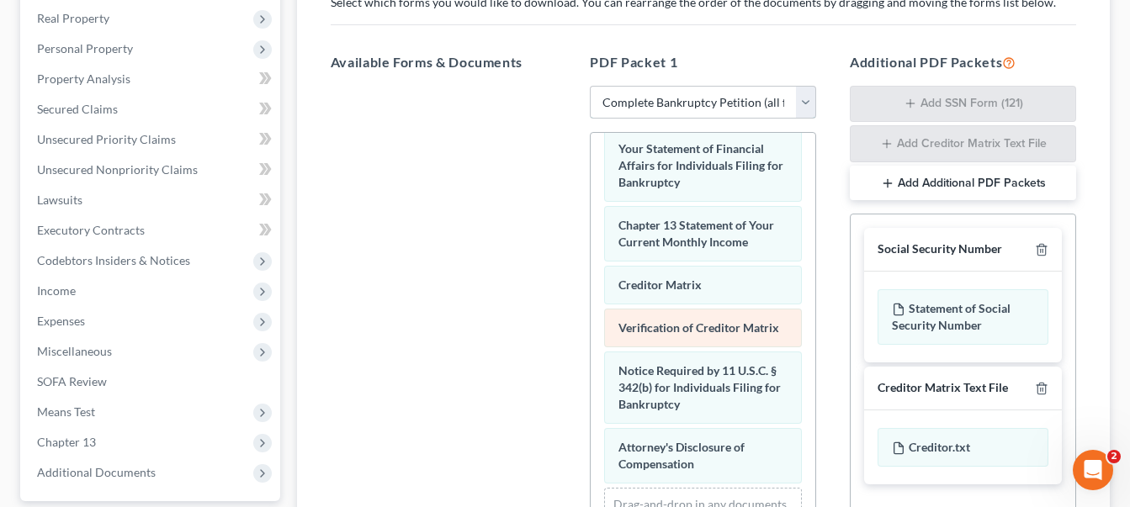
scroll to position [421, 0]
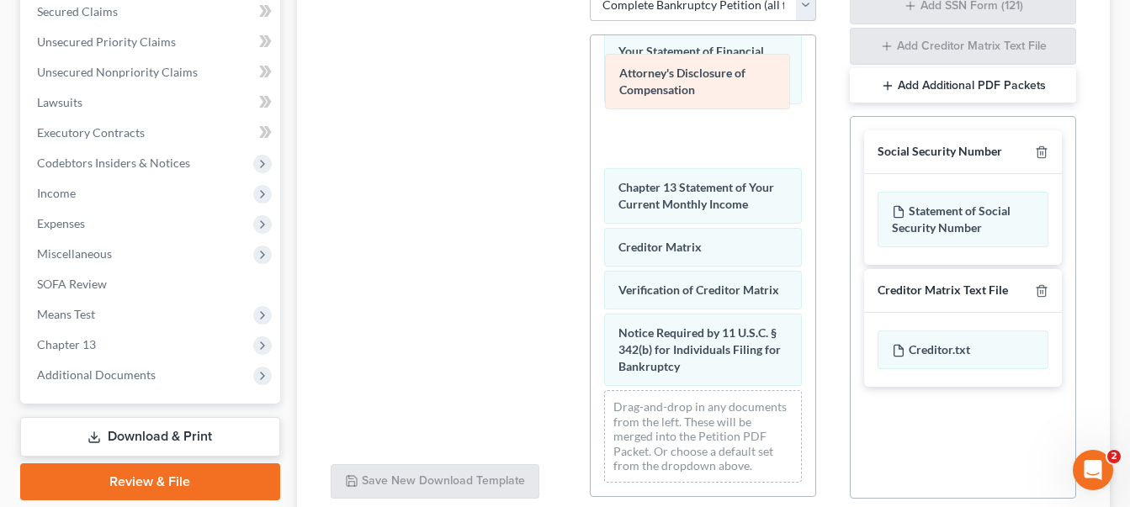
drag, startPoint x: 677, startPoint y: 326, endPoint x: 678, endPoint y: 80, distance: 246.4
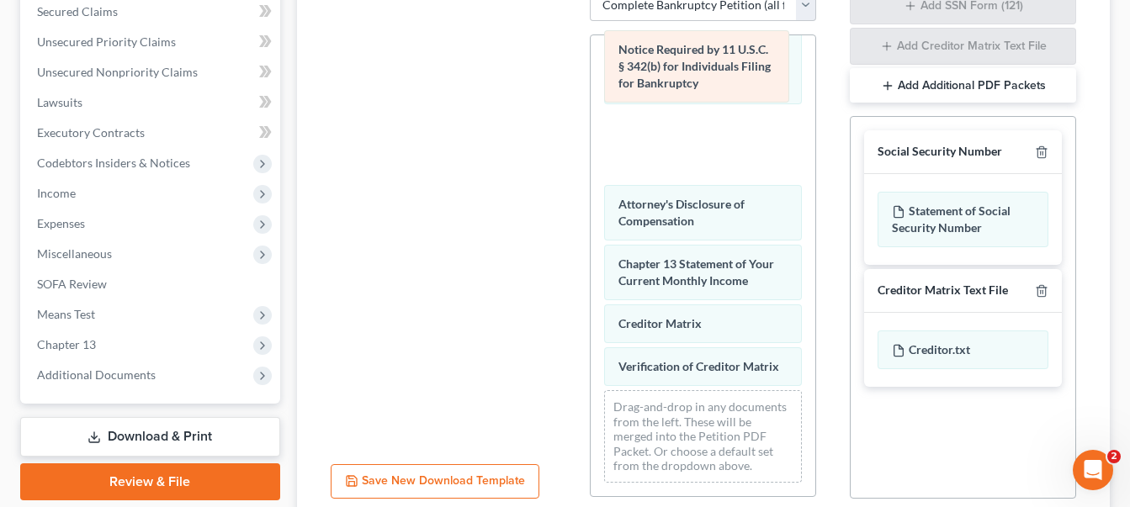
drag, startPoint x: 700, startPoint y: 337, endPoint x: 700, endPoint y: 84, distance: 253.2
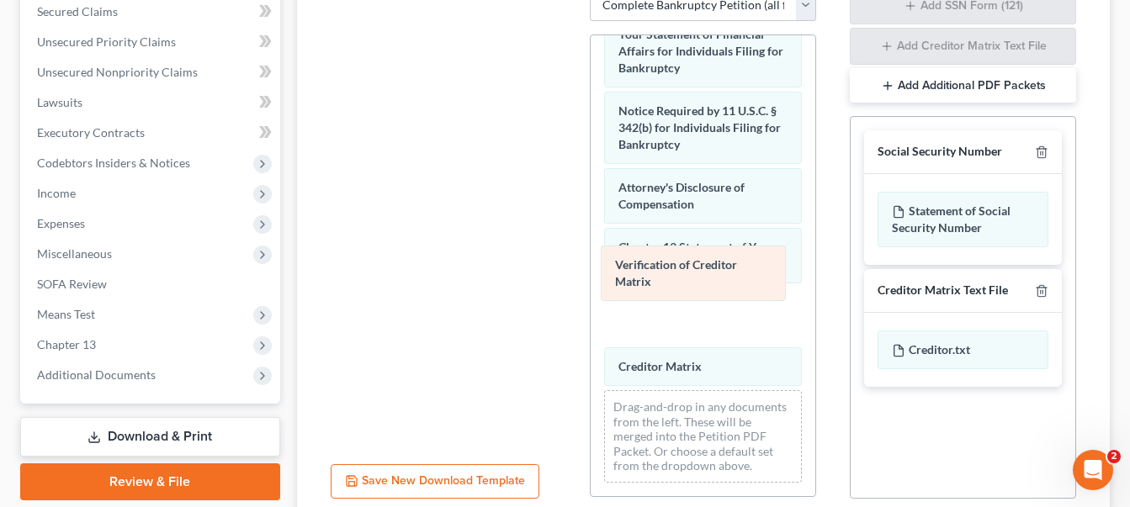
drag, startPoint x: 689, startPoint y: 320, endPoint x: 682, endPoint y: 267, distance: 52.6
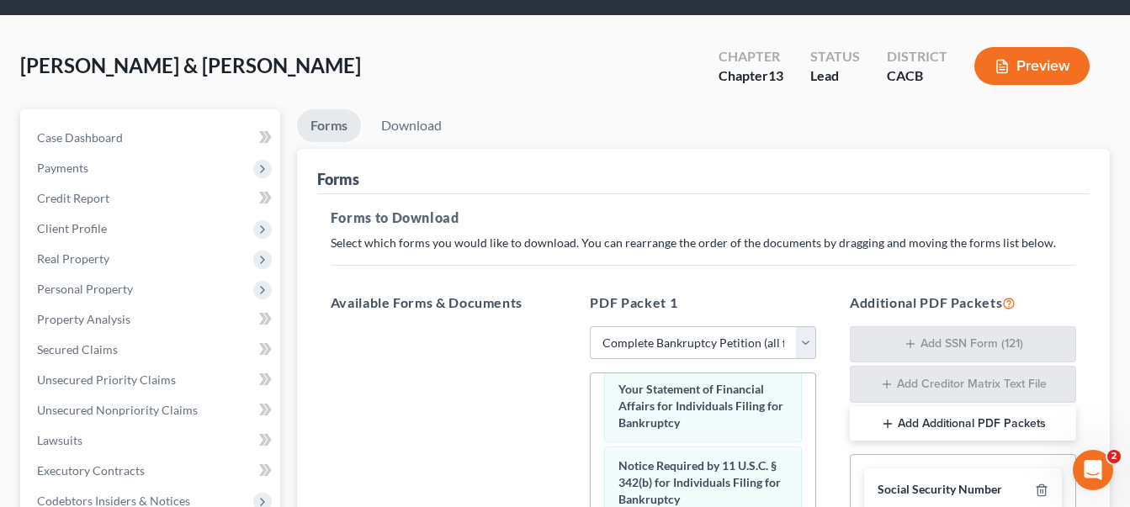
scroll to position [0, 0]
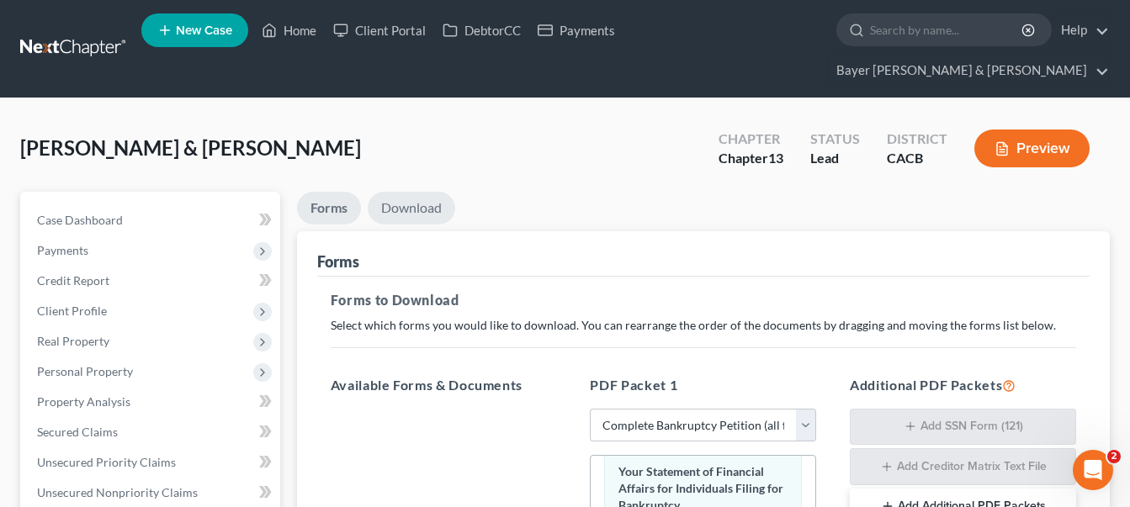
click at [416, 192] on link "Download" at bounding box center [411, 208] width 87 height 33
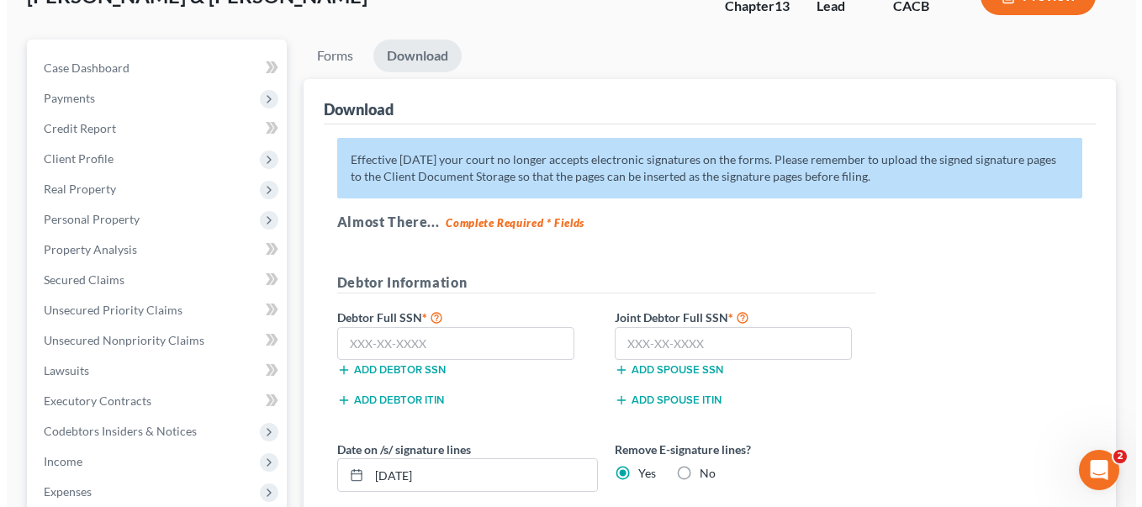
scroll to position [252, 0]
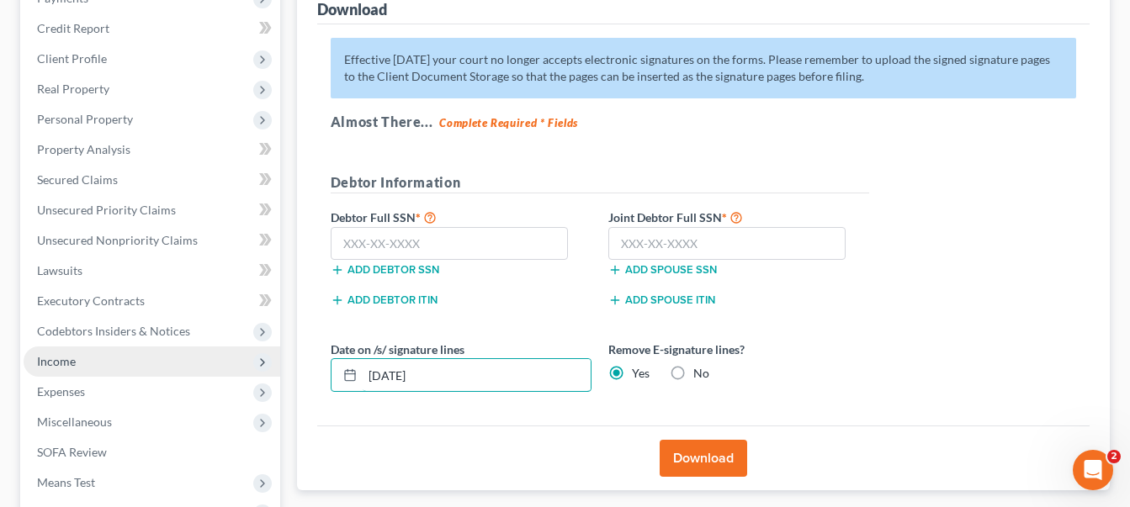
drag, startPoint x: 477, startPoint y: 345, endPoint x: 250, endPoint y: 338, distance: 227.2
click at [257, 338] on div "Petition Navigation Case Dashboard Payments Invoices Payments Payments Credit R…" at bounding box center [565, 303] width 1106 height 729
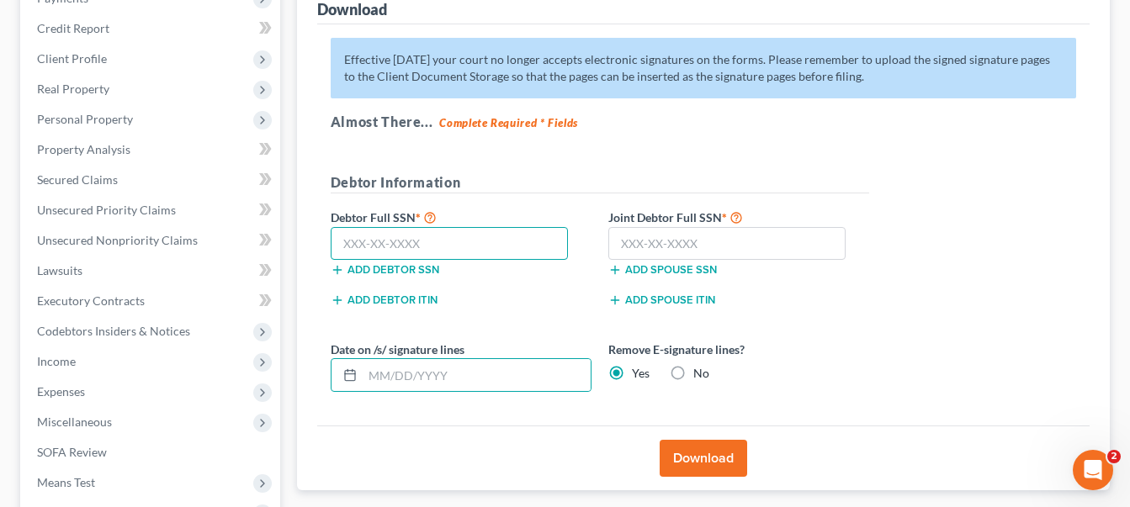
click at [482, 227] on input "text" at bounding box center [450, 244] width 238 height 34
type input "557-08-0096"
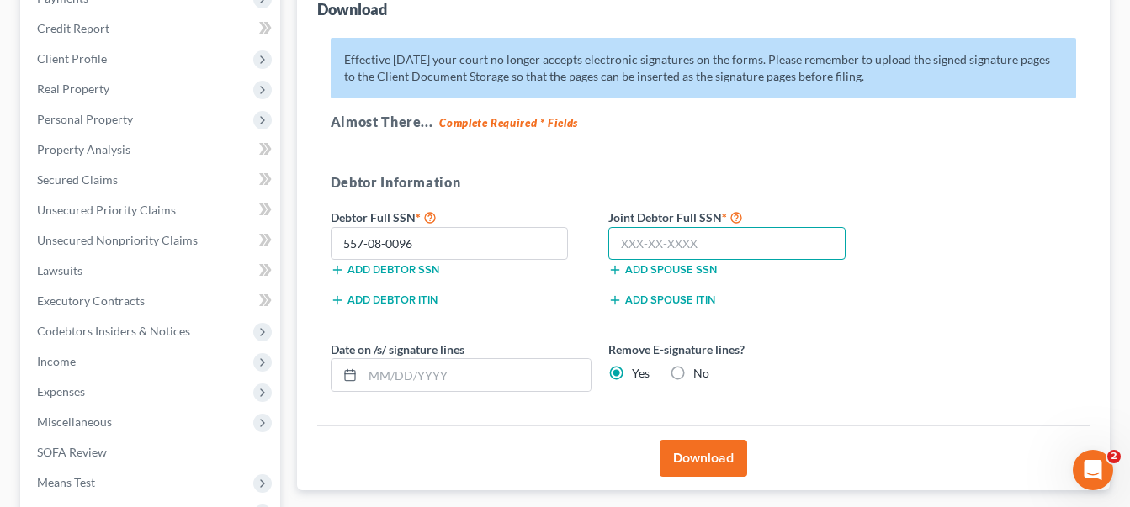
click at [646, 227] on input "text" at bounding box center [727, 244] width 238 height 34
type input "554-97-8738"
click at [707, 440] on button "Download" at bounding box center [702, 458] width 87 height 37
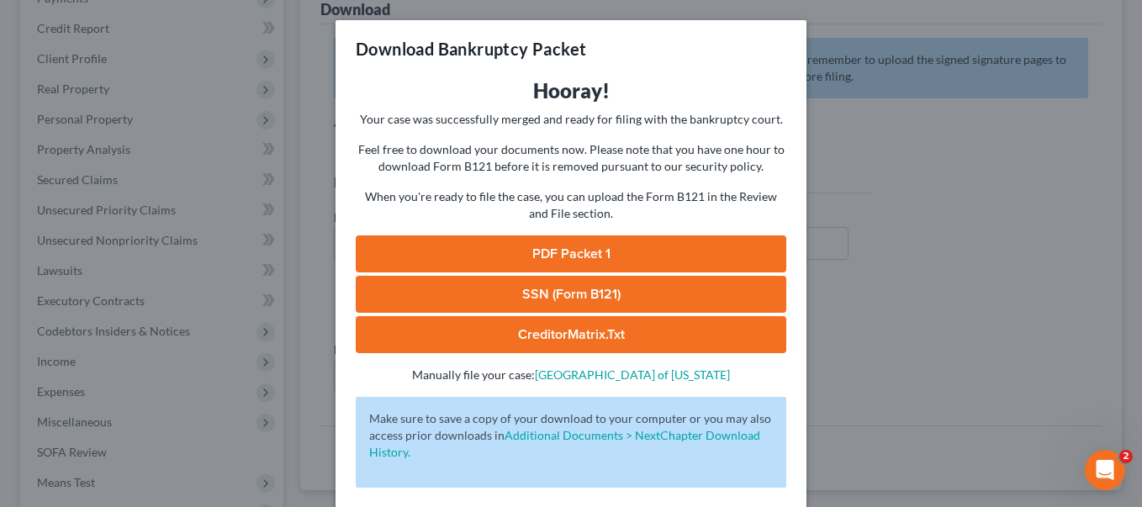
drag, startPoint x: 588, startPoint y: 255, endPoint x: 575, endPoint y: 261, distance: 13.9
click at [587, 255] on link "PDF Packet 1" at bounding box center [571, 253] width 431 height 37
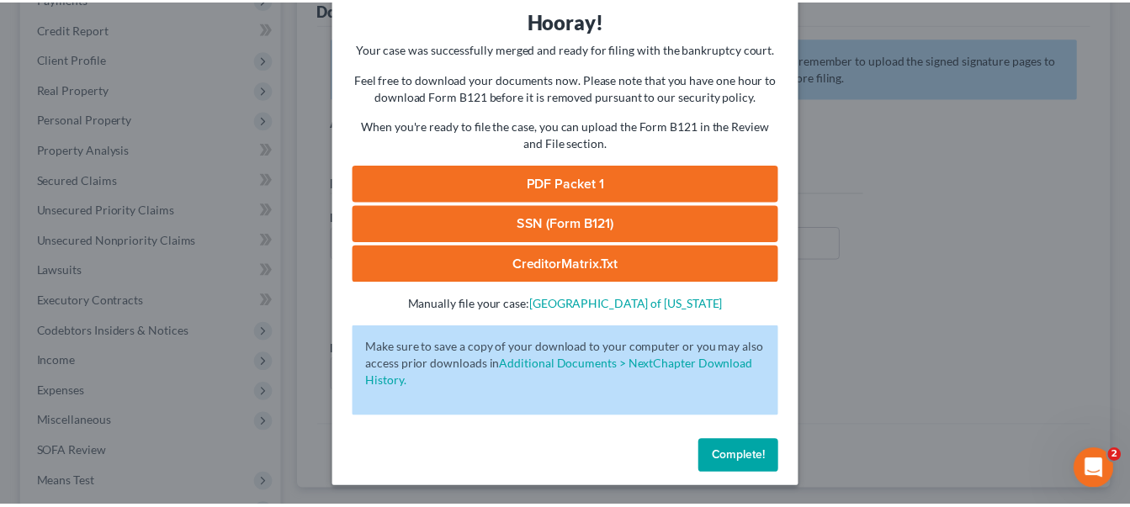
scroll to position [71, 0]
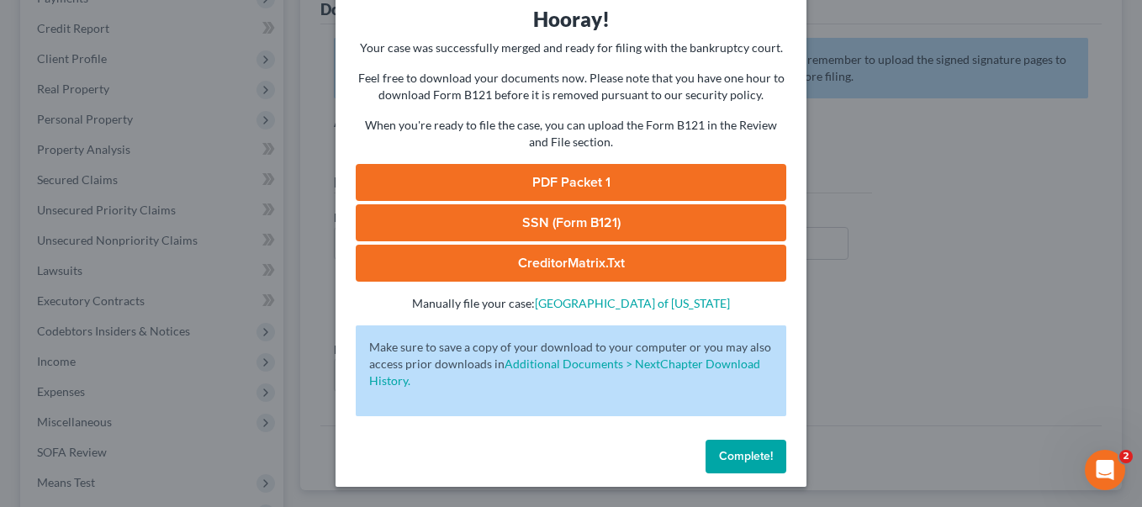
click at [735, 452] on span "Complete!" at bounding box center [746, 456] width 54 height 14
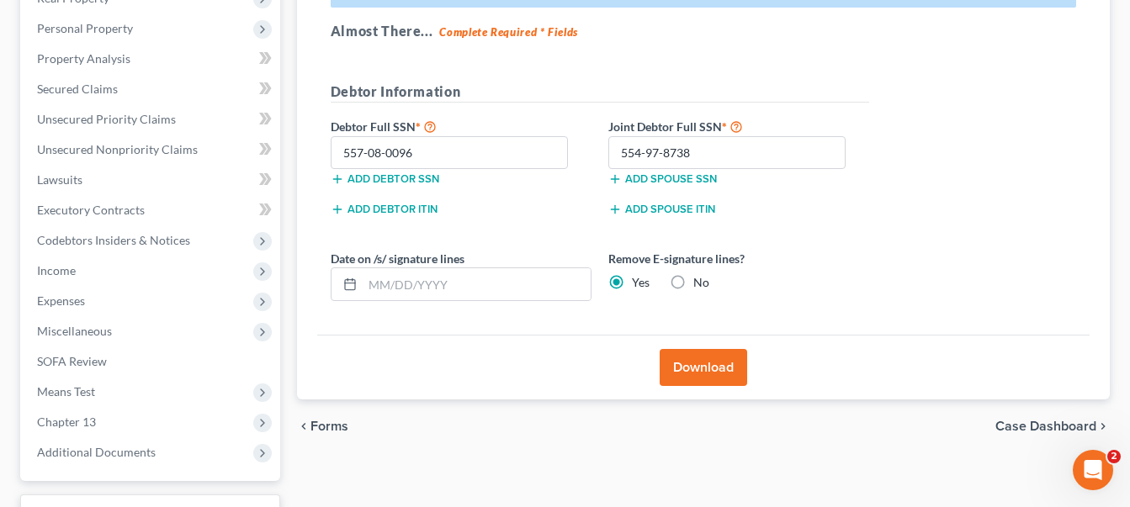
scroll to position [447, 0]
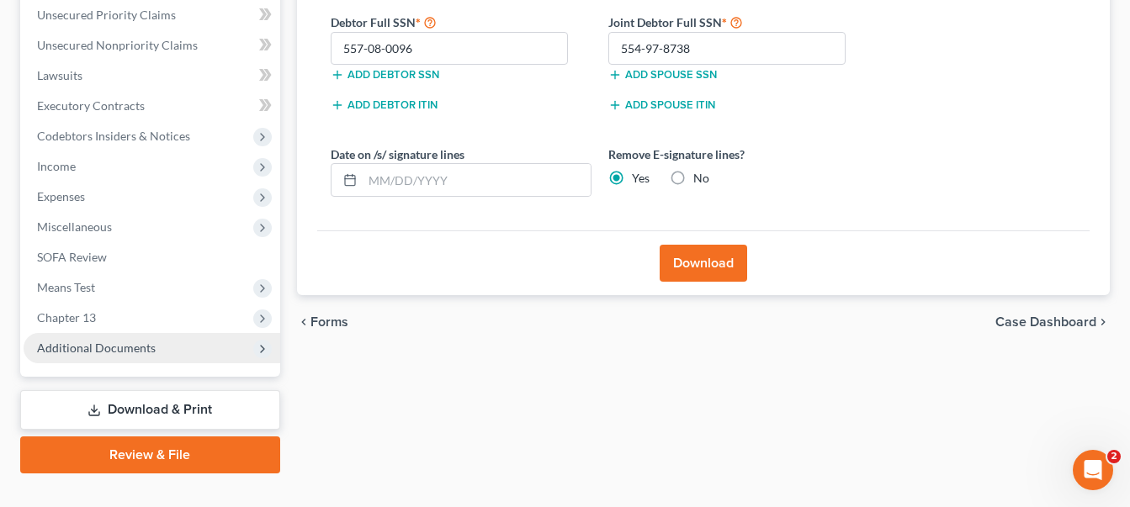
click at [161, 333] on span "Additional Documents" at bounding box center [152, 348] width 257 height 30
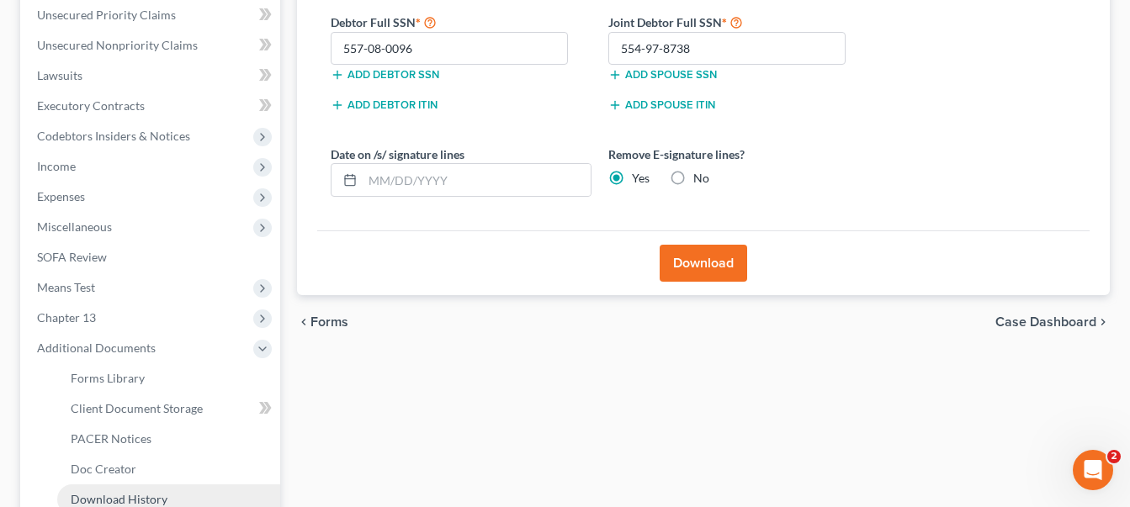
click at [139, 492] on span "Download History" at bounding box center [119, 499] width 97 height 14
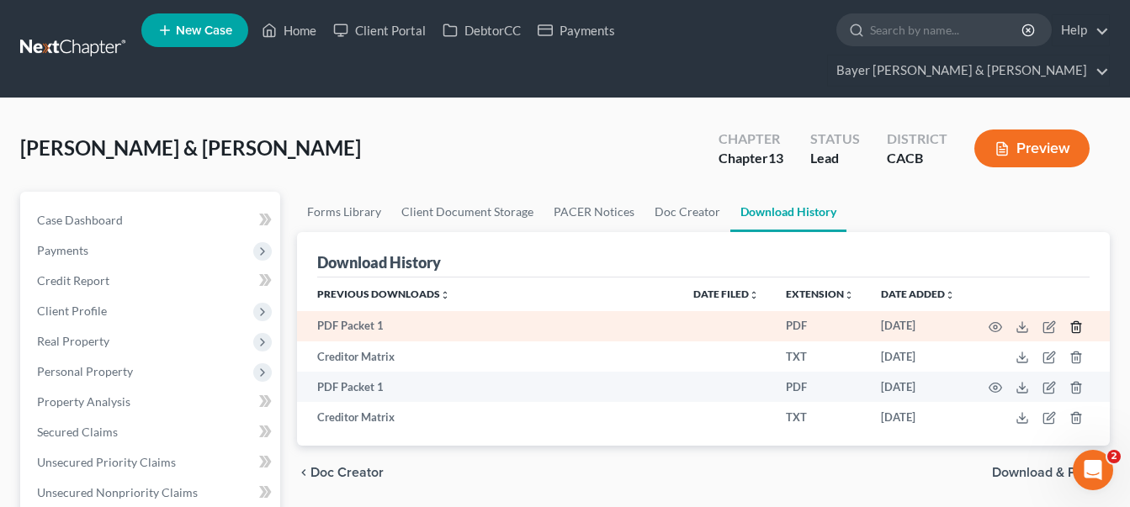
click at [1076, 321] on icon "button" at bounding box center [1076, 326] width 8 height 11
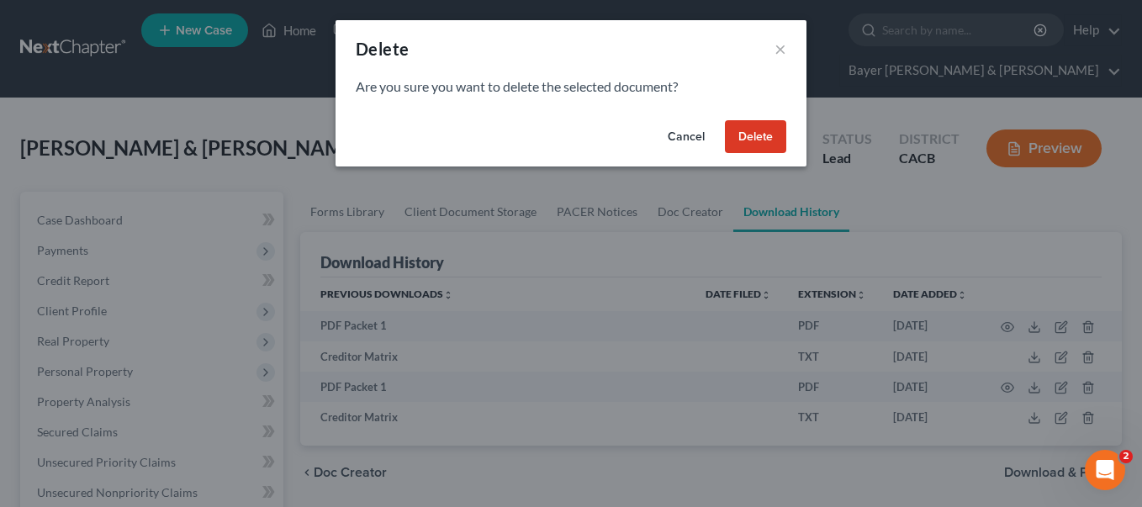
click at [782, 134] on button "Delete" at bounding box center [755, 137] width 61 height 34
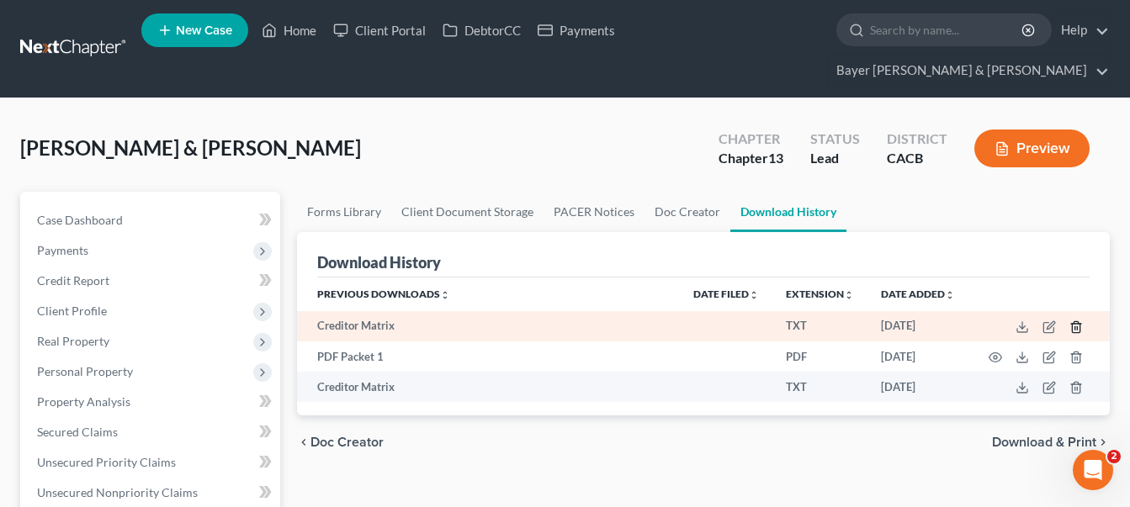
click at [1075, 326] on line "button" at bounding box center [1075, 327] width 0 height 3
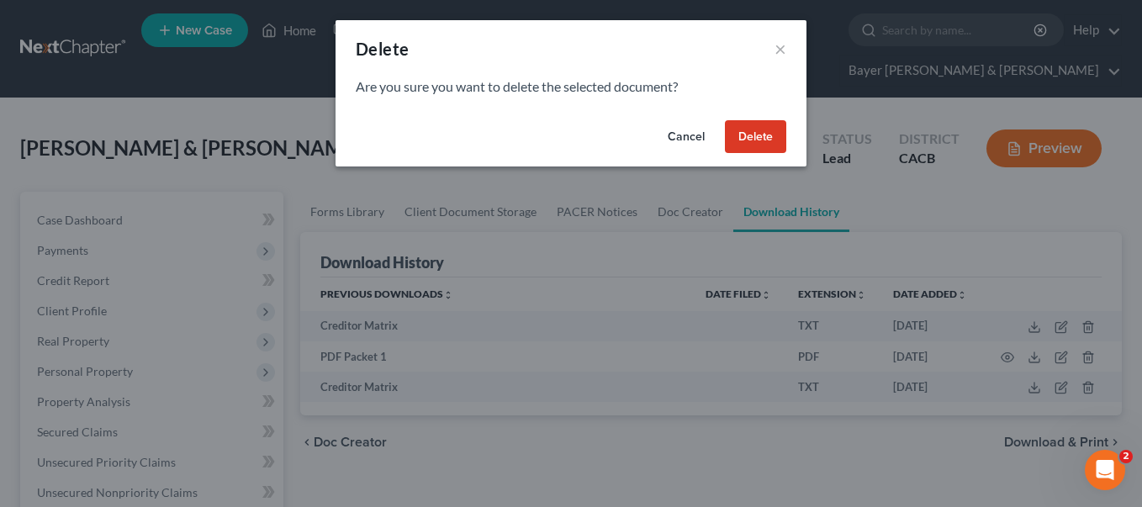
click at [757, 124] on button "Delete" at bounding box center [755, 137] width 61 height 34
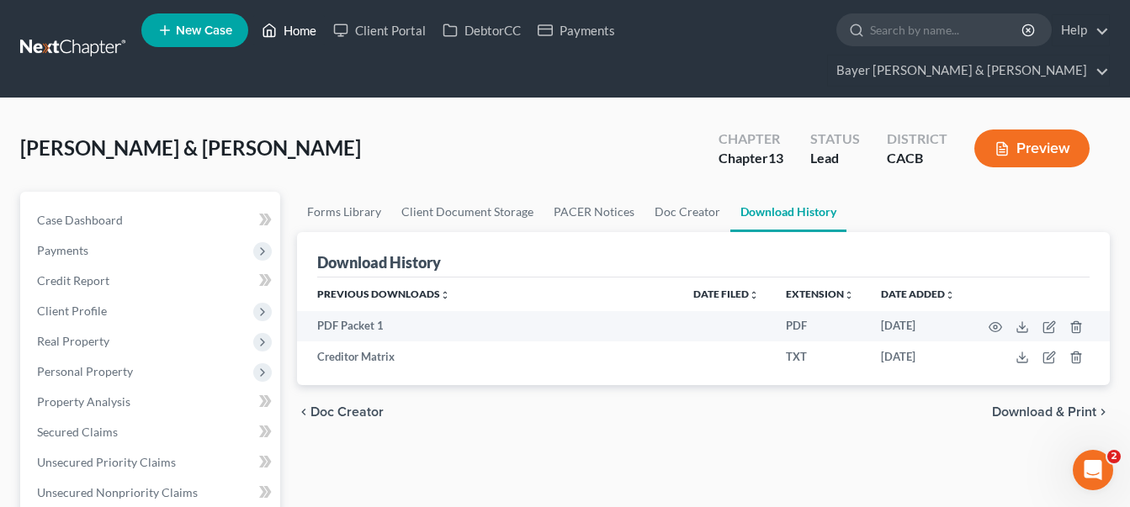
click at [295, 26] on link "Home" at bounding box center [288, 30] width 71 height 30
